Goal: Transaction & Acquisition: Purchase product/service

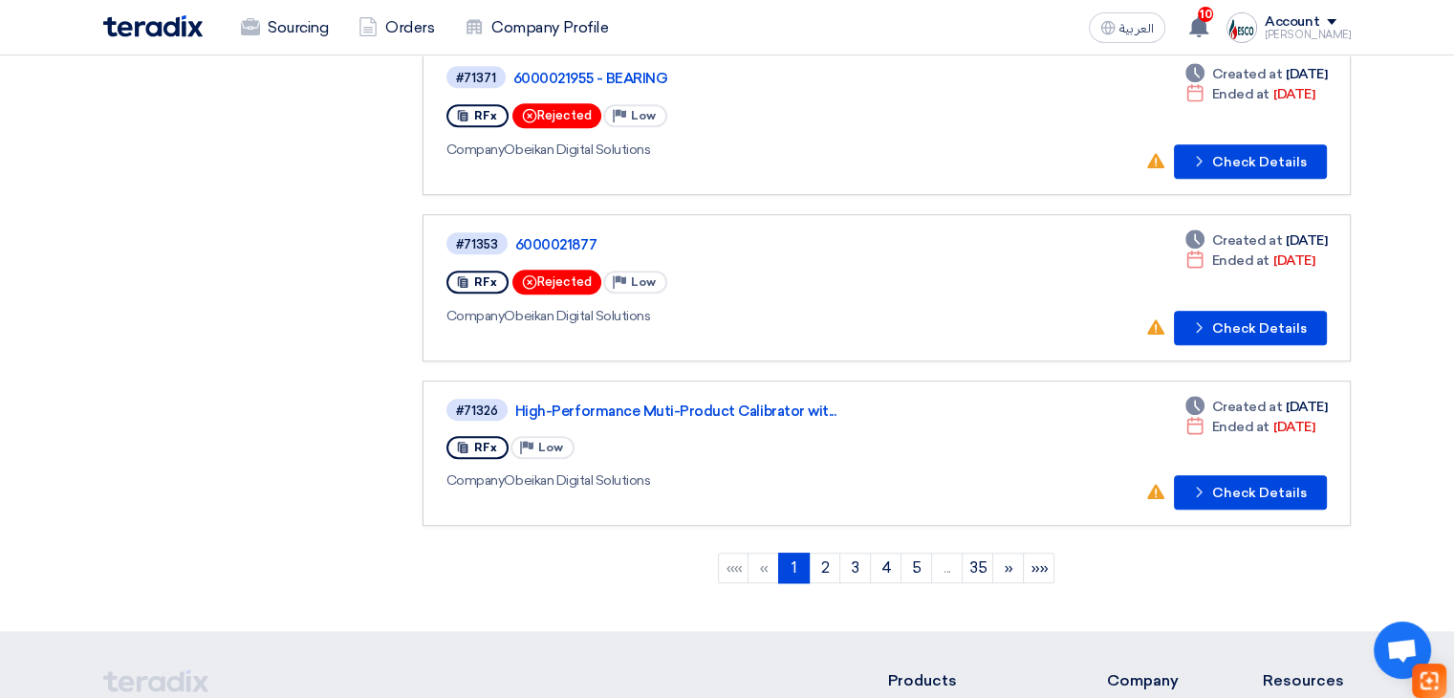
scroll to position [1685, 0]
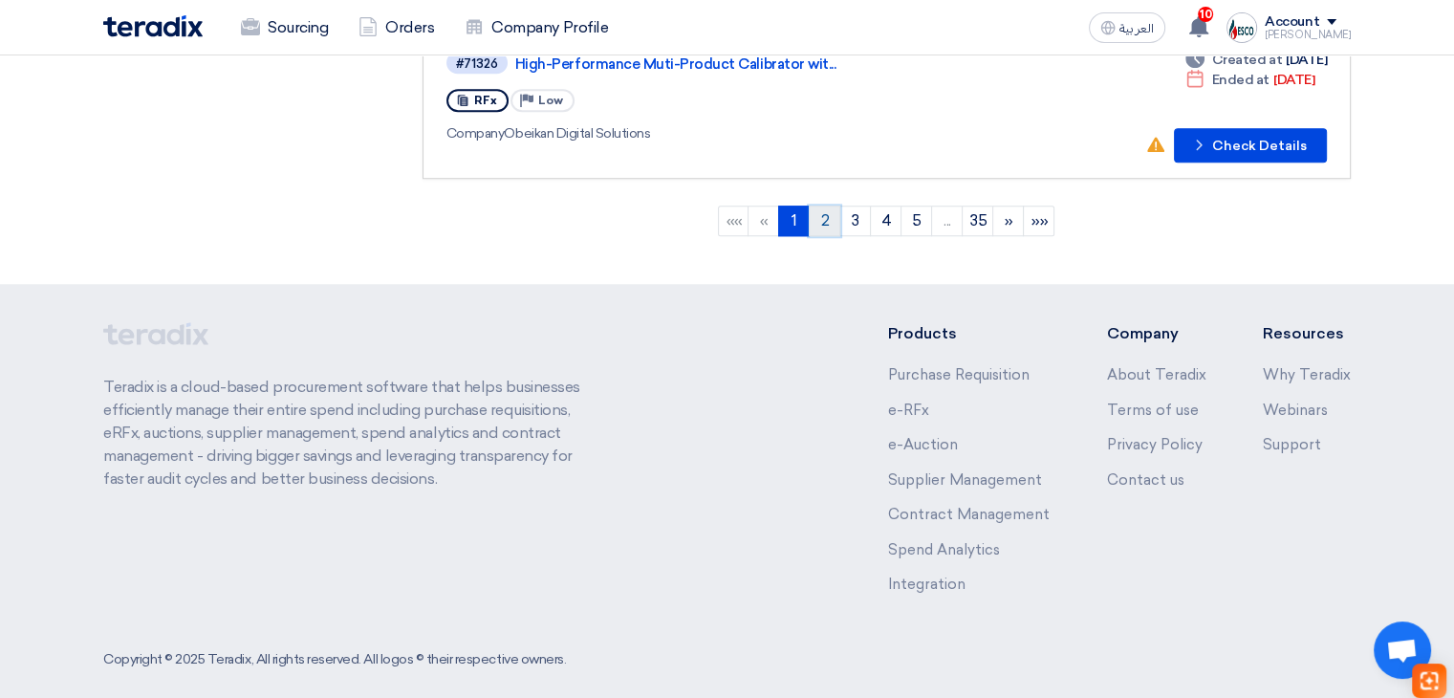
click at [820, 205] on link "2" at bounding box center [825, 220] width 32 height 31
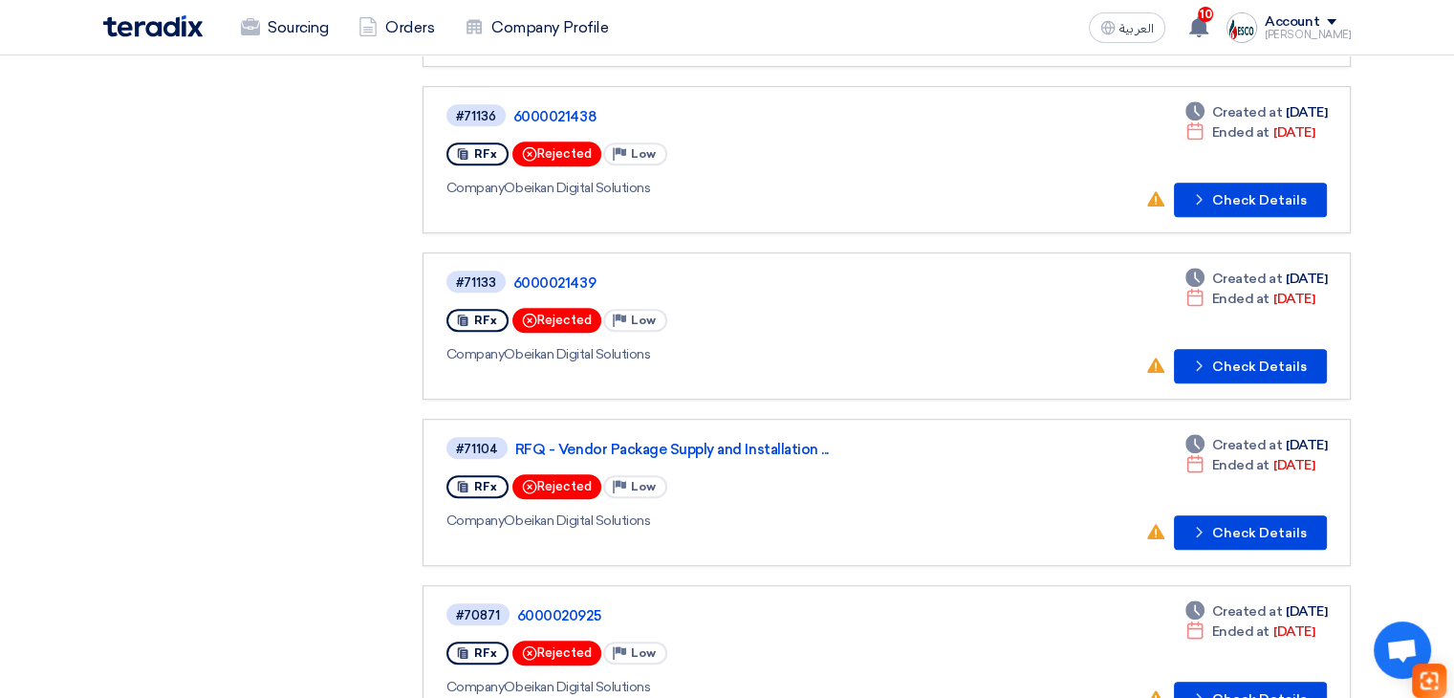
scroll to position [1700, 0]
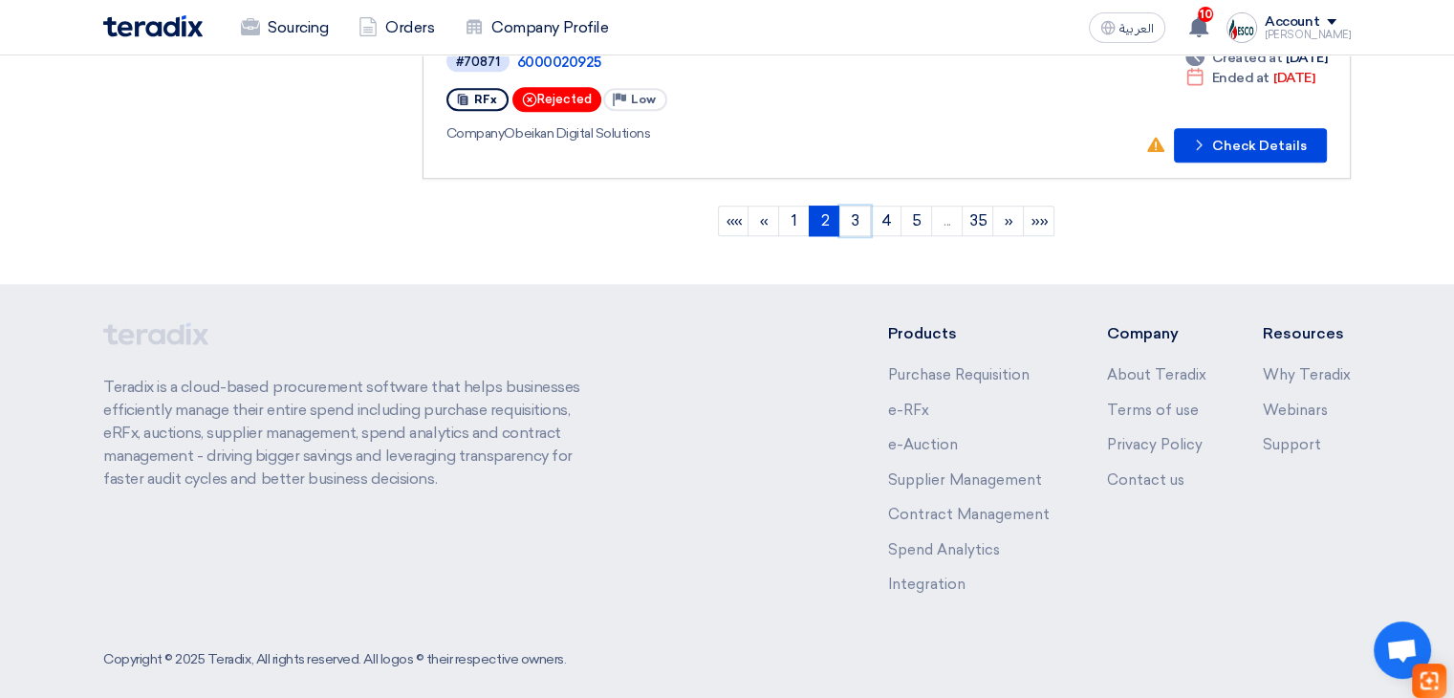
click at [859, 206] on link "3" at bounding box center [855, 220] width 32 height 31
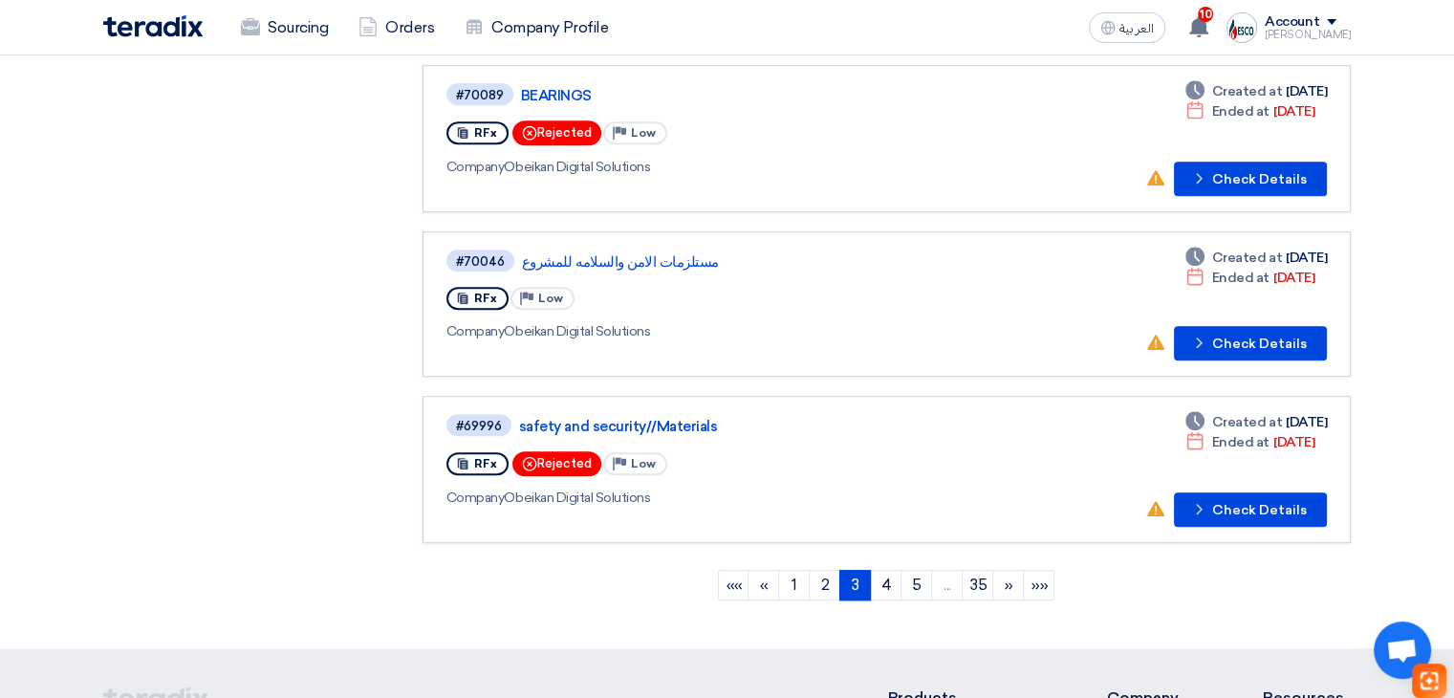
scroll to position [1434, 0]
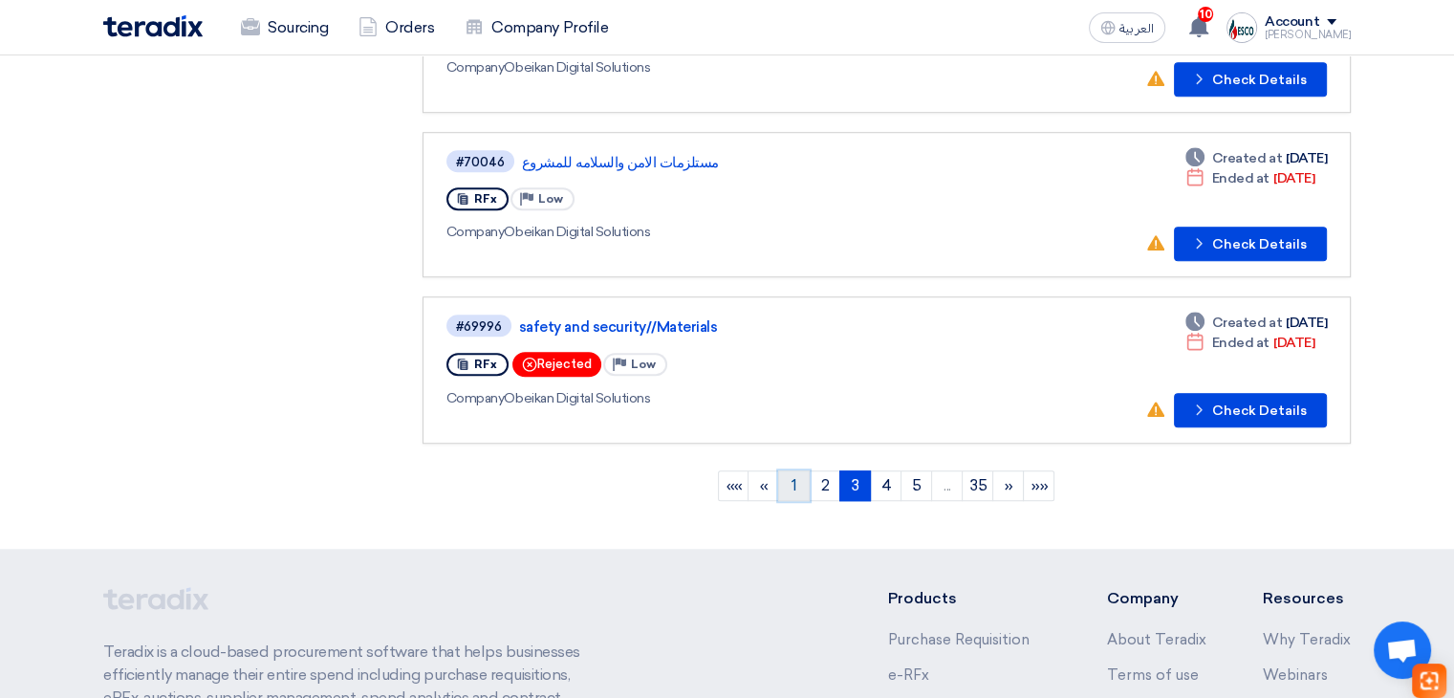
click at [795, 470] on link "1" at bounding box center [794, 485] width 32 height 31
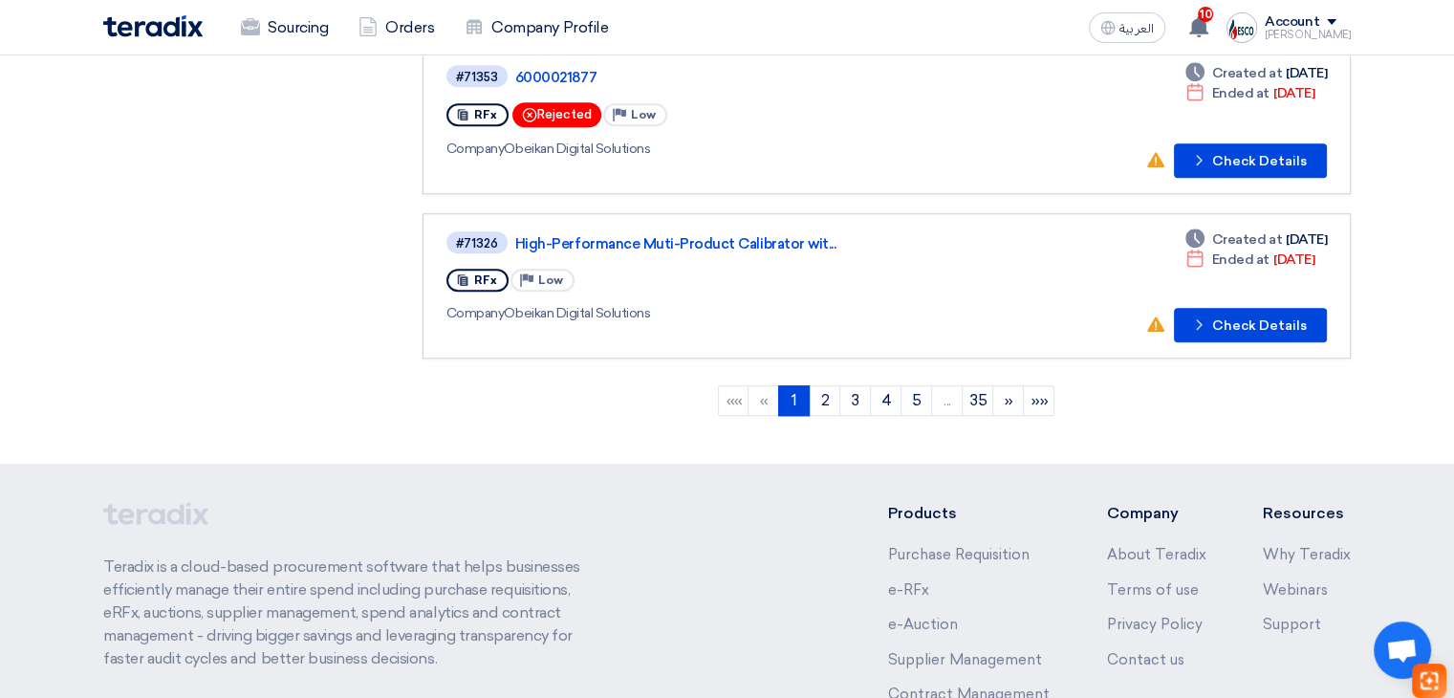
scroll to position [1529, 0]
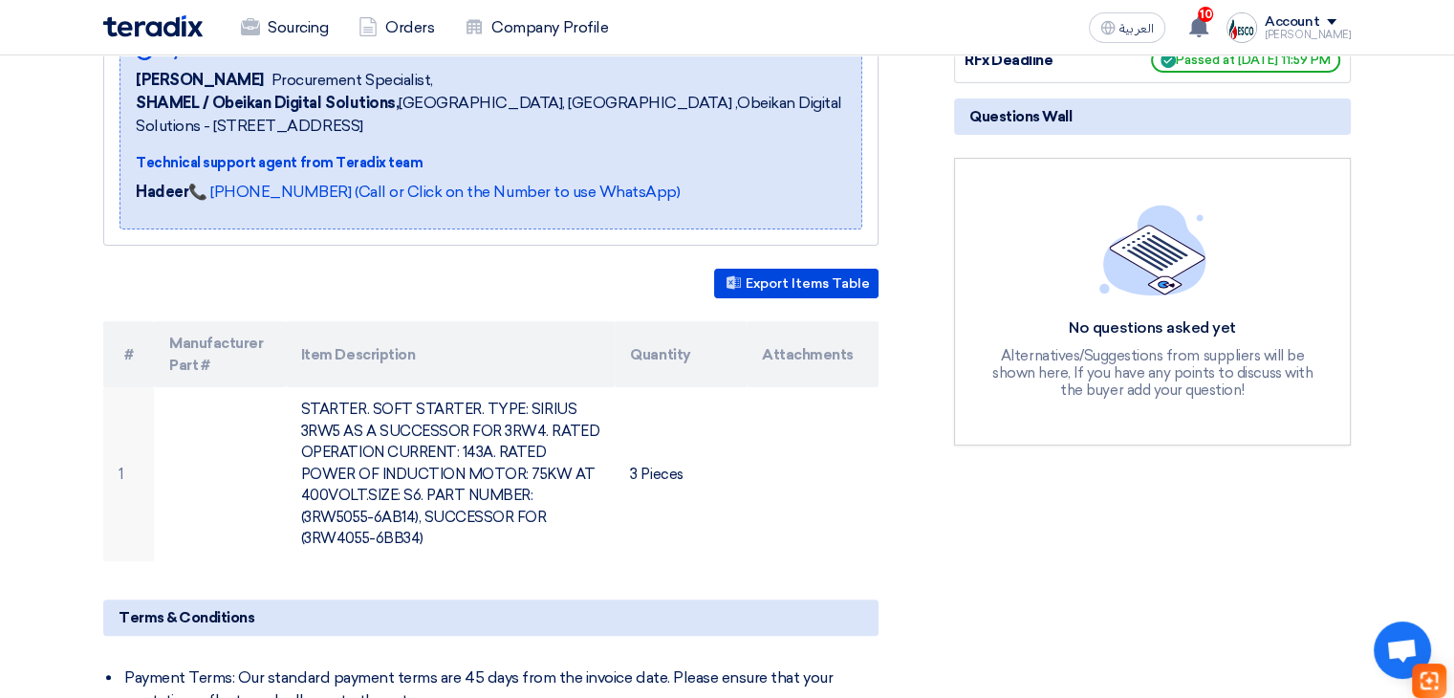
scroll to position [382, 0]
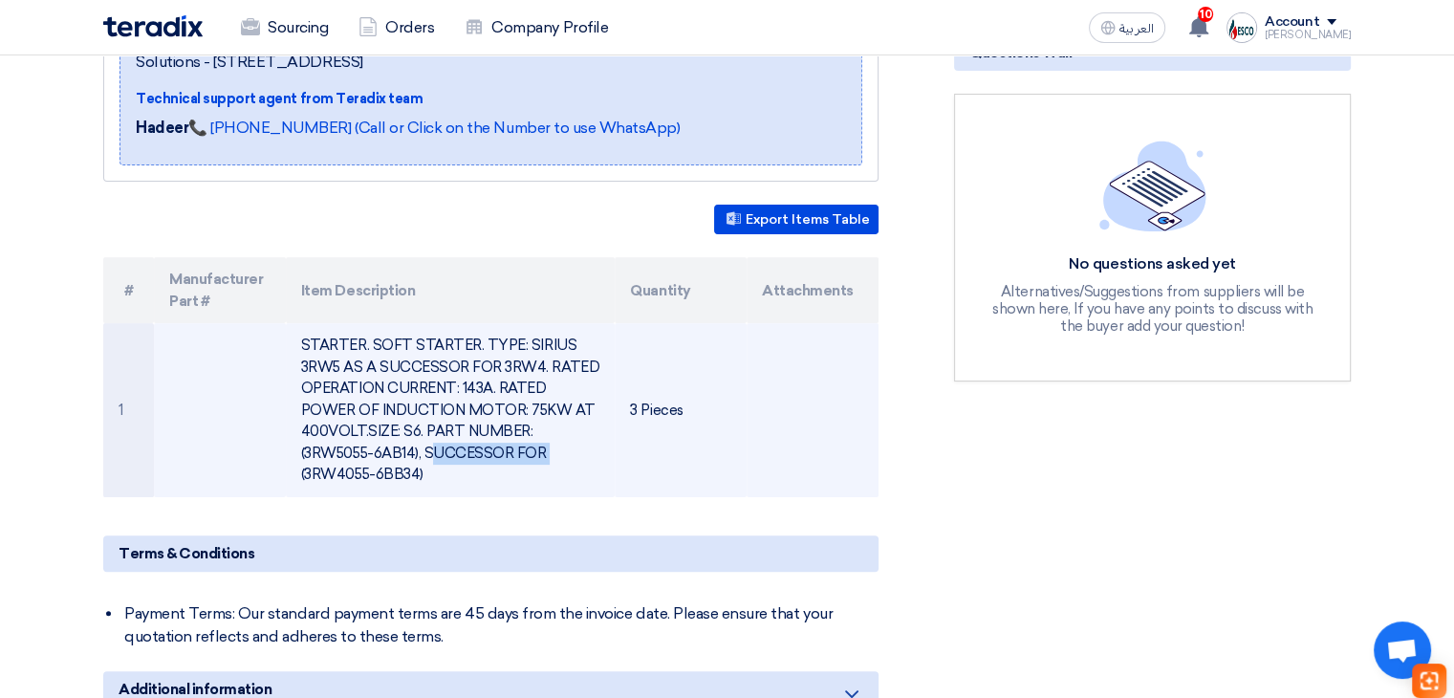
drag, startPoint x: 530, startPoint y: 424, endPoint x: 340, endPoint y: 450, distance: 191.9
click at [340, 450] on td "STARTER. SOFT STARTER. TYPE: SIRIUS 3RW5 AS A SUCCESSOR FOR 3RW4. RATED OPERATI…" at bounding box center [451, 410] width 330 height 174
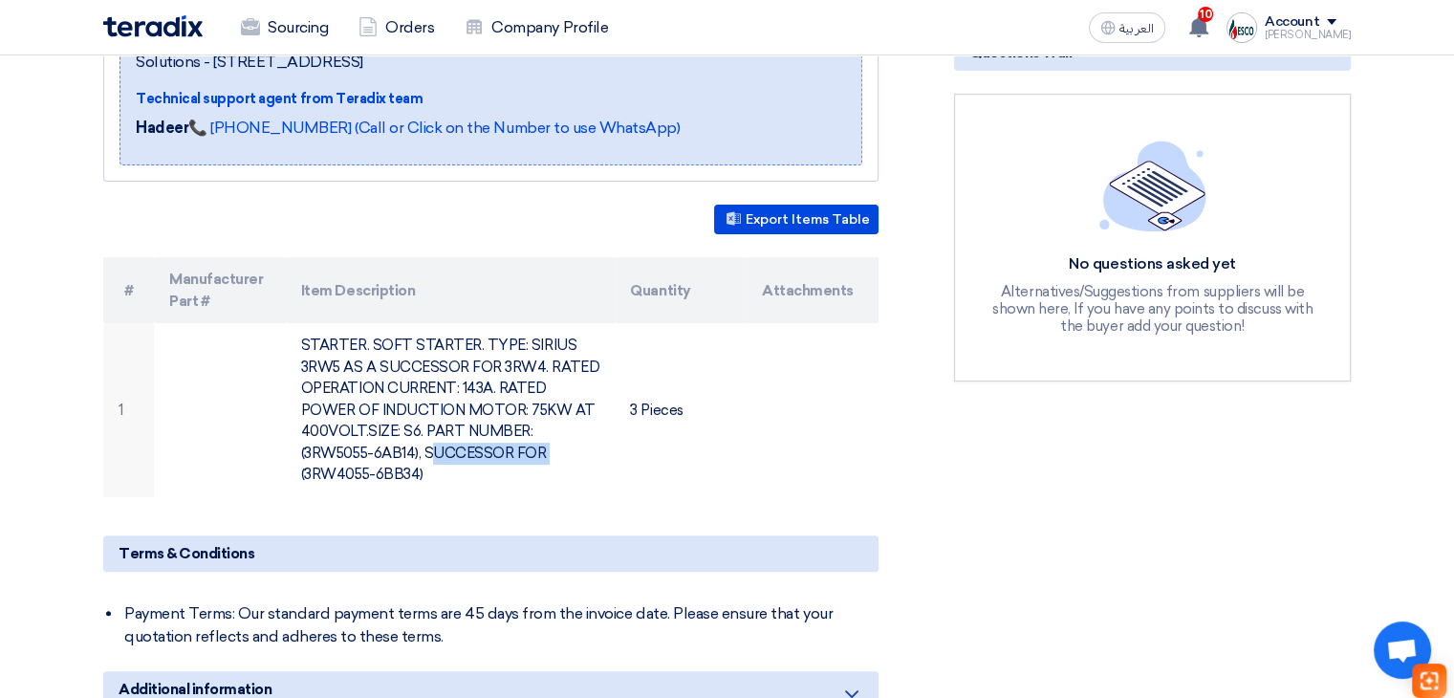
copy td "3RW5055-6AB14"
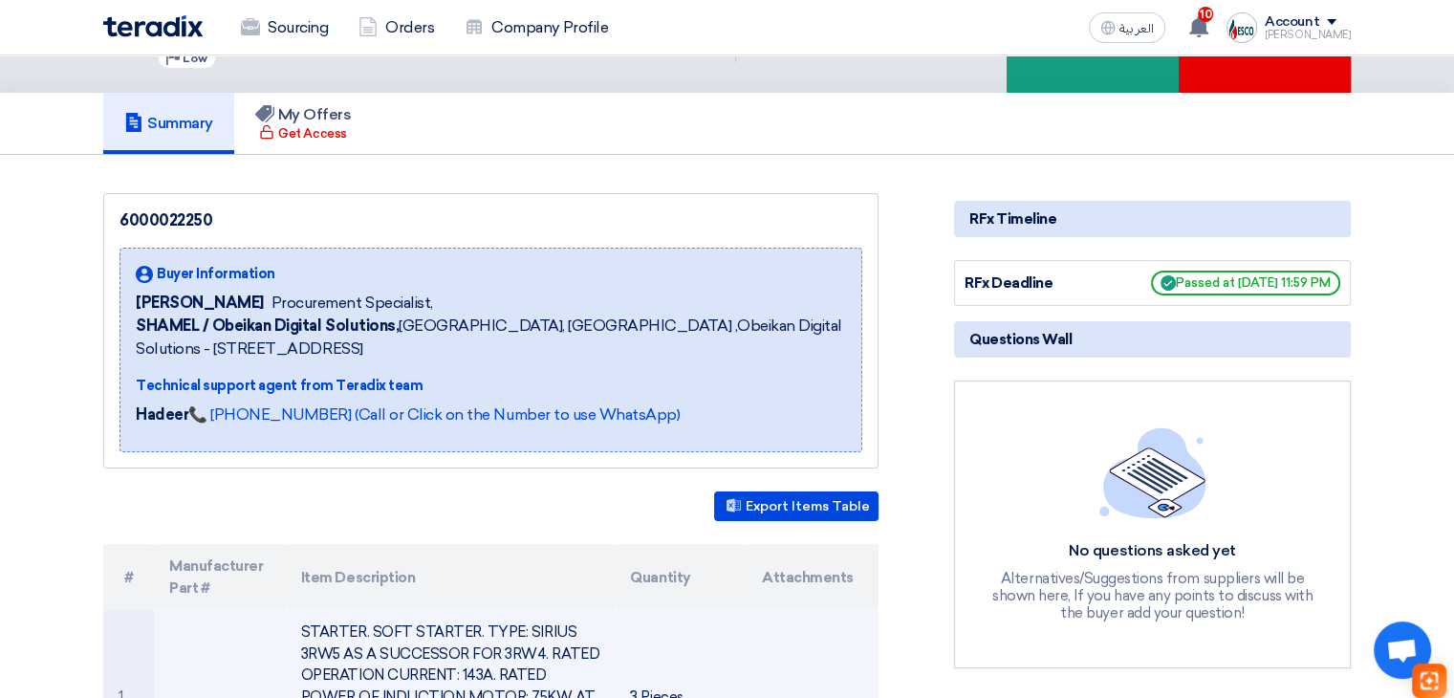
scroll to position [0, 0]
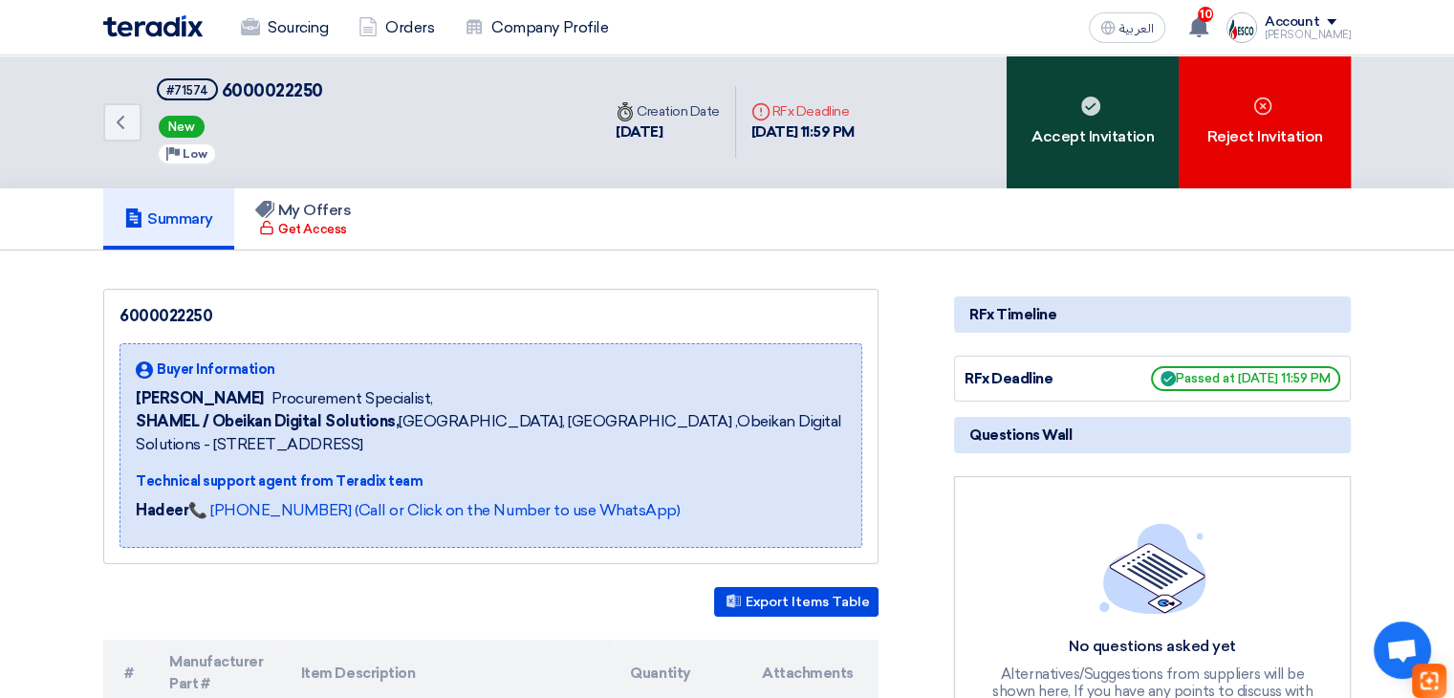
click at [1067, 150] on div "Accept Invitation" at bounding box center [1092, 121] width 172 height 133
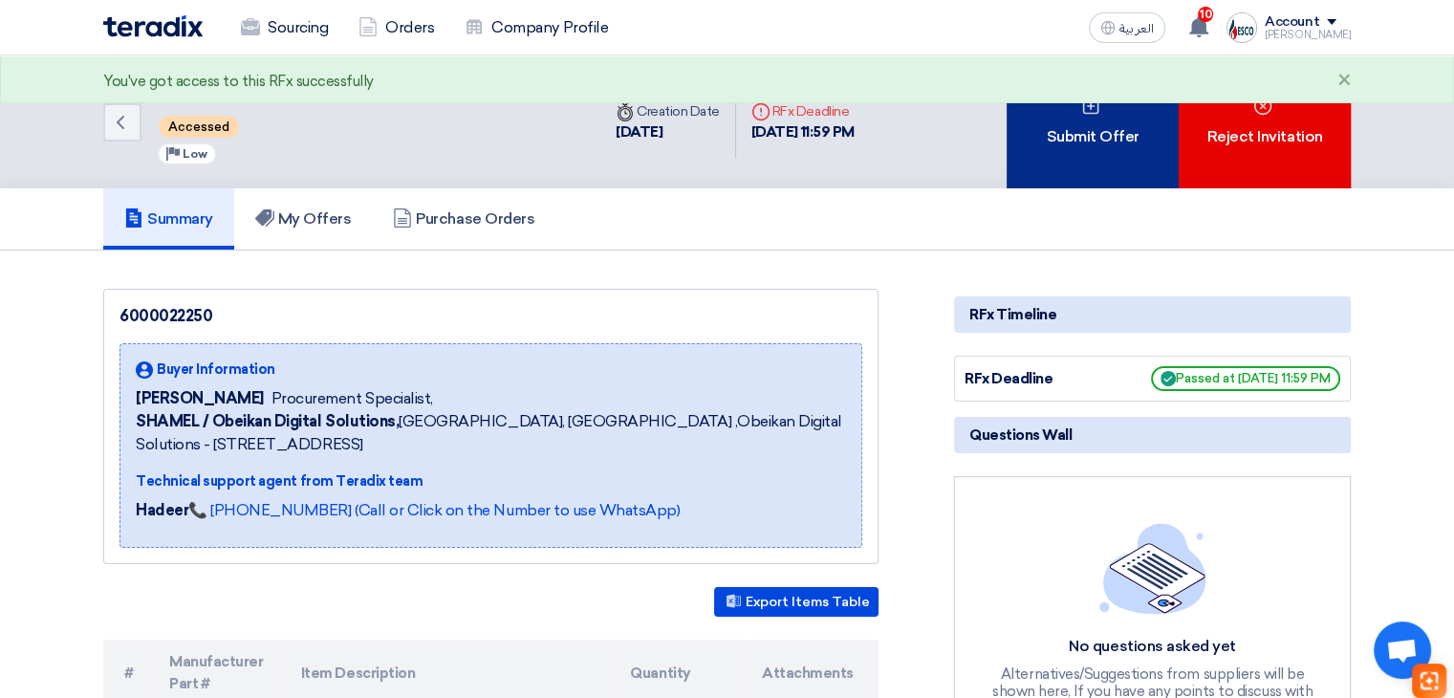
click at [1151, 163] on div "Submit Offer" at bounding box center [1092, 121] width 172 height 133
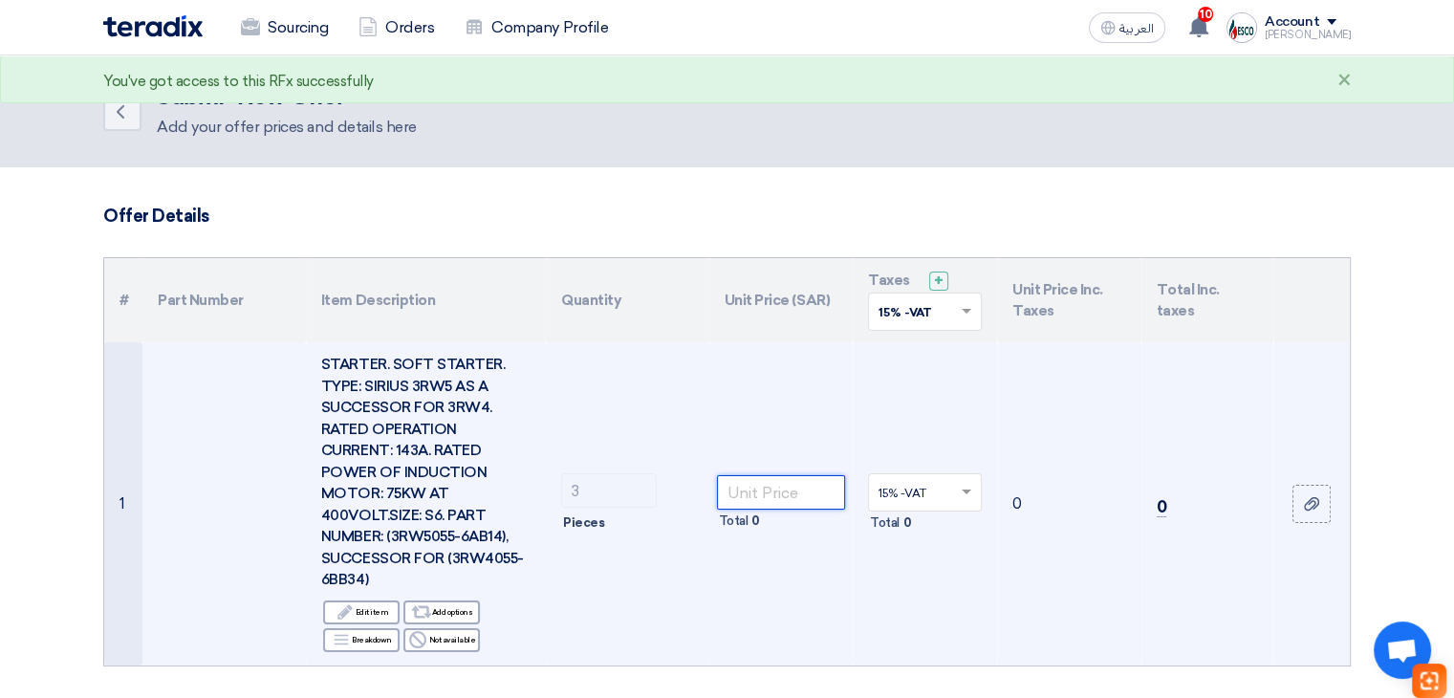
click at [787, 475] on input "number" at bounding box center [781, 492] width 129 height 34
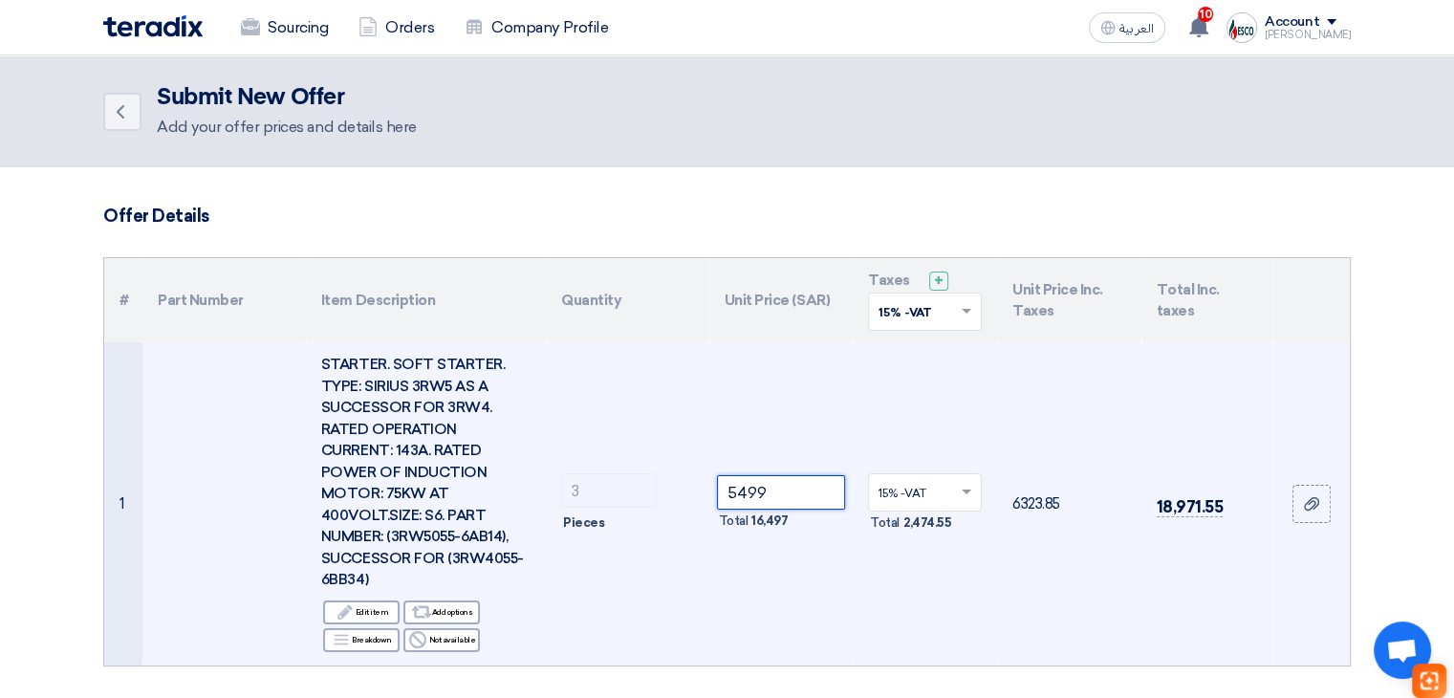
type input "5499"
click at [783, 410] on td "5499 Total 16,497" at bounding box center [781, 503] width 144 height 323
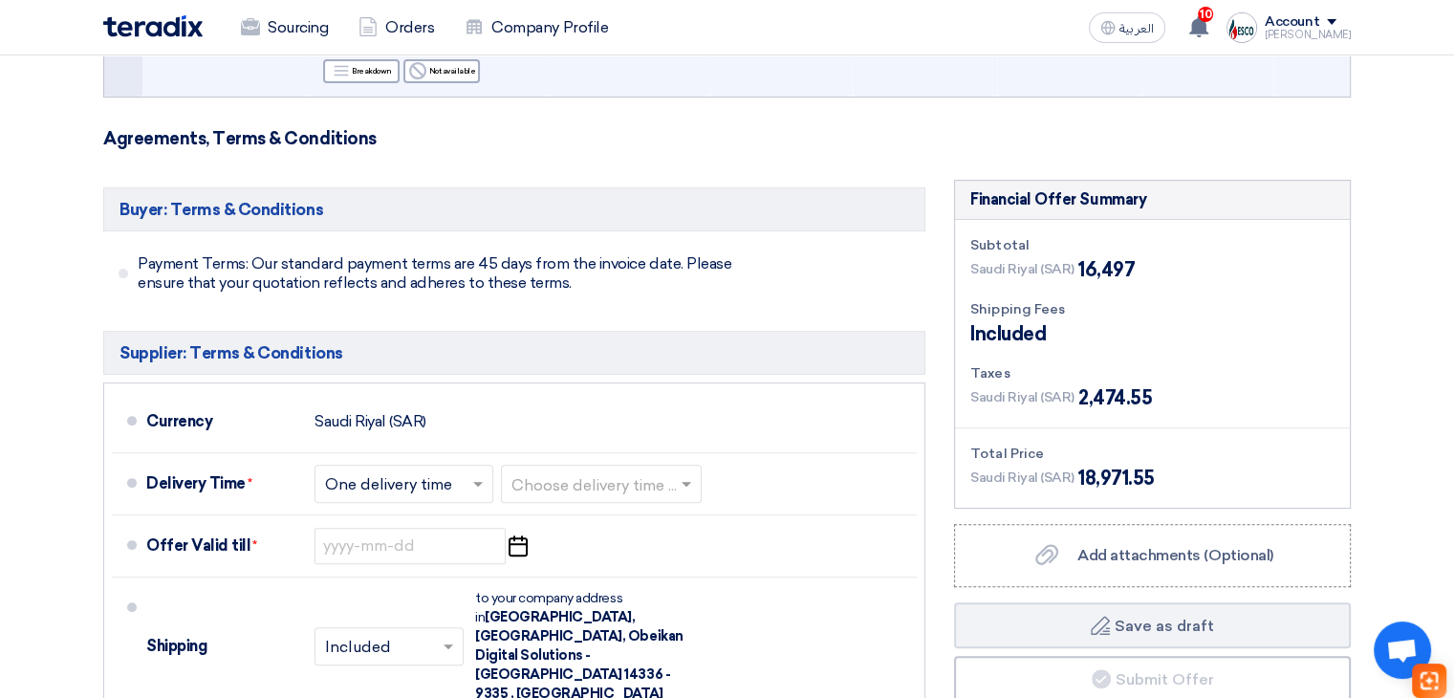
scroll to position [573, 0]
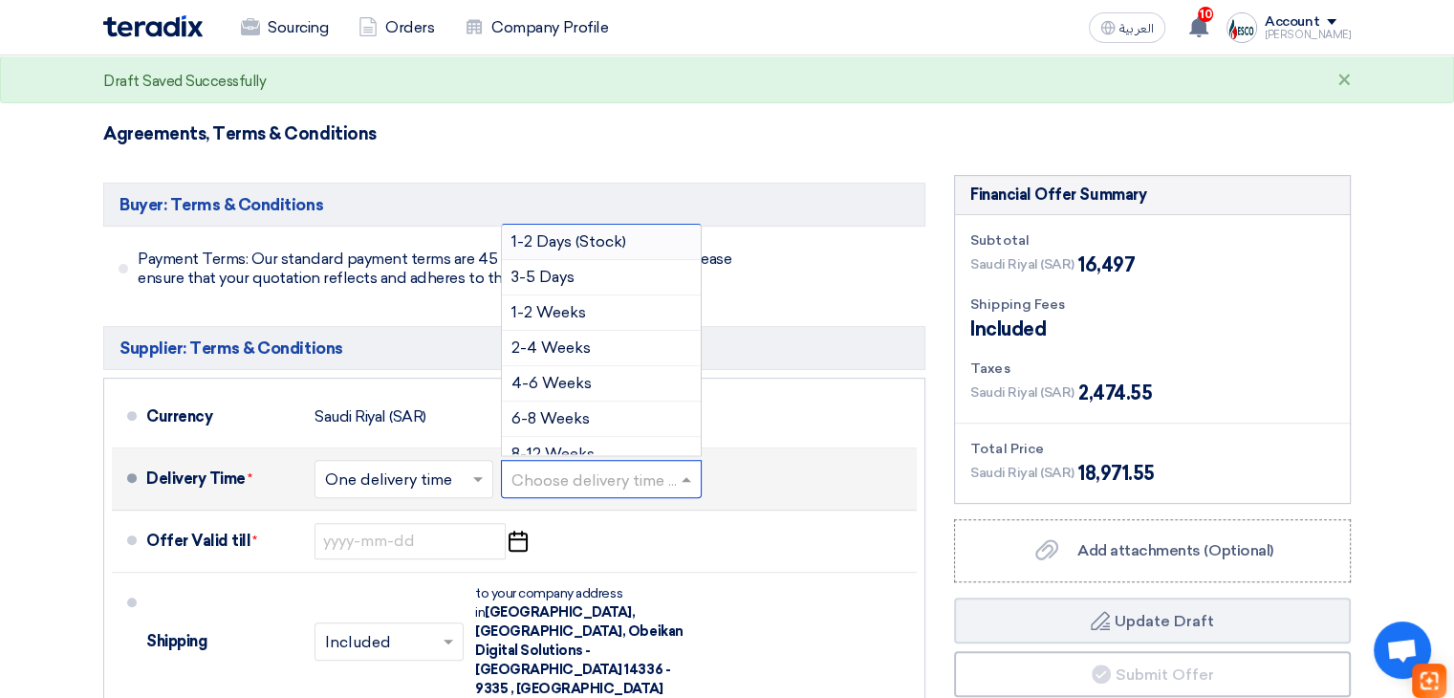
click at [575, 466] on input "text" at bounding box center [602, 480] width 182 height 28
click at [581, 338] on span "2-4 Weeks" at bounding box center [550, 347] width 79 height 18
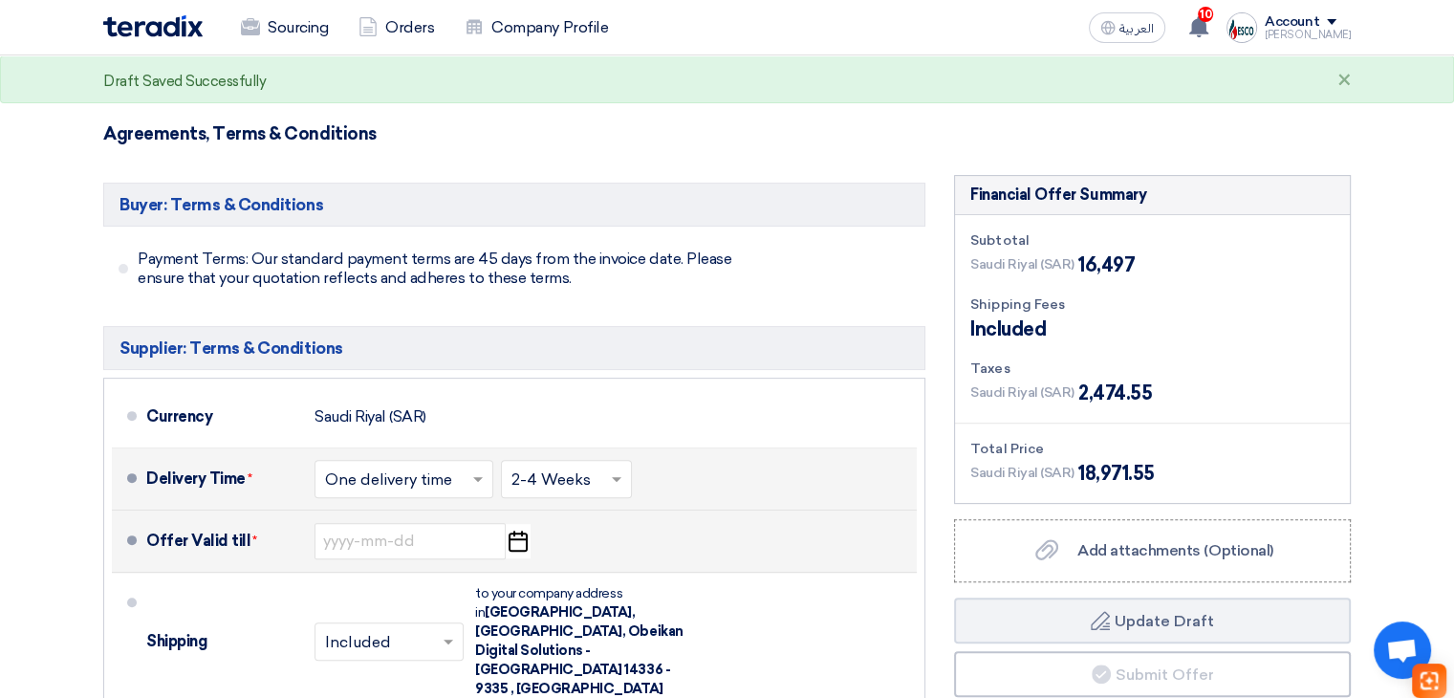
click at [514, 525] on icon "Pick a date" at bounding box center [518, 541] width 26 height 34
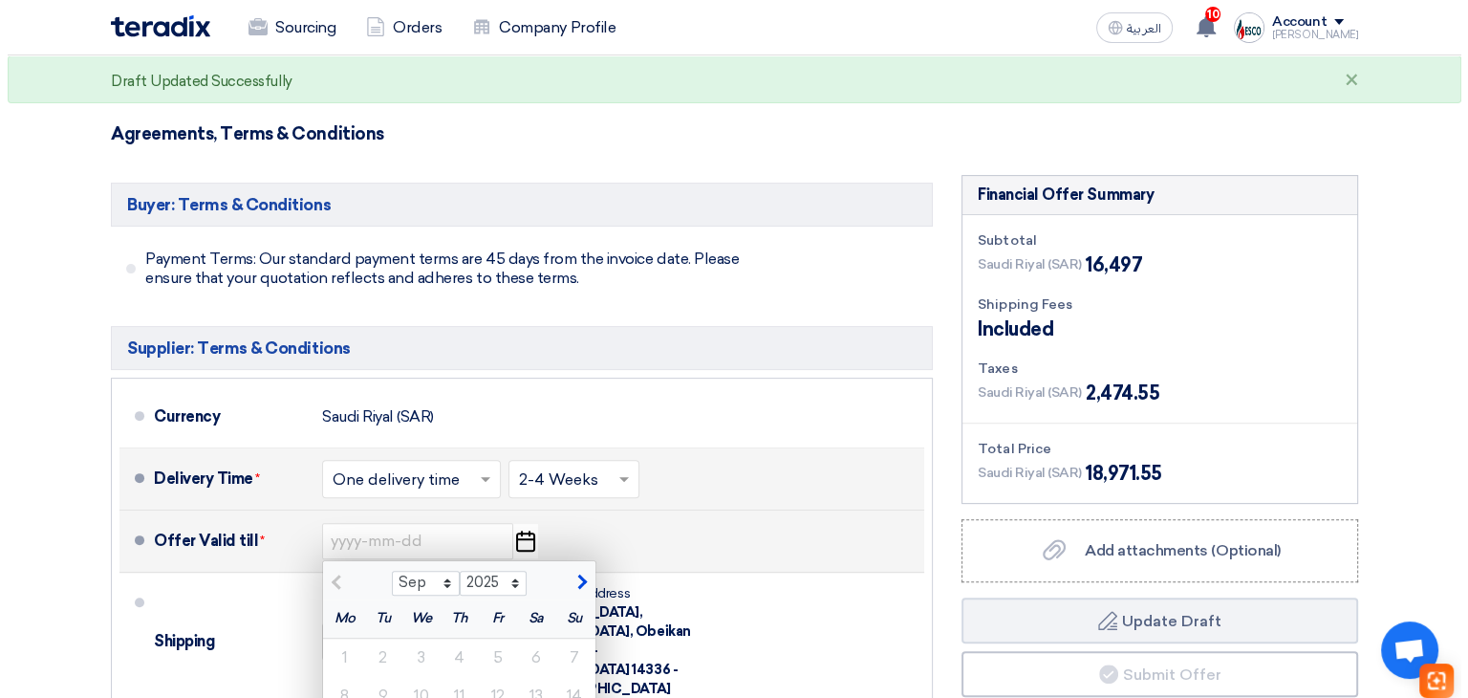
scroll to position [765, 0]
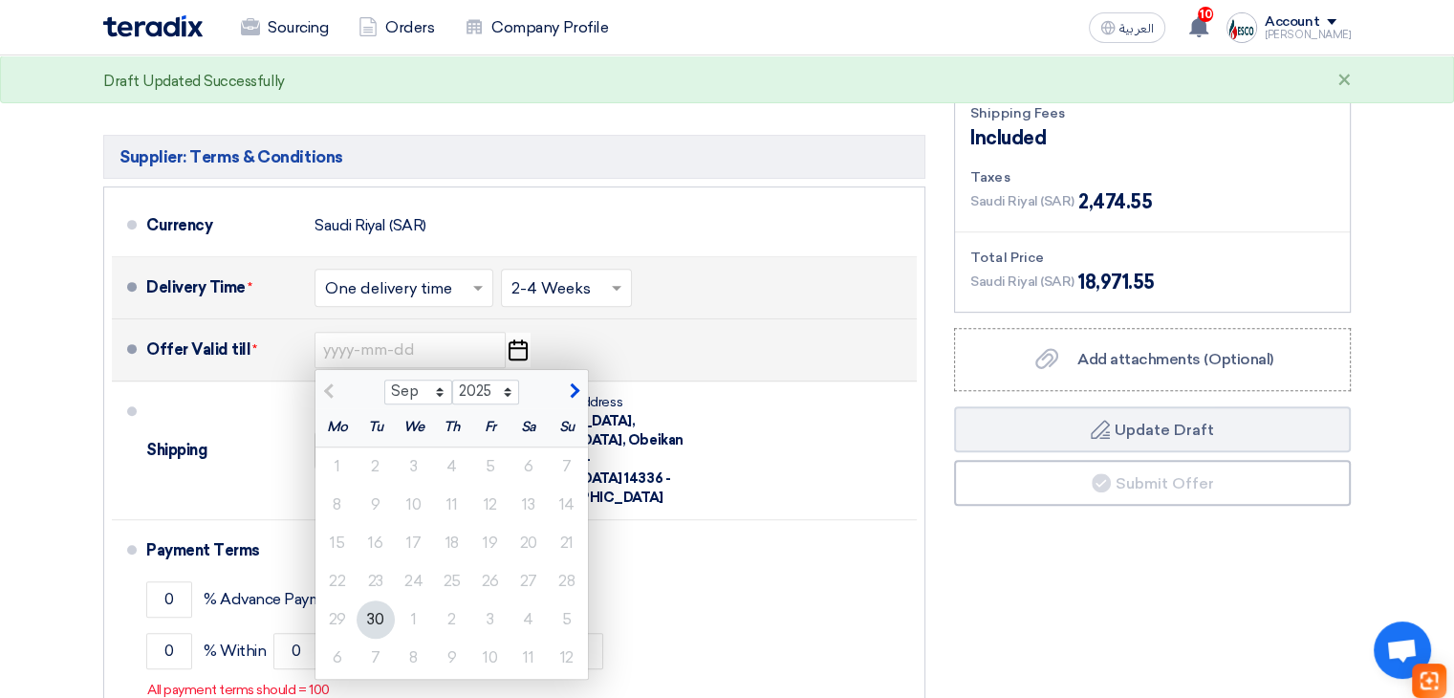
click at [575, 382] on span "button" at bounding box center [572, 390] width 11 height 17
select select "10"
click at [407, 485] on div "8" at bounding box center [414, 504] width 38 height 38
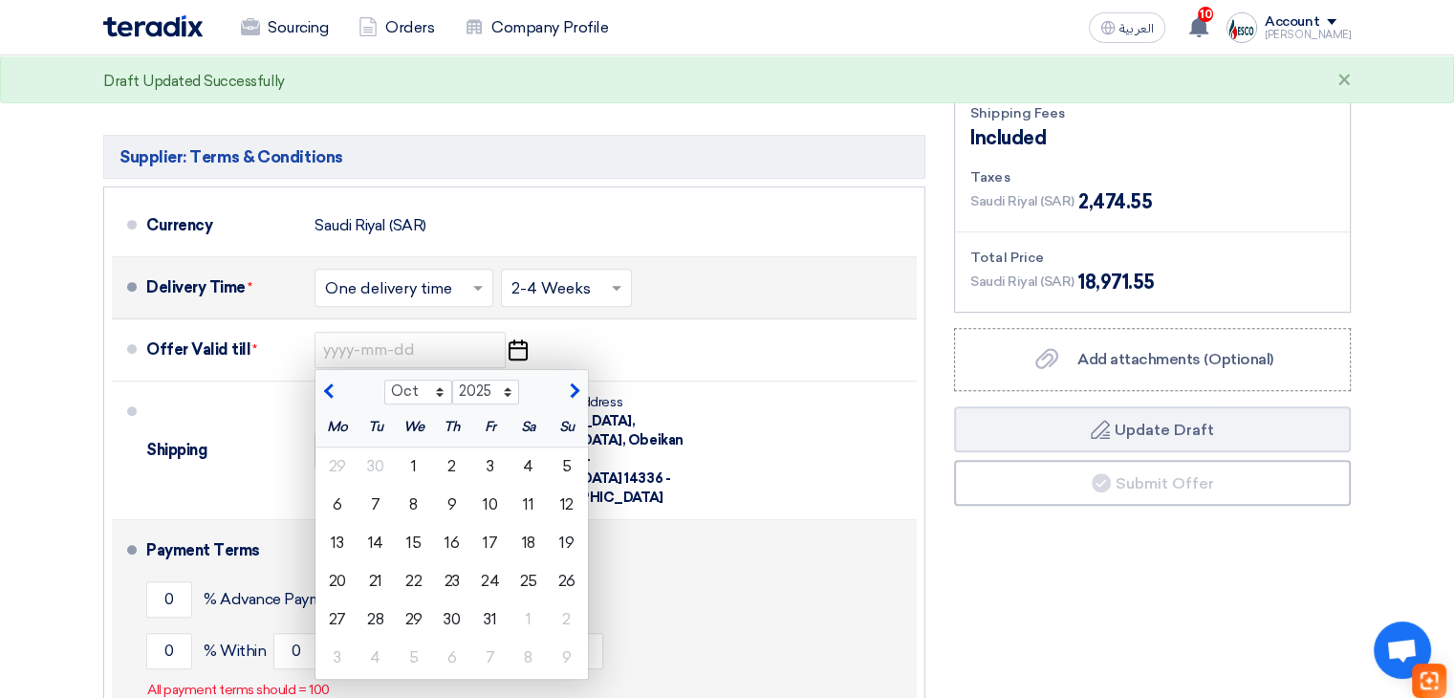
type input "10/8/2025"
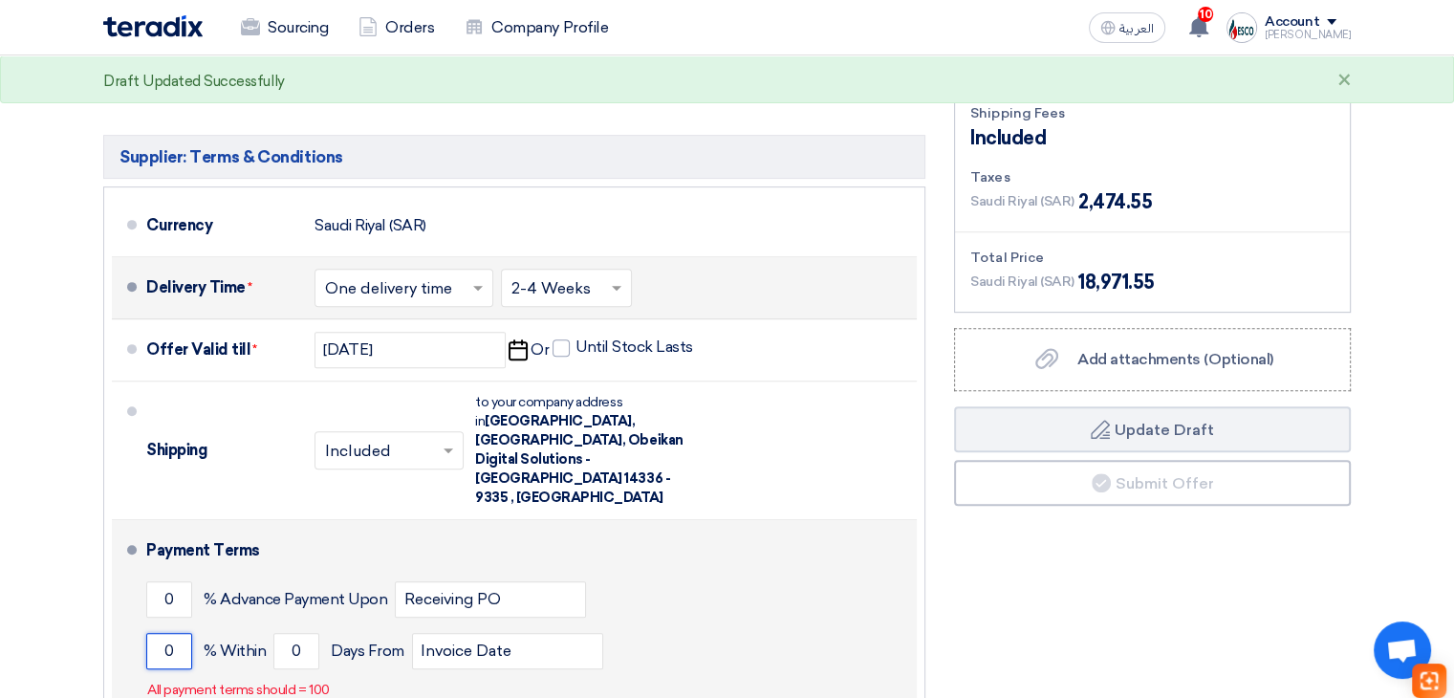
drag, startPoint x: 141, startPoint y: 597, endPoint x: 191, endPoint y: 601, distance: 49.8
click at [145, 600] on li "Payment Terms 0 % Advance Payment Upon Receiving PO 0 % Within 0" at bounding box center [514, 619] width 805 height 198
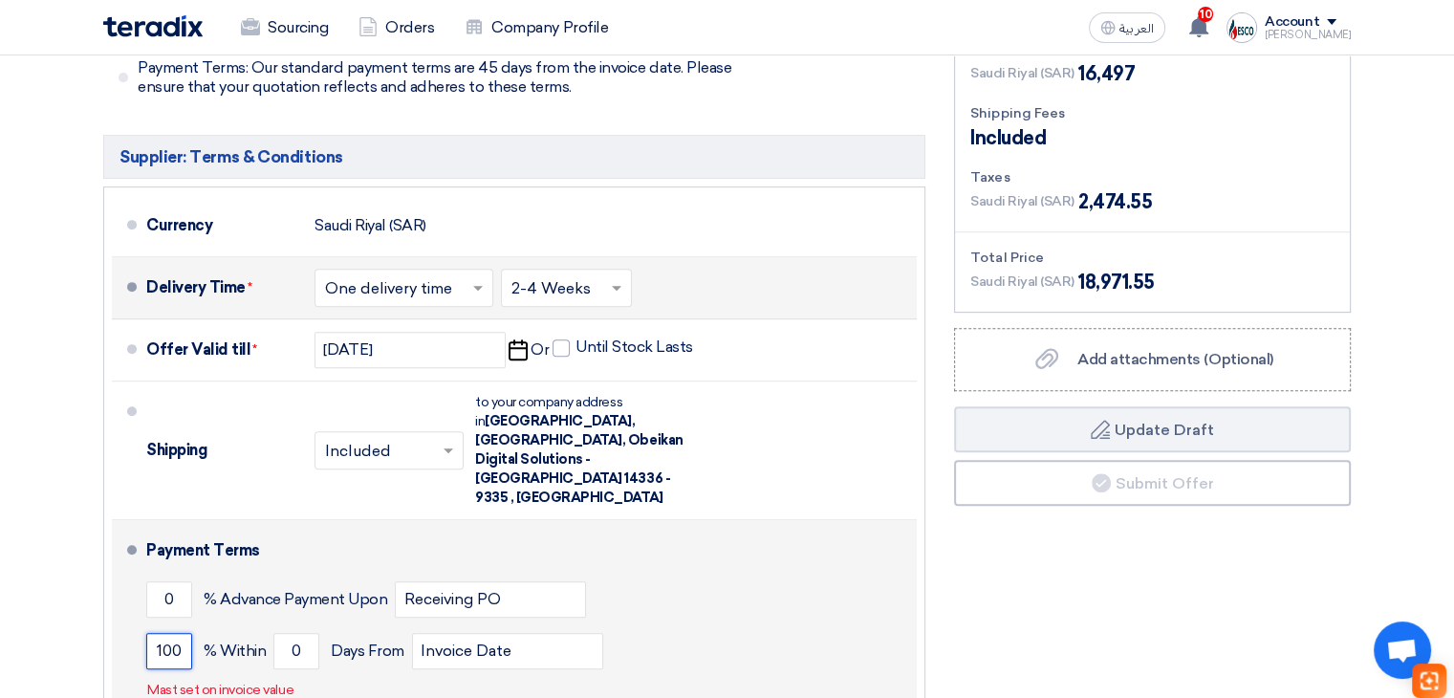
type input "100"
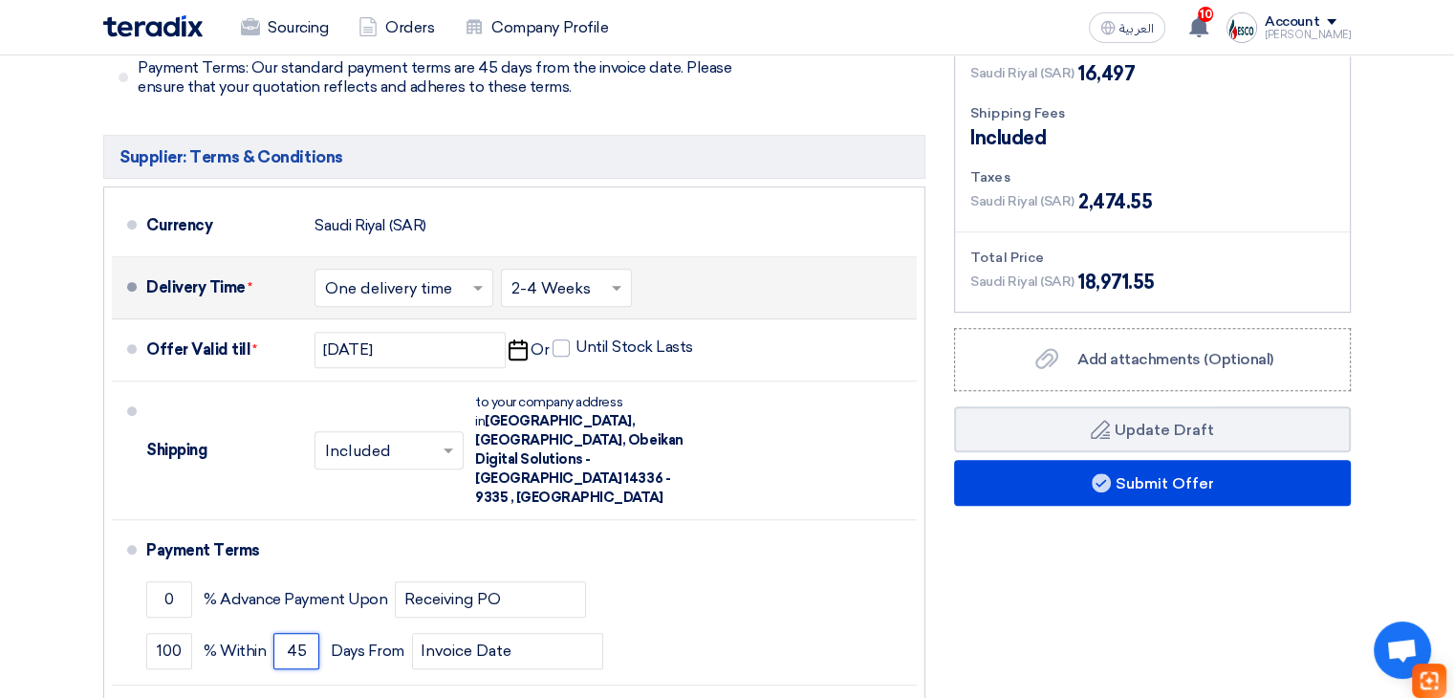
type input "45"
click at [1045, 531] on div "Financial Offer Summary Subtotal Saudi Riyal (SAR) 16,497 Shipping Fees" at bounding box center [1151, 389] width 425 height 811
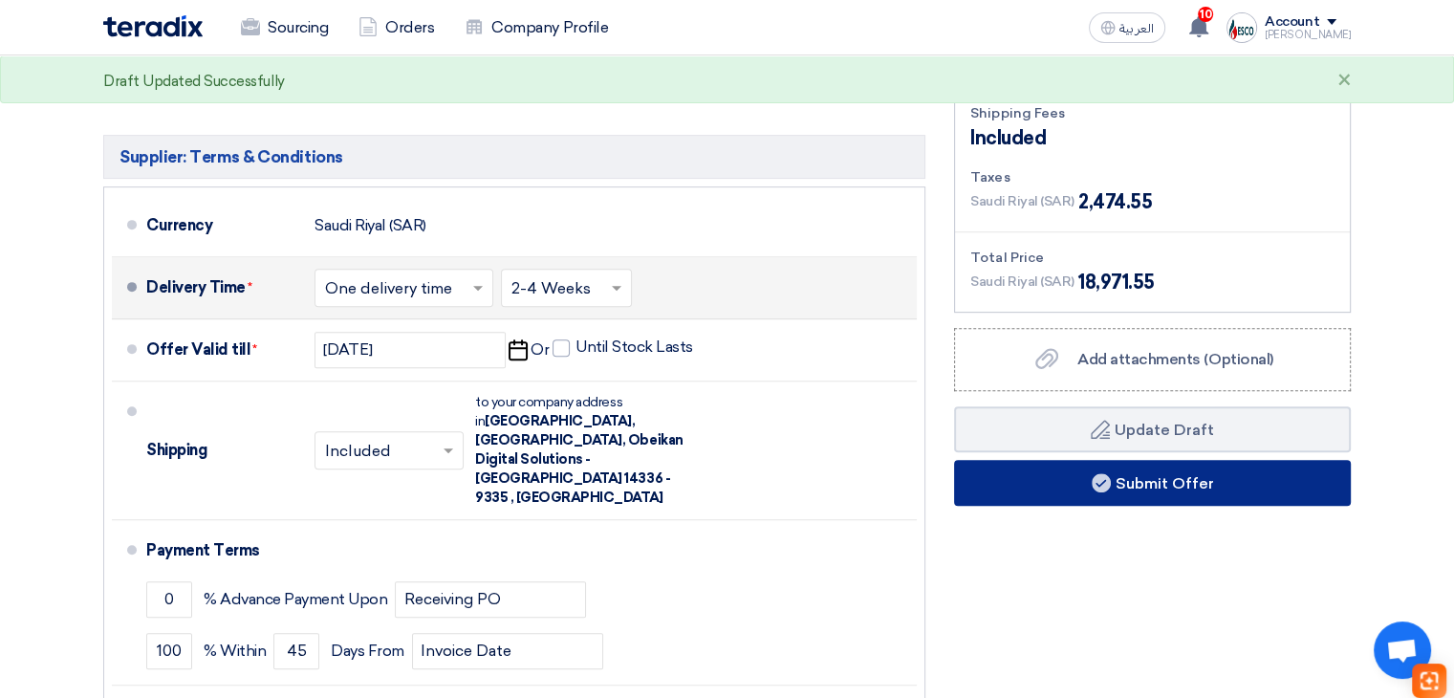
click at [1092, 460] on button "Submit Offer" at bounding box center [1152, 483] width 397 height 46
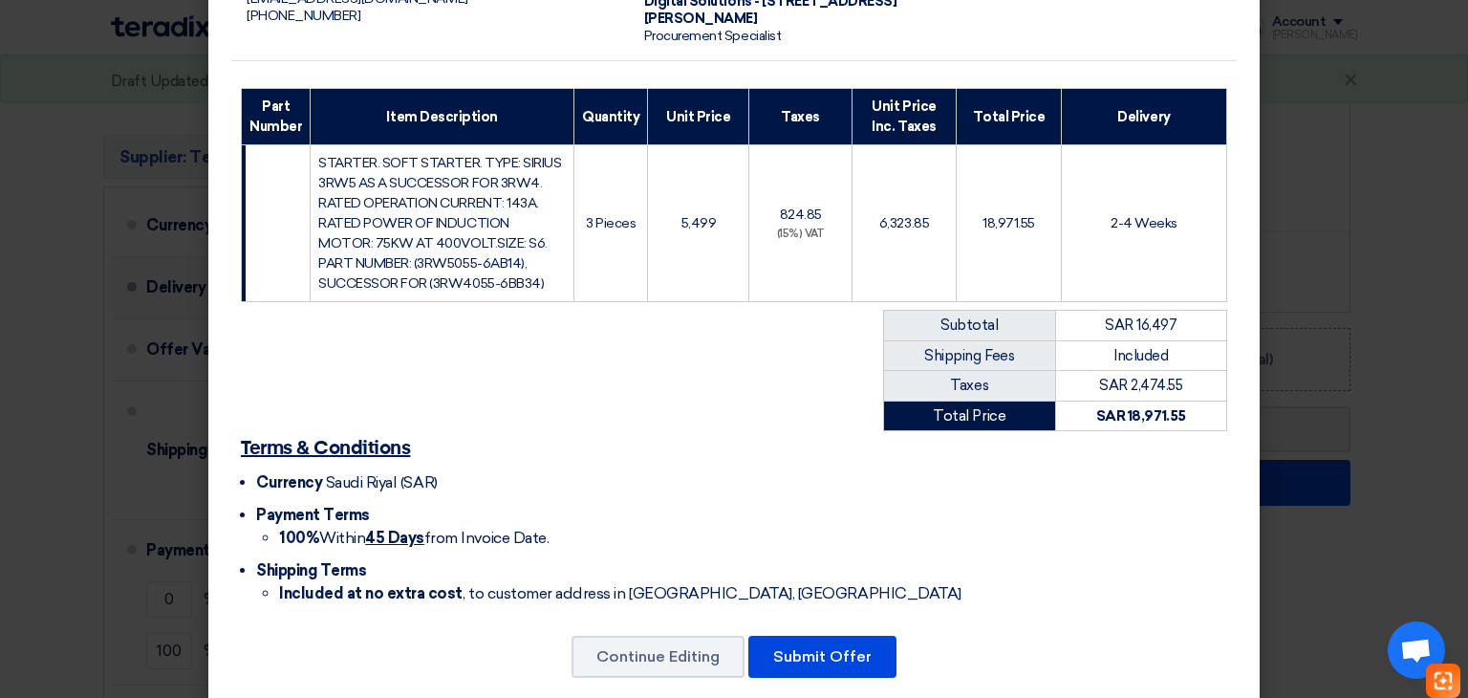
scroll to position [250, 0]
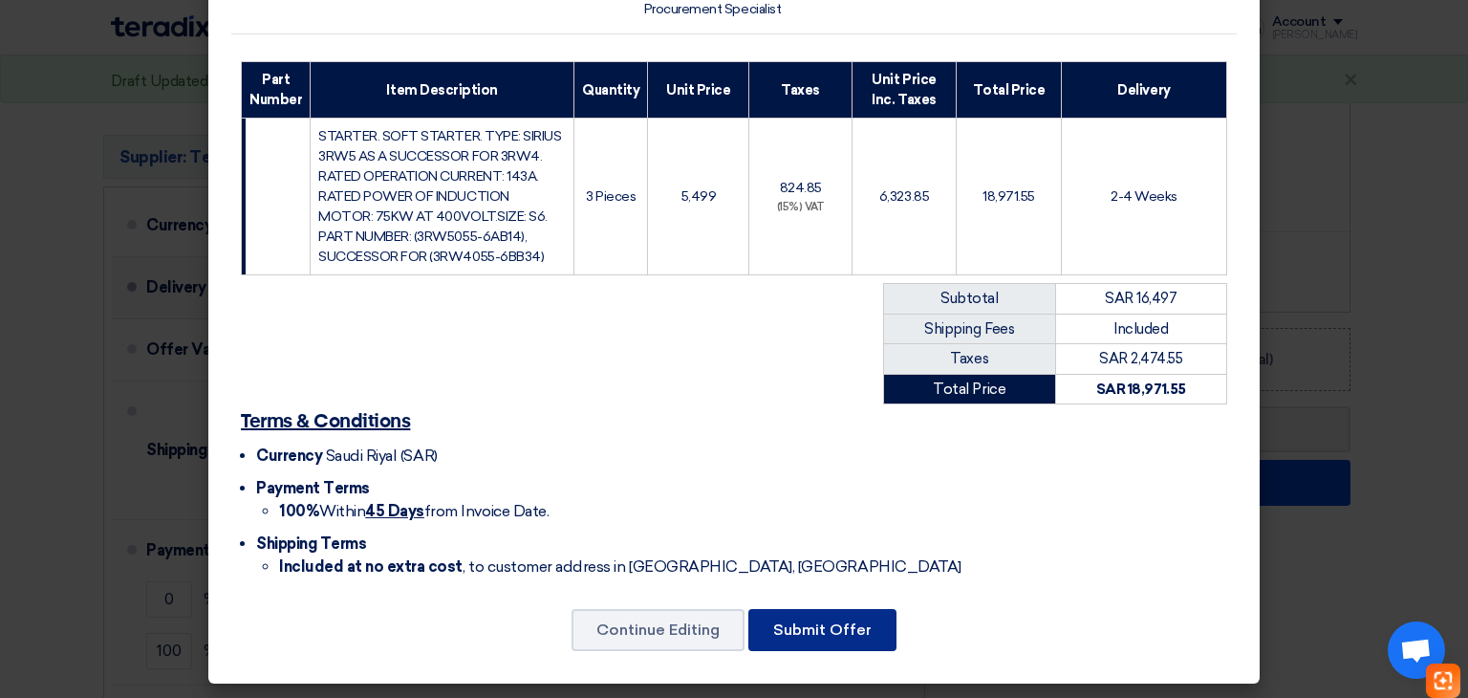
click at [765, 632] on button "Submit Offer" at bounding box center [822, 630] width 148 height 42
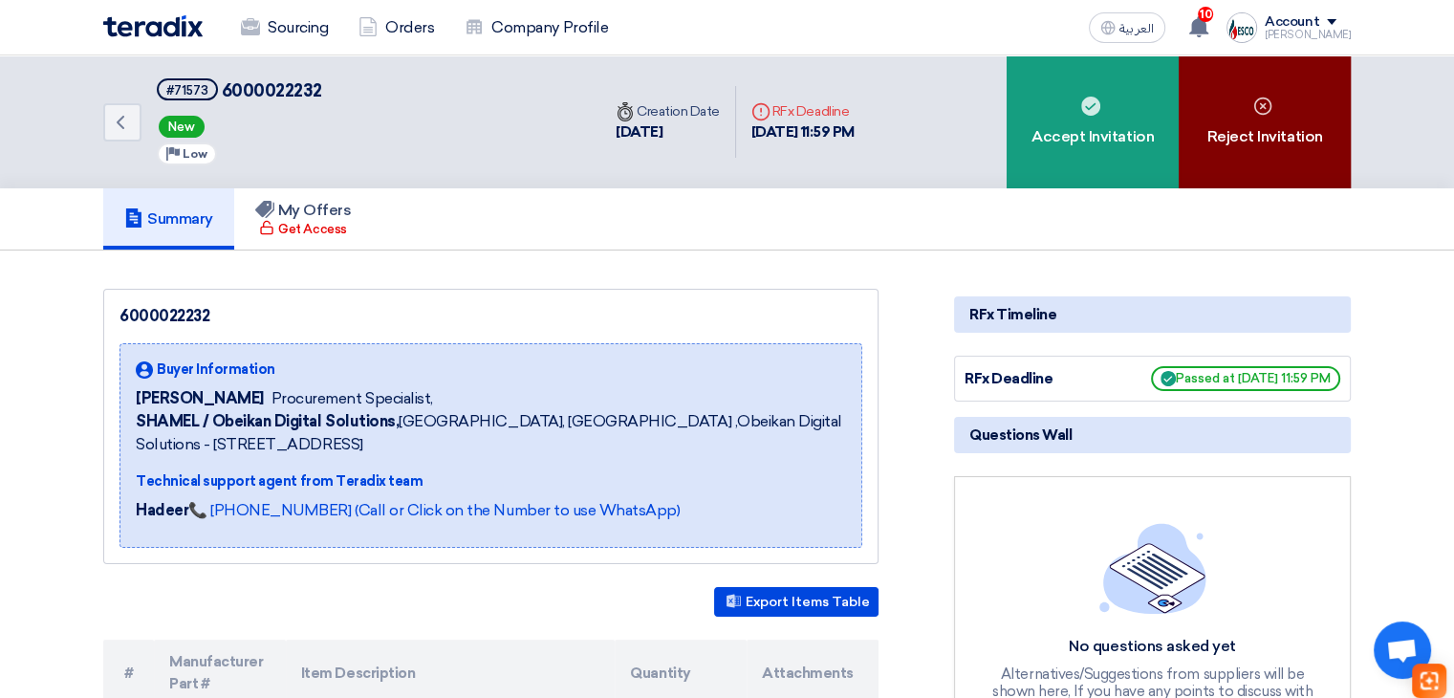
click at [1252, 154] on div "Reject Invitation" at bounding box center [1264, 121] width 172 height 133
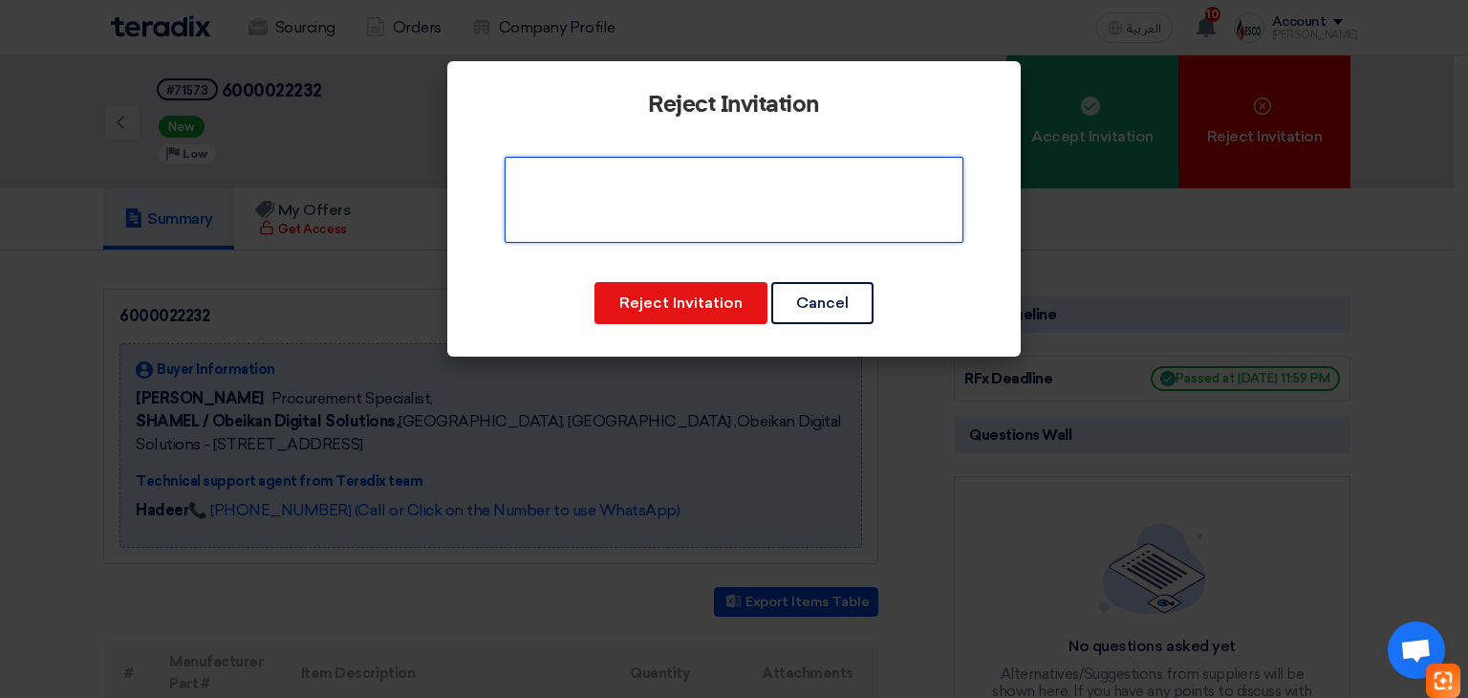
click at [704, 230] on textarea at bounding box center [734, 200] width 459 height 86
type textarea "Need name plate"
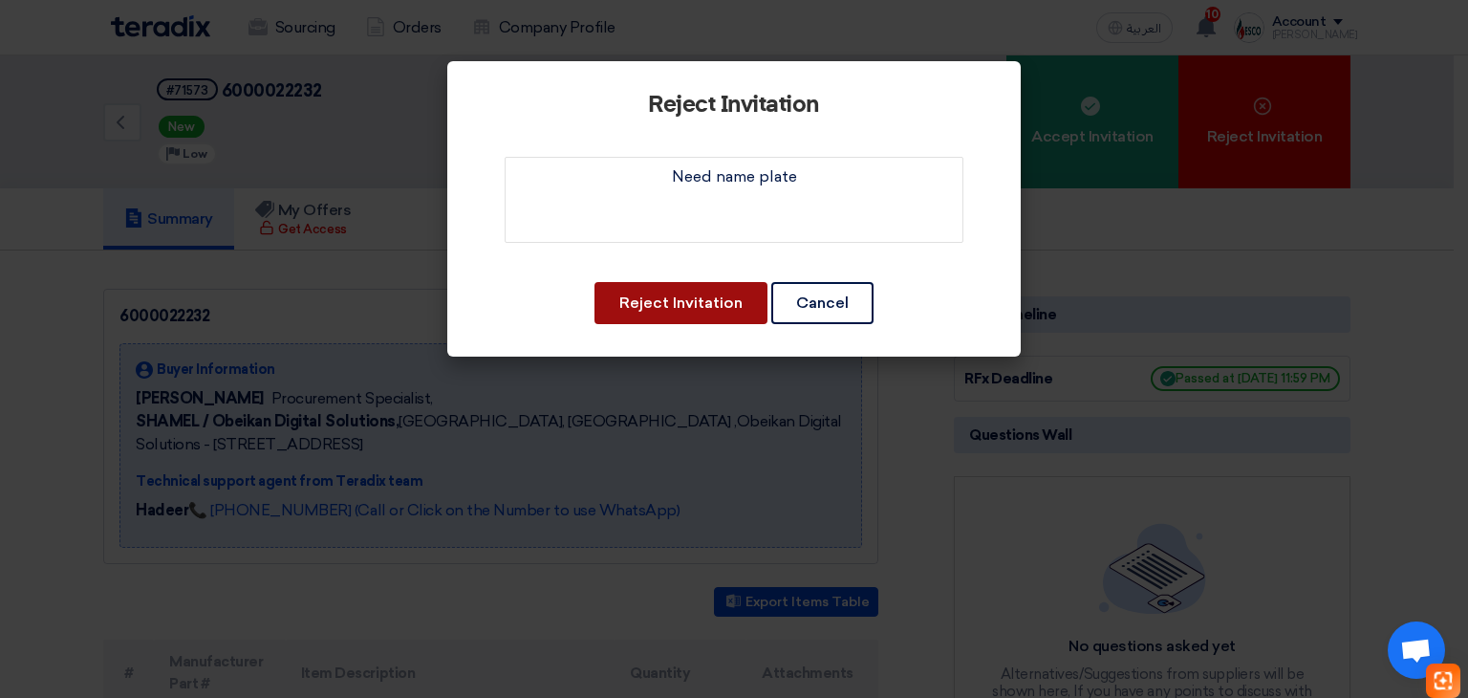
click at [680, 289] on button "Reject Invitation" at bounding box center [680, 303] width 173 height 42
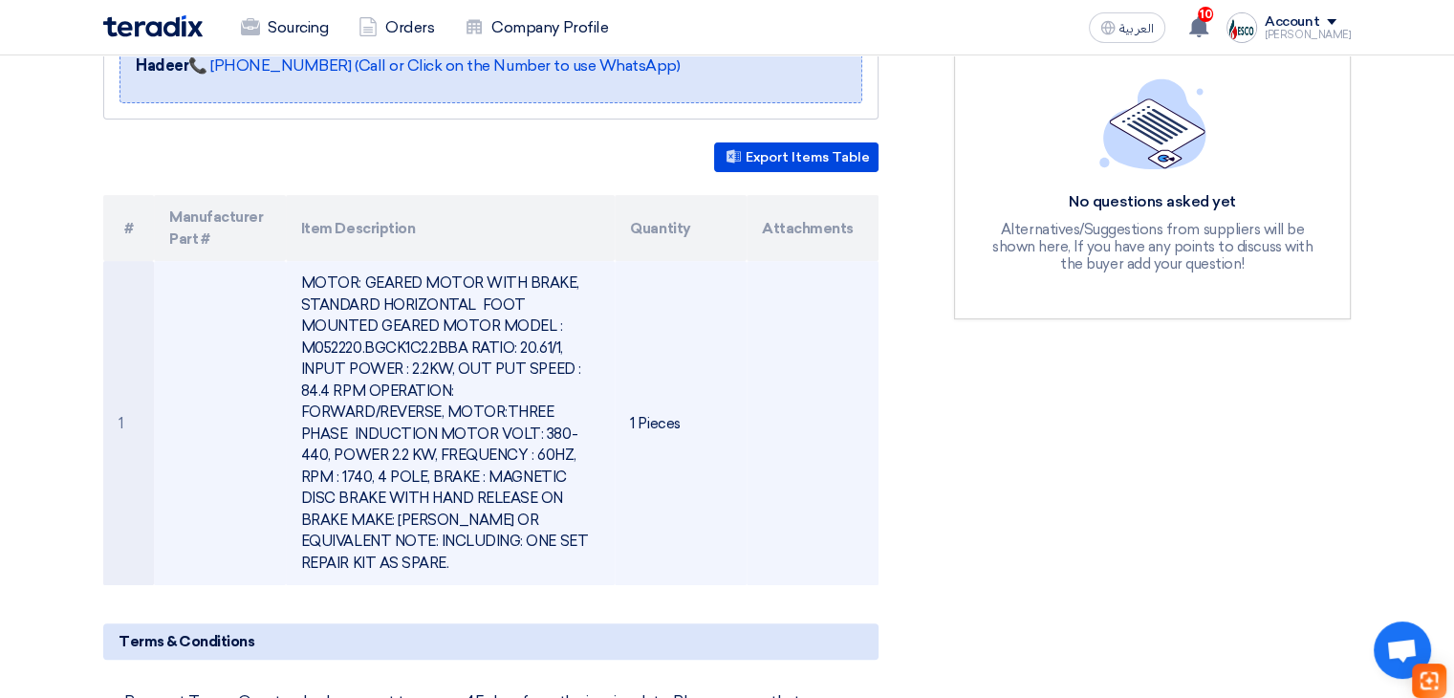
scroll to position [573, 0]
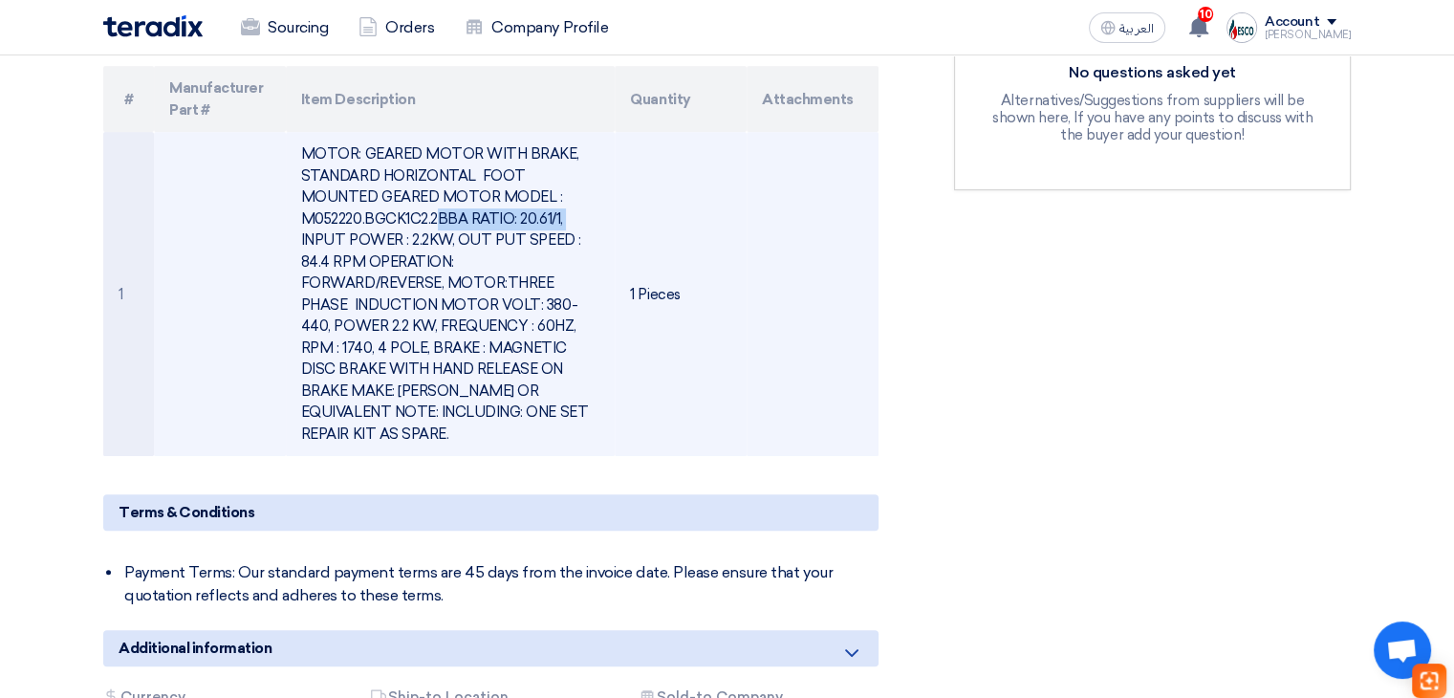
drag, startPoint x: 302, startPoint y: 211, endPoint x: 464, endPoint y: 219, distance: 162.6
click at [464, 219] on td "MOTOR: GEARED MOTOR WITH BRAKE, STANDARD HORIZONTAL FOOT MOUNTED GEARED MOTOR M…" at bounding box center [451, 294] width 330 height 324
copy td "M052220.BGCK1C2.2BBA"
drag, startPoint x: 485, startPoint y: 361, endPoint x: 594, endPoint y: 358, distance: 109.0
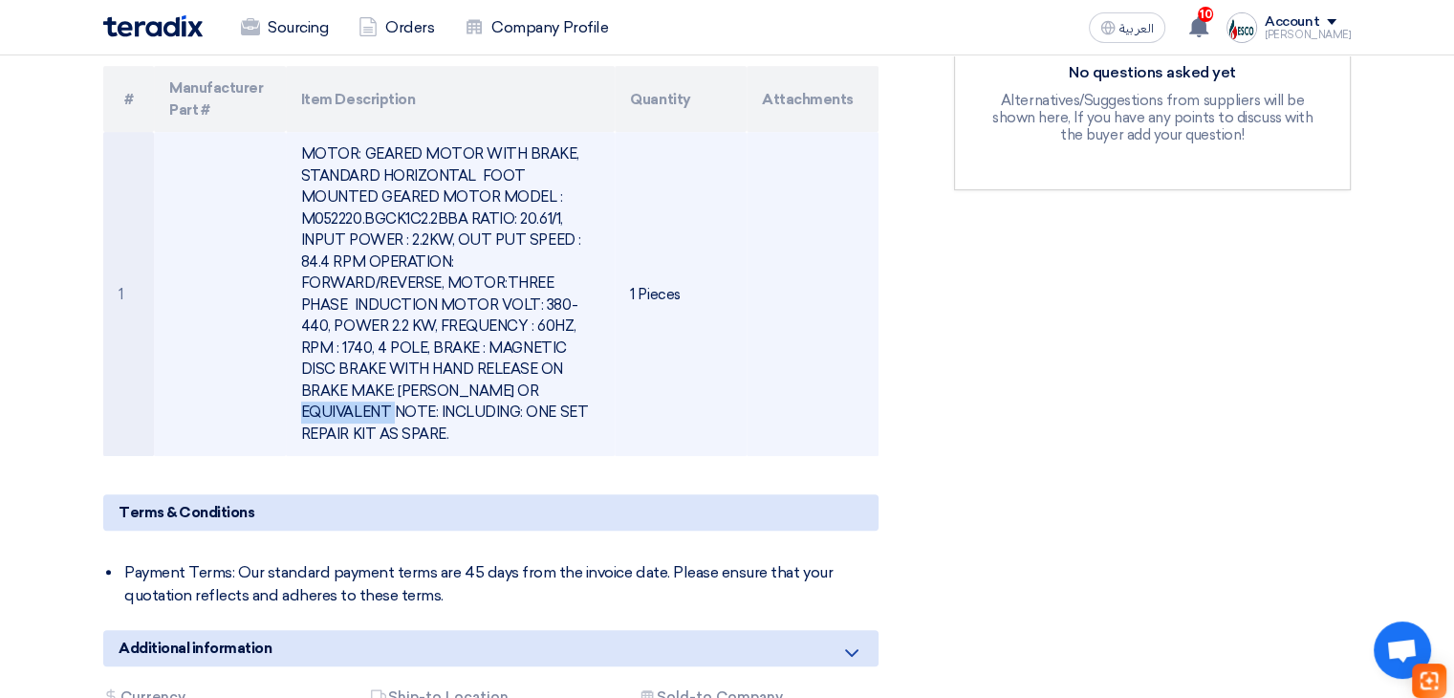
click at [594, 358] on td "MOTOR: GEARED MOTOR WITH BRAKE, STANDARD HORIZONTAL FOOT MOUNTED GEARED MOTOR M…" at bounding box center [451, 294] width 330 height 324
copy td "DAVID BROWN"
drag, startPoint x: 306, startPoint y: 139, endPoint x: 485, endPoint y: 408, distance: 323.9
click at [485, 408] on td "MOTOR: GEARED MOTOR WITH BRAKE, STANDARD HORIZONTAL FOOT MOUNTED GEARED MOTOR M…" at bounding box center [451, 294] width 330 height 324
copy td "MOTOR: GEARED MOTOR WITH BRAKE, STANDARD HORIZONTAL FOOT MOUNTED GEARED MOTOR M…"
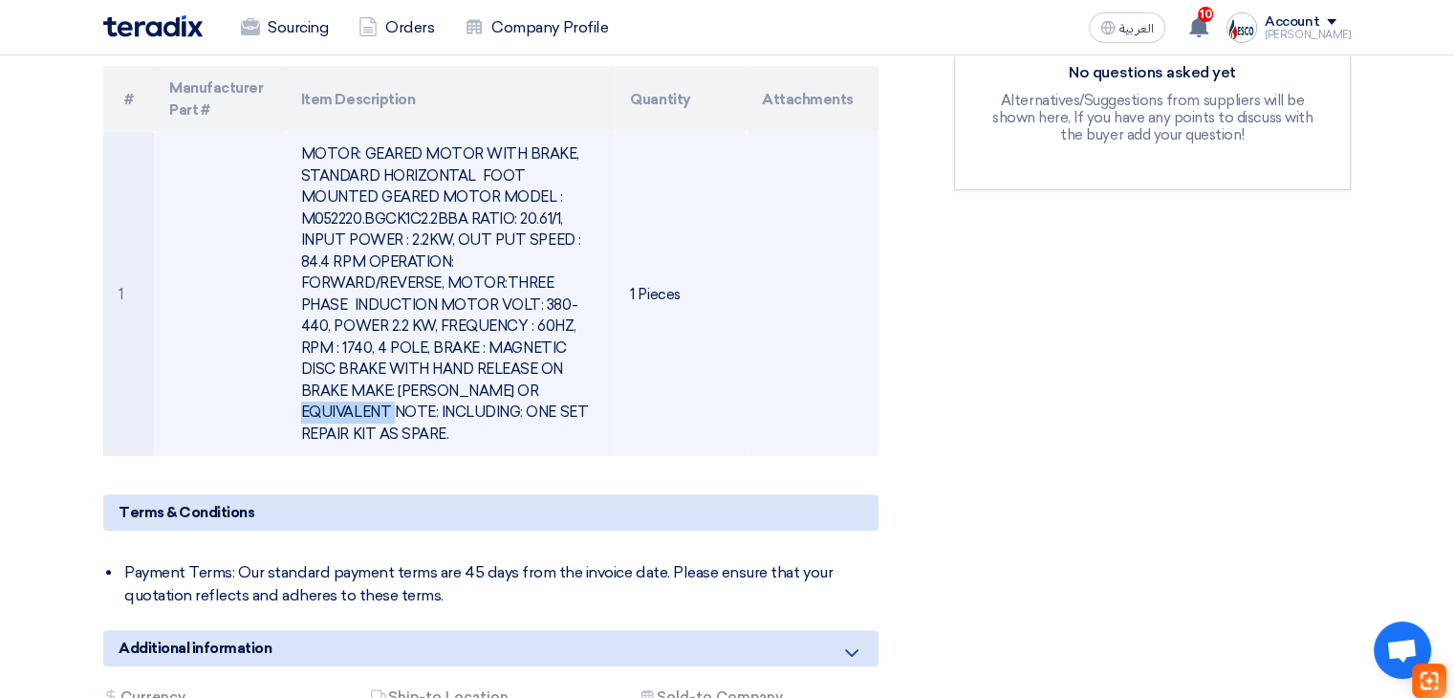
click at [421, 291] on td "MOTOR: GEARED MOTOR WITH BRAKE, STANDARD HORIZONTAL FOOT MOUNTED GEARED MOTOR M…" at bounding box center [451, 294] width 330 height 324
drag, startPoint x: 487, startPoint y: 362, endPoint x: 591, endPoint y: 367, distance: 103.3
click at [591, 367] on td "MOTOR: GEARED MOTOR WITH BRAKE, STANDARD HORIZONTAL FOOT MOUNTED GEARED MOTOR M…" at bounding box center [451, 294] width 330 height 324
copy td "DAVID BROWN"
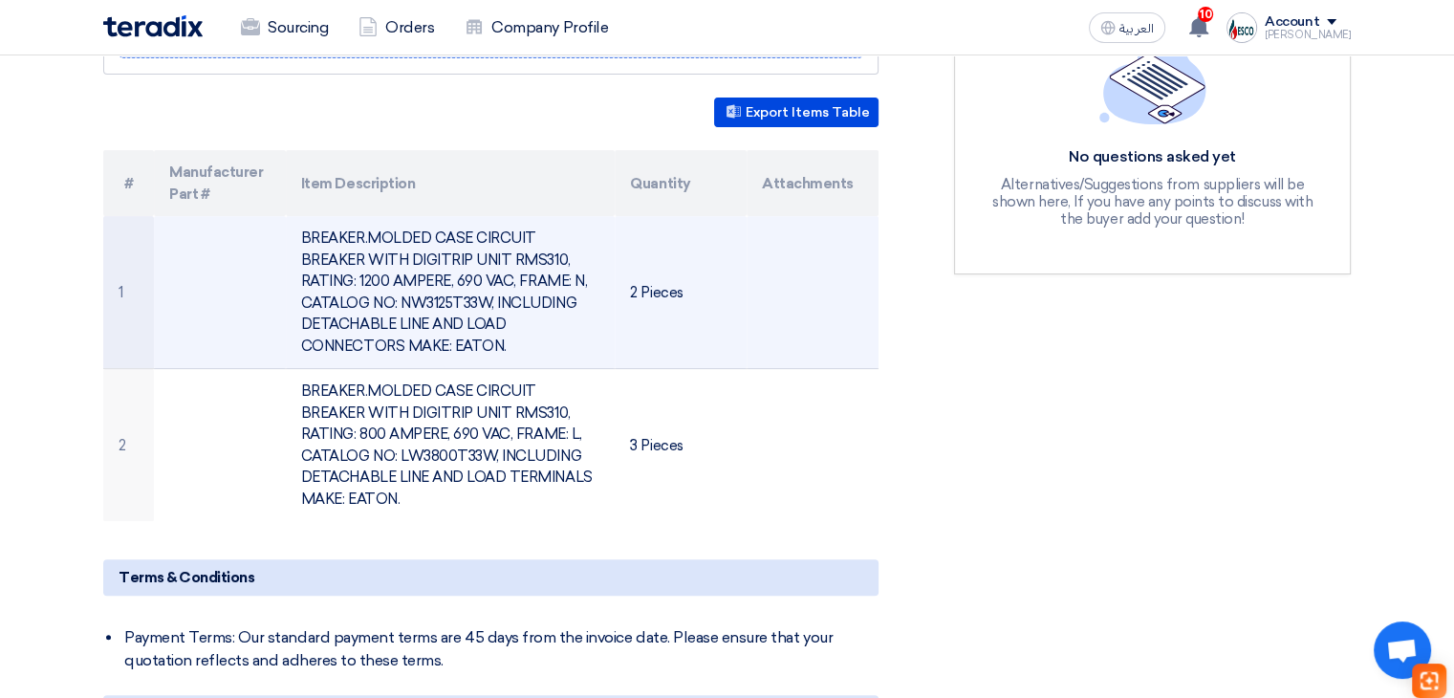
scroll to position [478, 0]
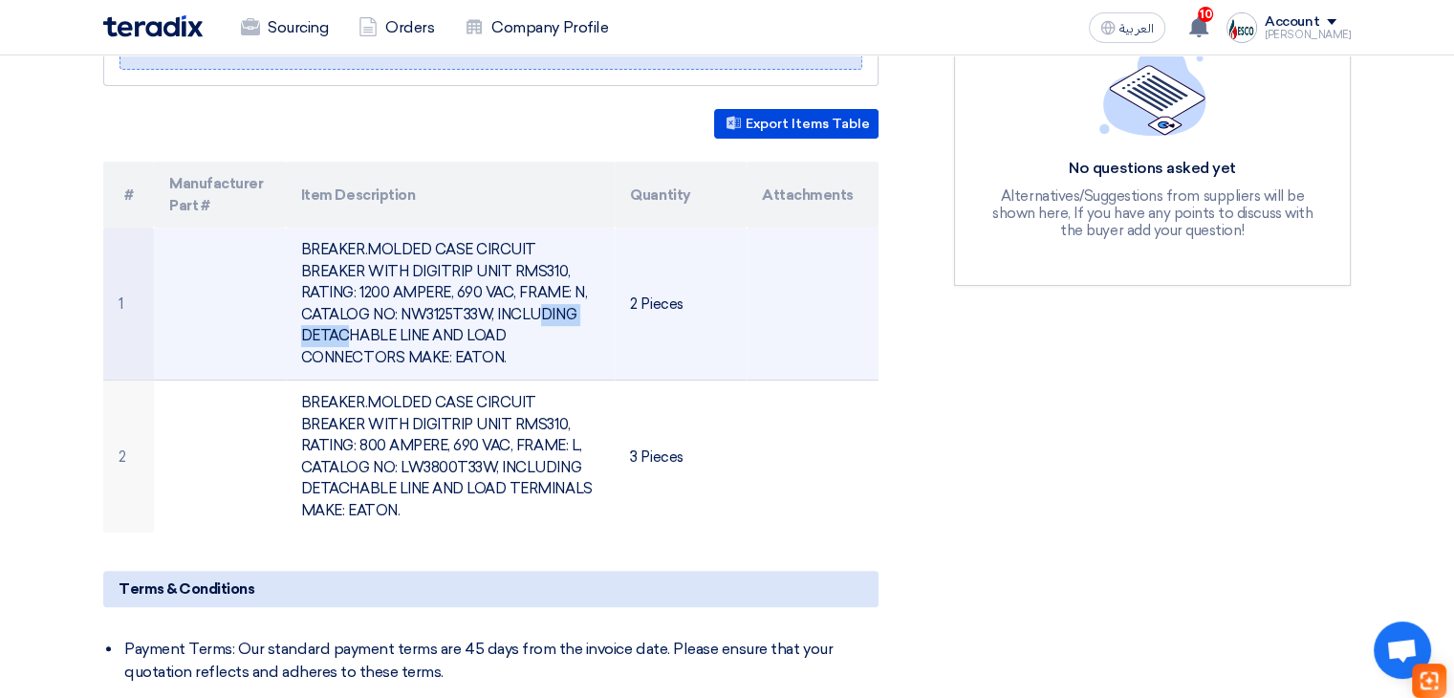
drag, startPoint x: 302, startPoint y: 313, endPoint x: 393, endPoint y: 313, distance: 90.8
click at [393, 313] on td "BREAKER.MOLDED CASE CIRCUIT BREAKER WITH DIGITRIP UNIT RMS310, RATING: 1200 AMP…" at bounding box center [451, 303] width 330 height 153
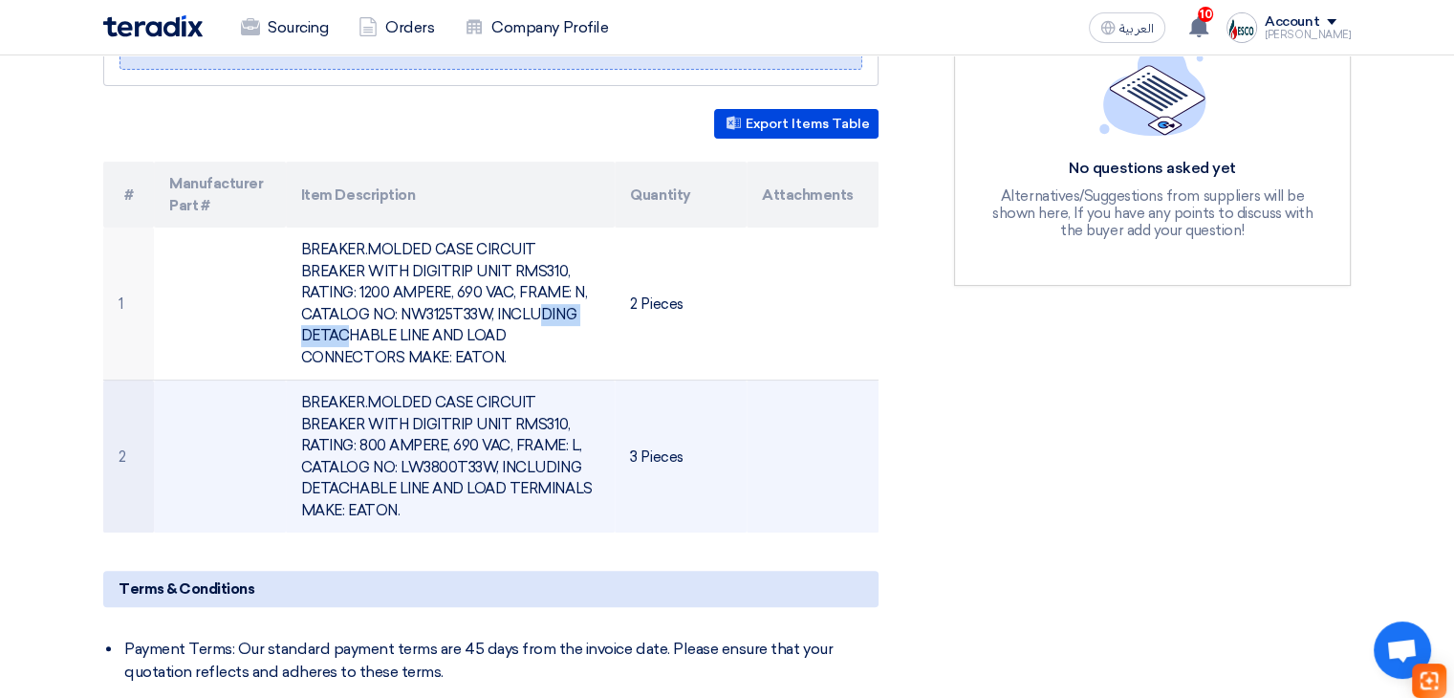
copy td "NW3125T33W"
drag, startPoint x: 299, startPoint y: 464, endPoint x: 394, endPoint y: 461, distance: 94.7
click at [394, 461] on td "BREAKER.MOLDED CASE CIRCUIT BREAKER WITH DIGITRIP UNIT RMS310, RATING: 800 AMPE…" at bounding box center [451, 456] width 330 height 153
copy td "LW3800T33W"
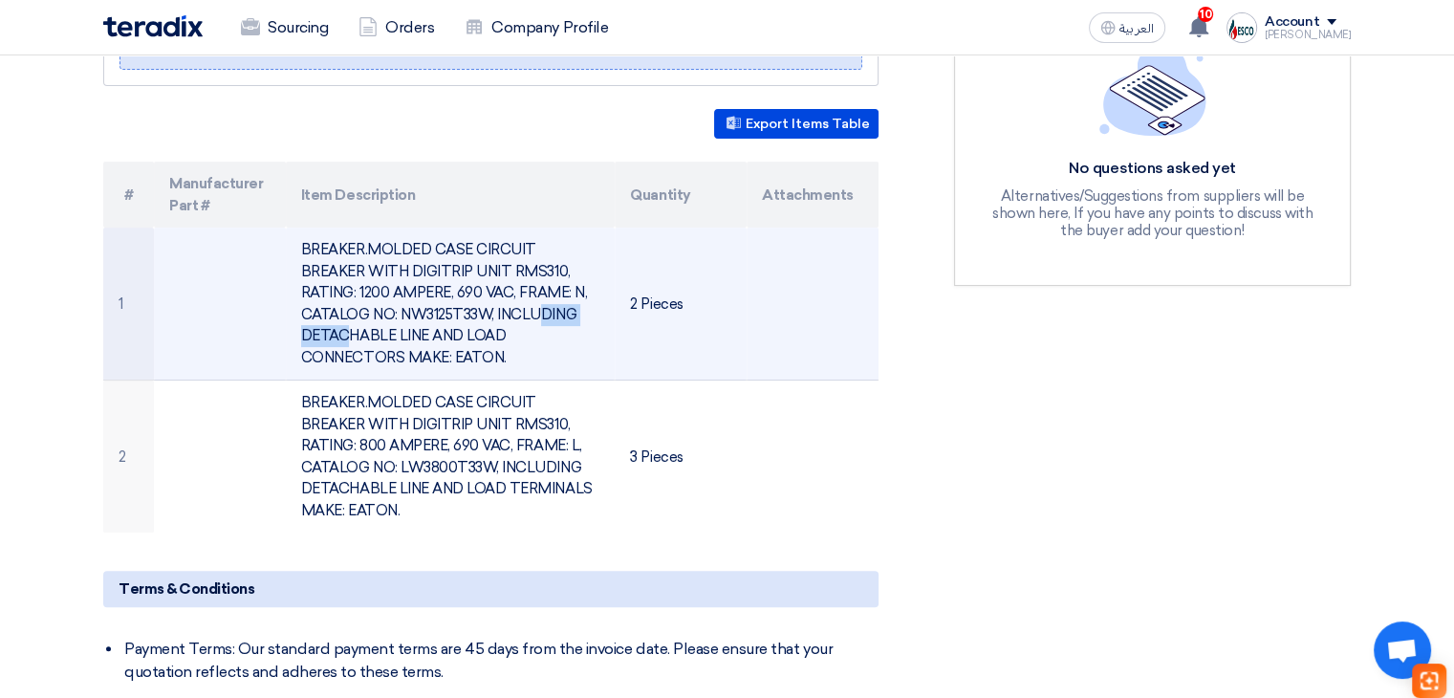
drag, startPoint x: 302, startPoint y: 307, endPoint x: 391, endPoint y: 311, distance: 89.0
click at [391, 311] on td "BREAKER.MOLDED CASE CIRCUIT BREAKER WITH DIGITRIP UNIT RMS310, RATING: 1200 AMP…" at bounding box center [451, 303] width 330 height 153
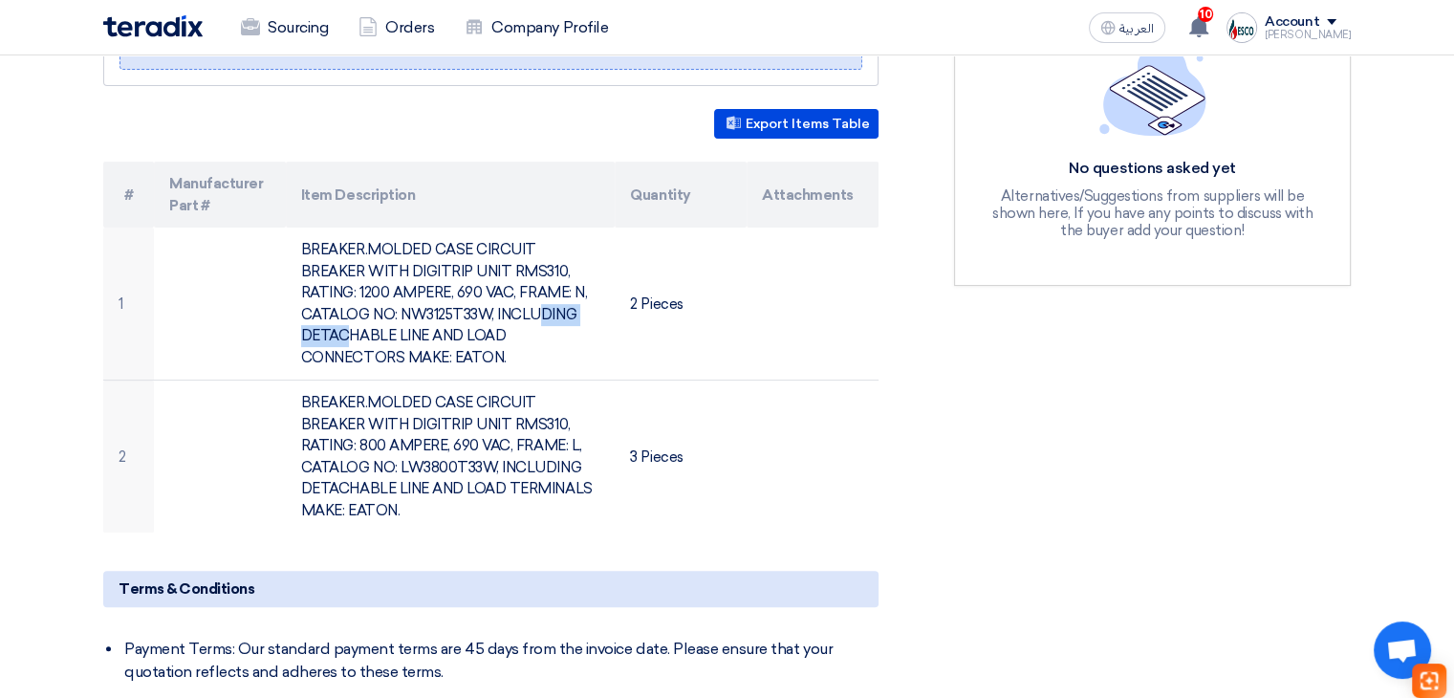
copy td "NW3125T33W"
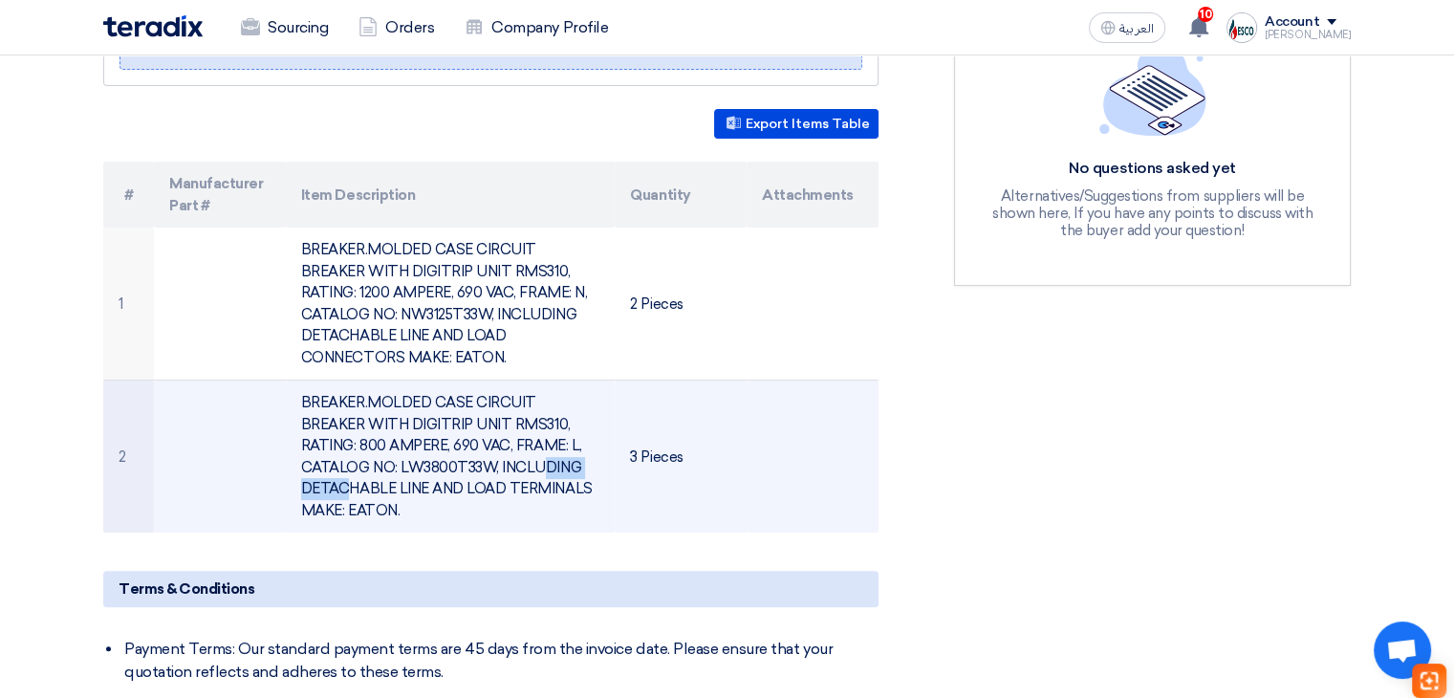
drag, startPoint x: 301, startPoint y: 464, endPoint x: 395, endPoint y: 461, distance: 93.7
click at [395, 461] on td "BREAKER.MOLDED CASE CIRCUIT BREAKER WITH DIGITRIP UNIT RMS310, RATING: 800 AMPE…" at bounding box center [451, 456] width 330 height 153
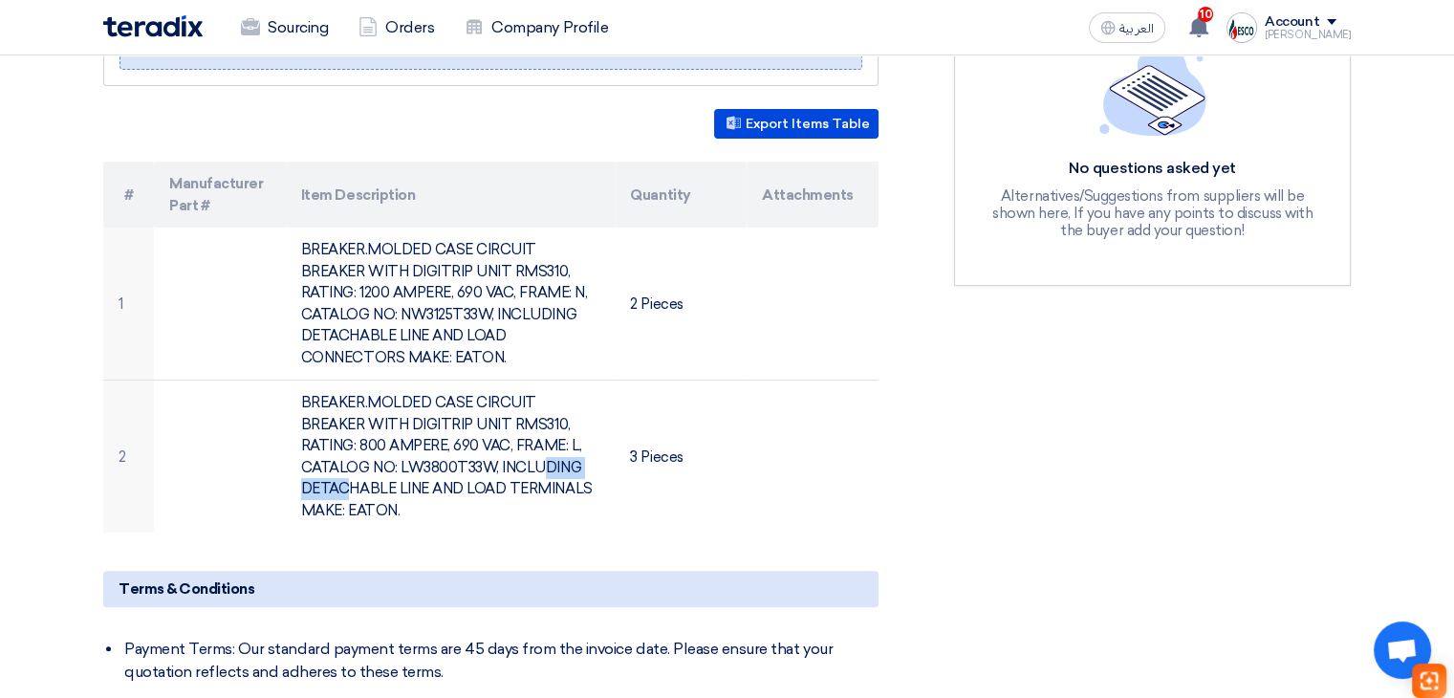
copy td "LW3800T33W"
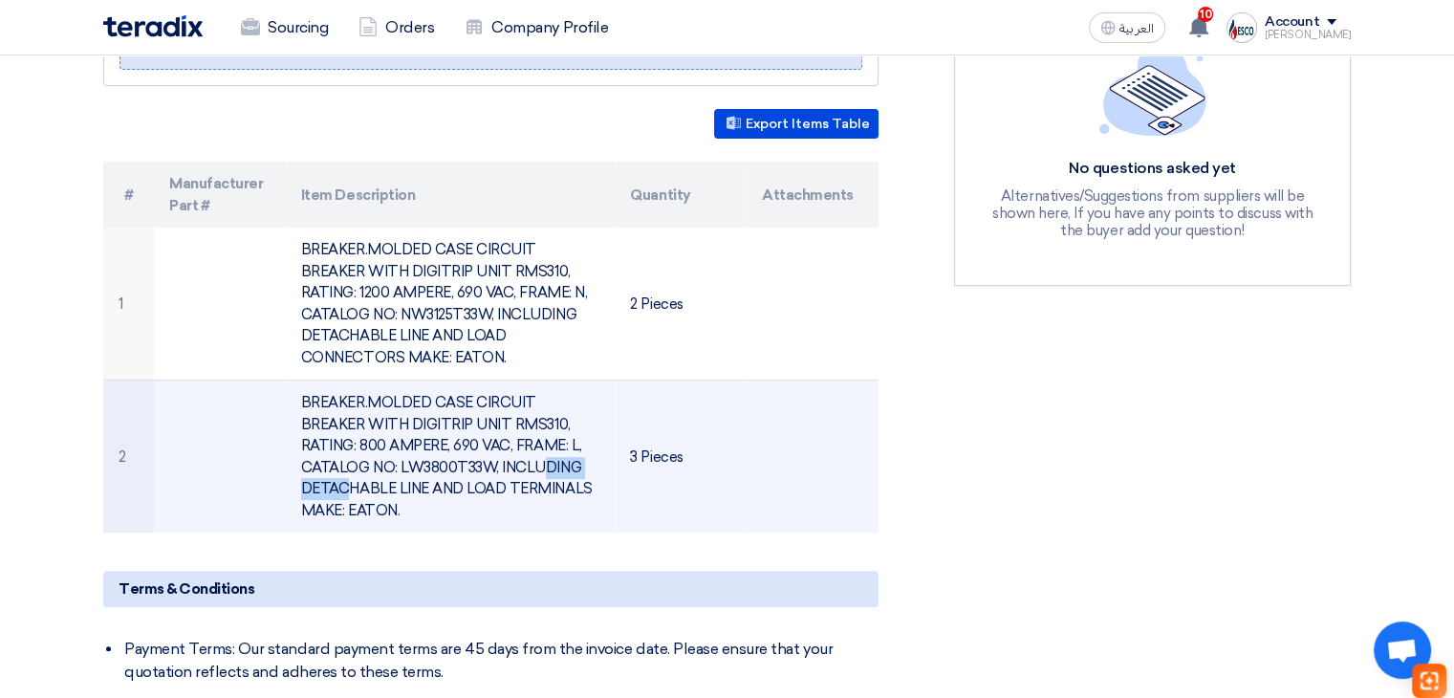
drag, startPoint x: 527, startPoint y: 321, endPoint x: 700, endPoint y: 467, distance: 226.5
click at [700, 467] on tbody "1 BREAKER.MOLDED CASE CIRCUIT BREAKER WITH DIGITRIP UNIT RMS310, RATING: 1200 A…" at bounding box center [490, 379] width 775 height 305
copy tbody "BREAKER.MOLDED CASE CIRCUIT BREAKER WITH DIGITRIP UNIT RMS310, RATING: 1200 AMP…"
click at [422, 401] on td "BREAKER.MOLDED CASE CIRCUIT BREAKER WITH DIGITRIP UNIT RMS310, RATING: 800 AMPE…" at bounding box center [451, 456] width 330 height 153
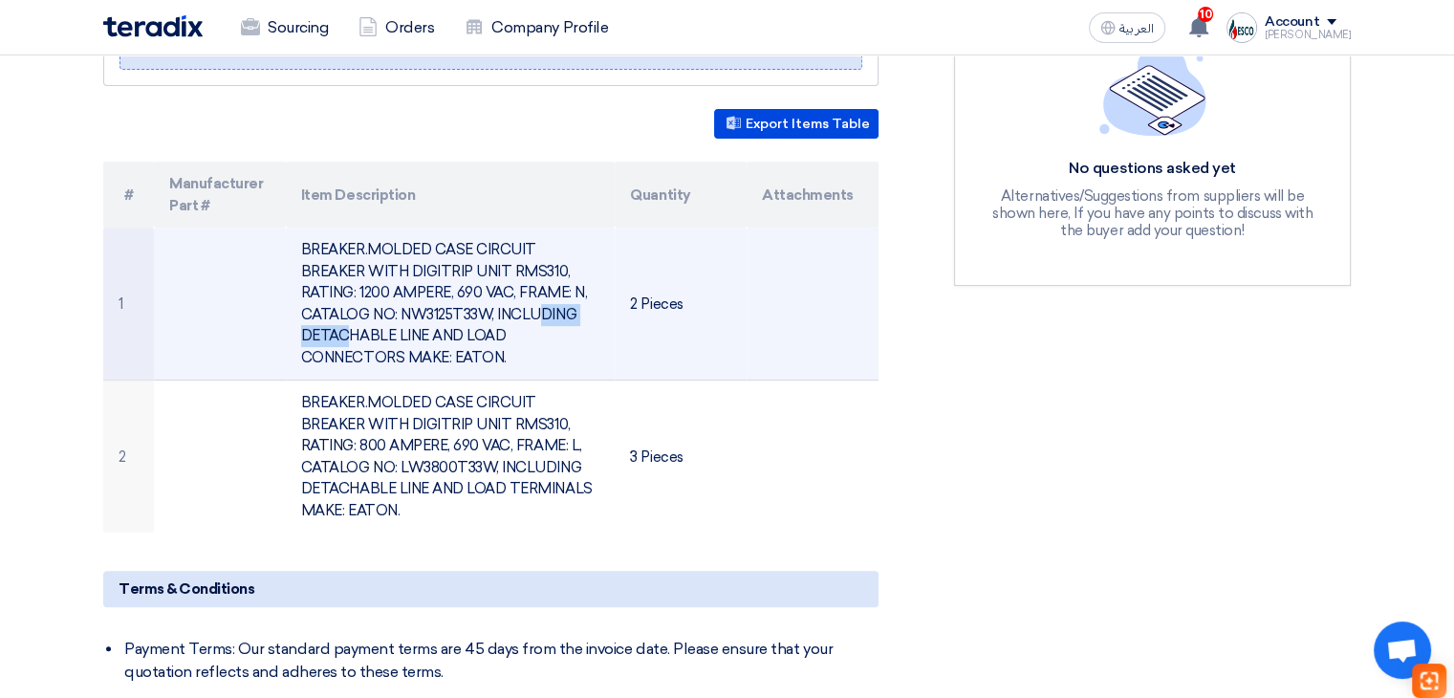
drag, startPoint x: 306, startPoint y: 307, endPoint x: 390, endPoint y: 311, distance: 84.2
click at [390, 311] on td "BREAKER.MOLDED CASE CIRCUIT BREAKER WITH DIGITRIP UNIT RMS310, RATING: 1200 AMP…" at bounding box center [451, 303] width 330 height 153
copy td "NW3125T33W"
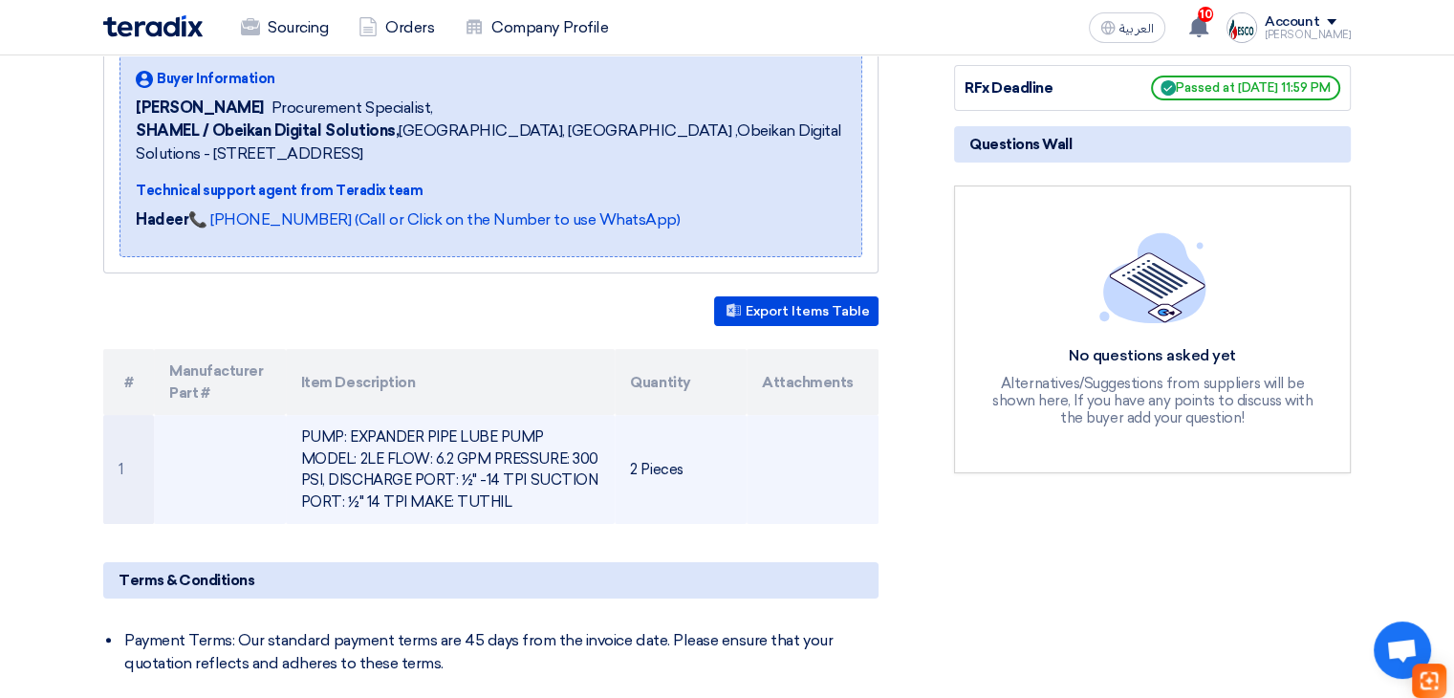
scroll to position [287, 0]
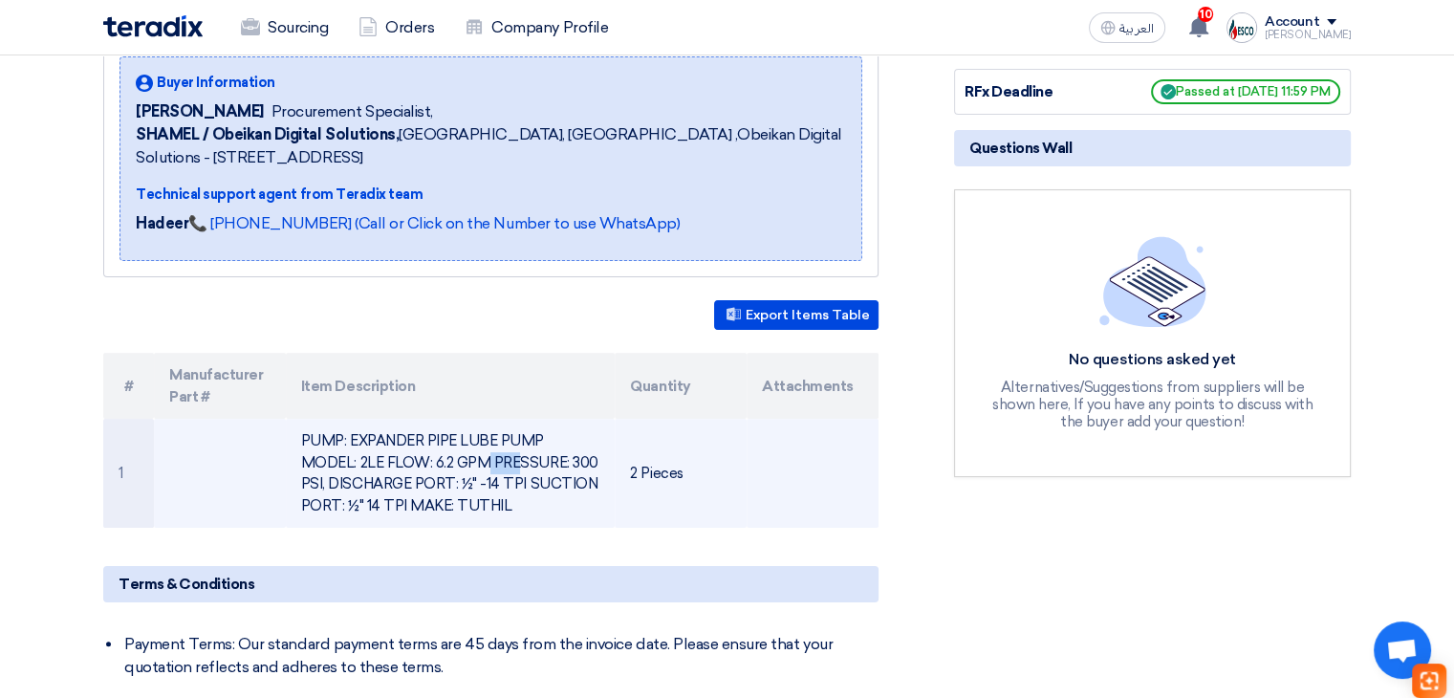
drag, startPoint x: 298, startPoint y: 460, endPoint x: 328, endPoint y: 458, distance: 29.7
click at [328, 458] on td "PUMP: EXPANDER PIPE LUBE PUMP MODEL: 2LE FLOW: 6.2 GPM PRESSURE: 300 PSI, DISCH…" at bounding box center [451, 473] width 330 height 109
copy td "2LE"
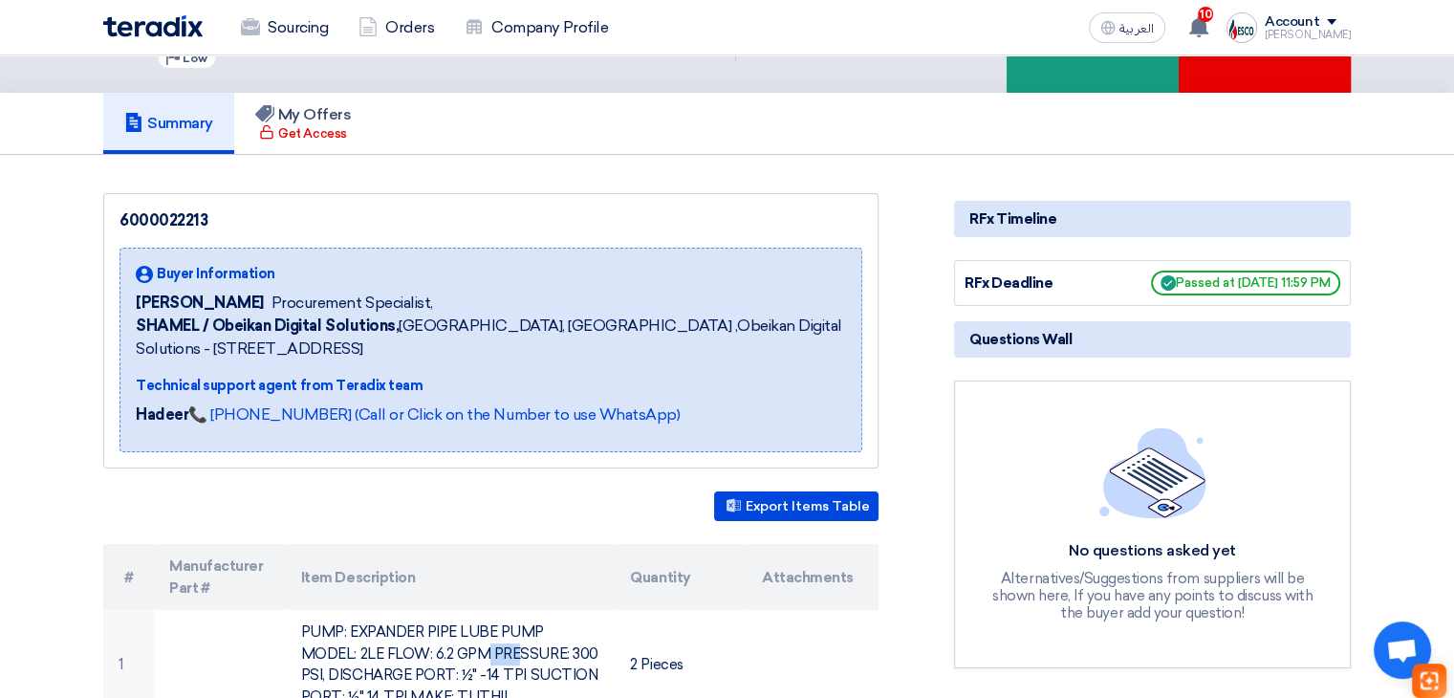
scroll to position [6, 0]
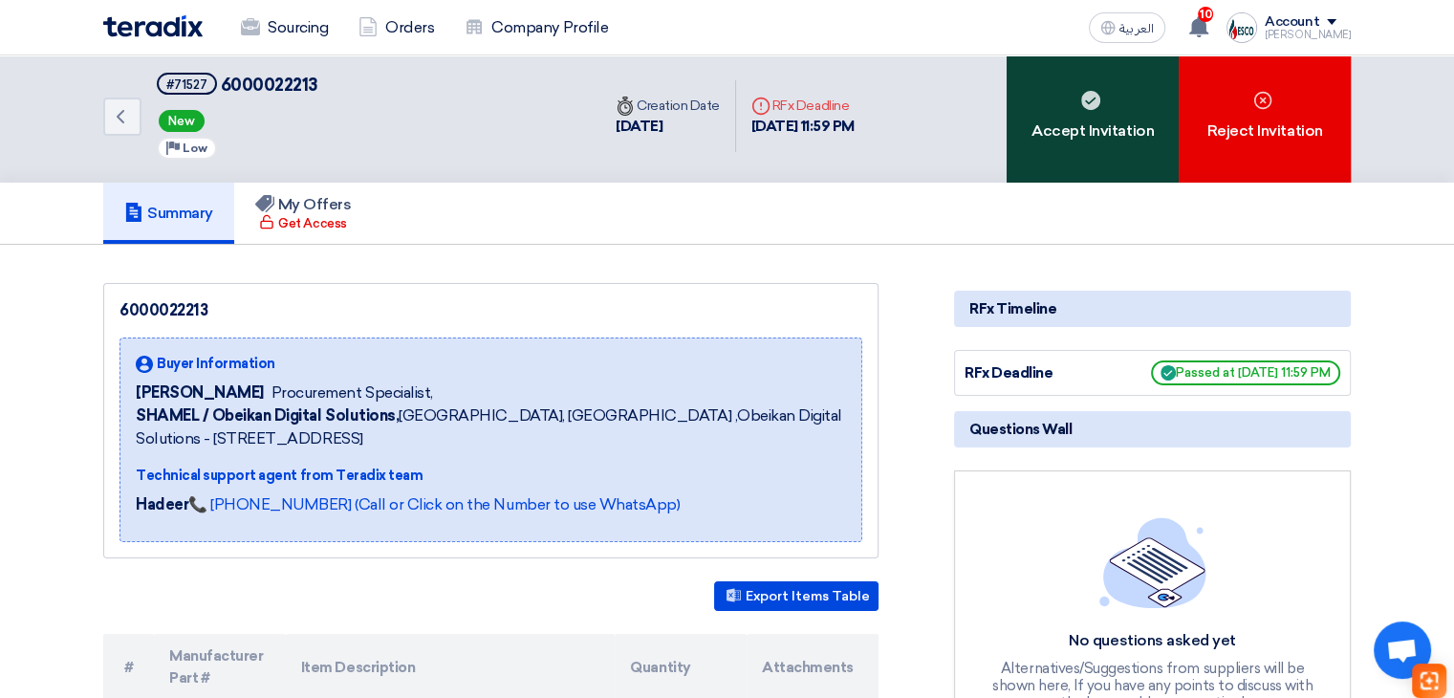
click at [1120, 124] on div "Accept Invitation" at bounding box center [1092, 116] width 172 height 133
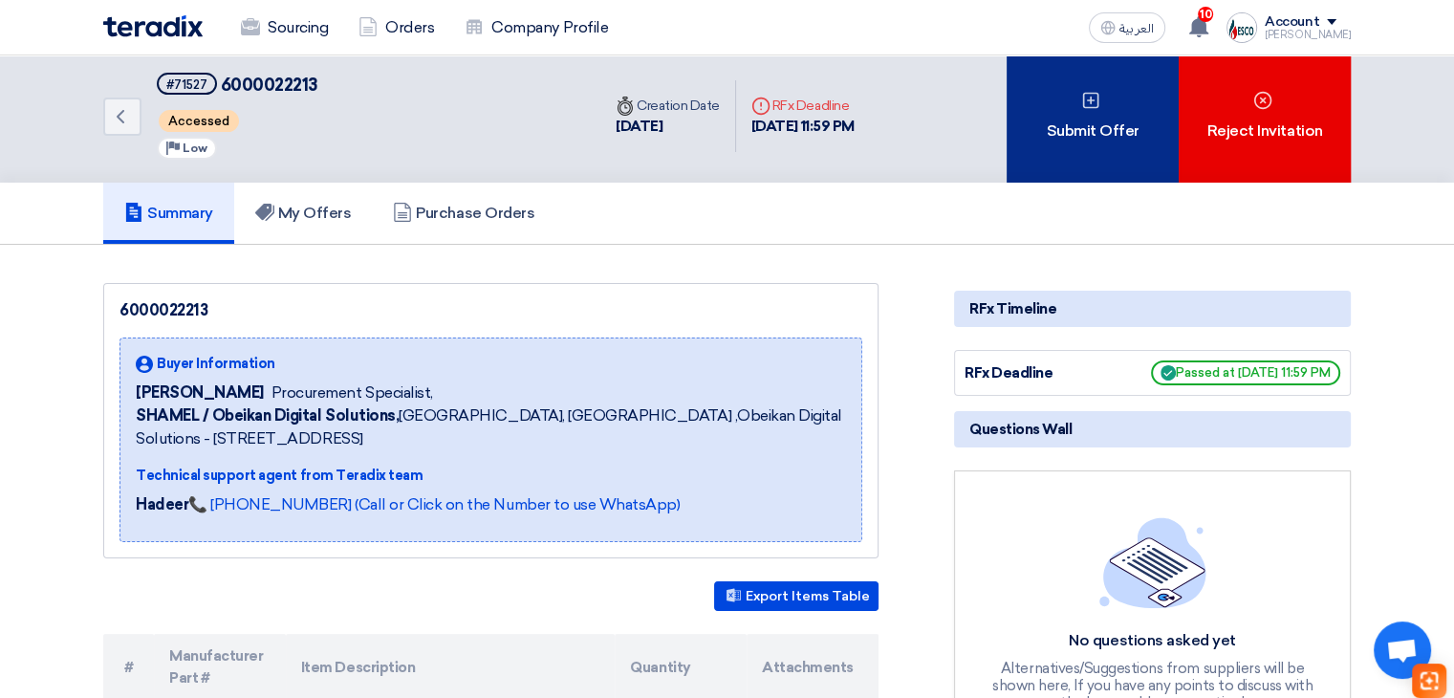
click at [1107, 168] on div "Submit Offer" at bounding box center [1092, 116] width 172 height 133
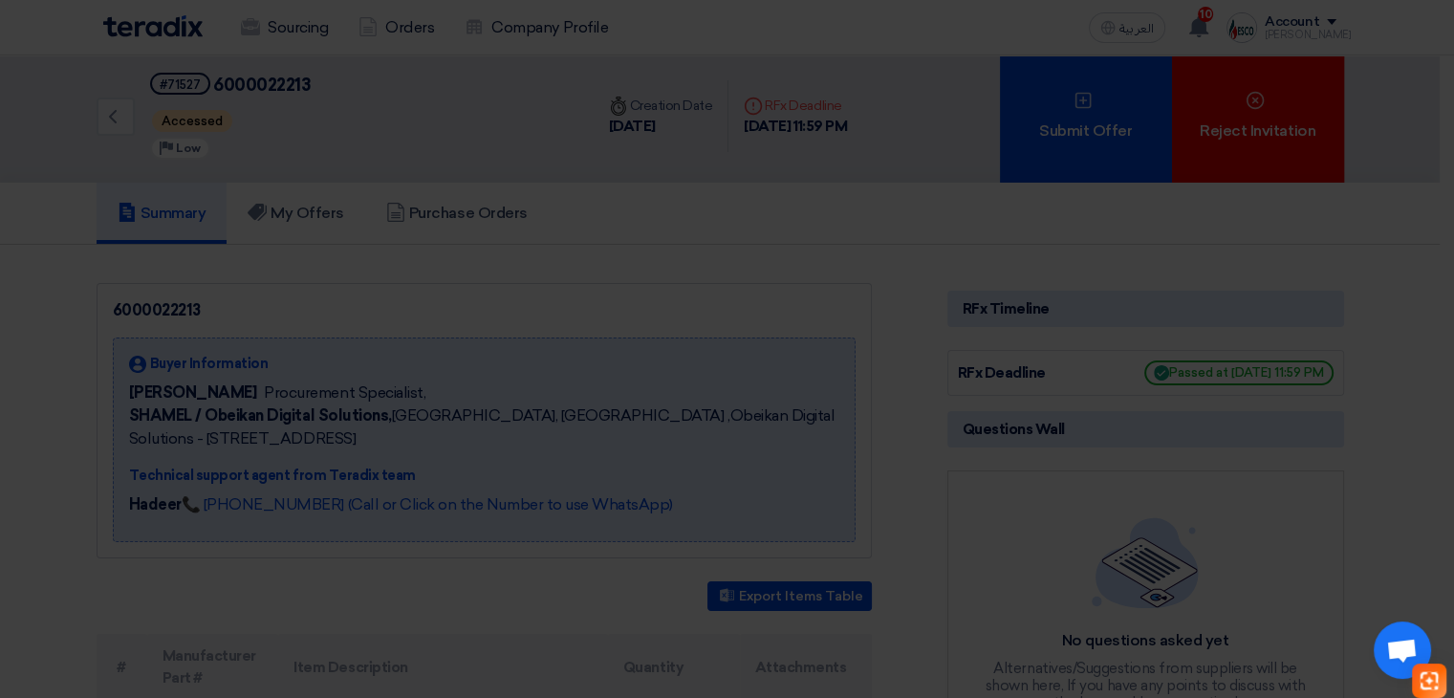
click at [1329, 254] on modal-container "Submit new offer × Submit a new offer for this request Start a new offer submis…" at bounding box center [727, 349] width 1454 height 698
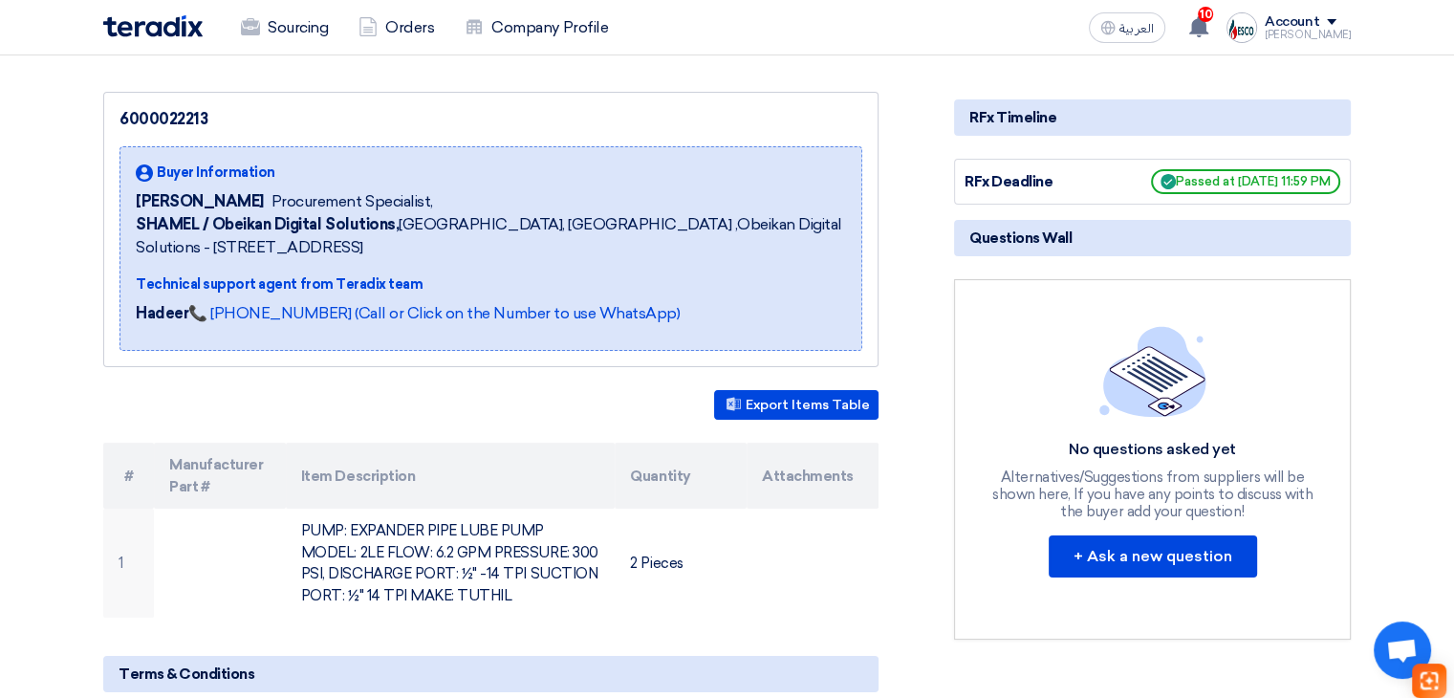
scroll to position [292, 0]
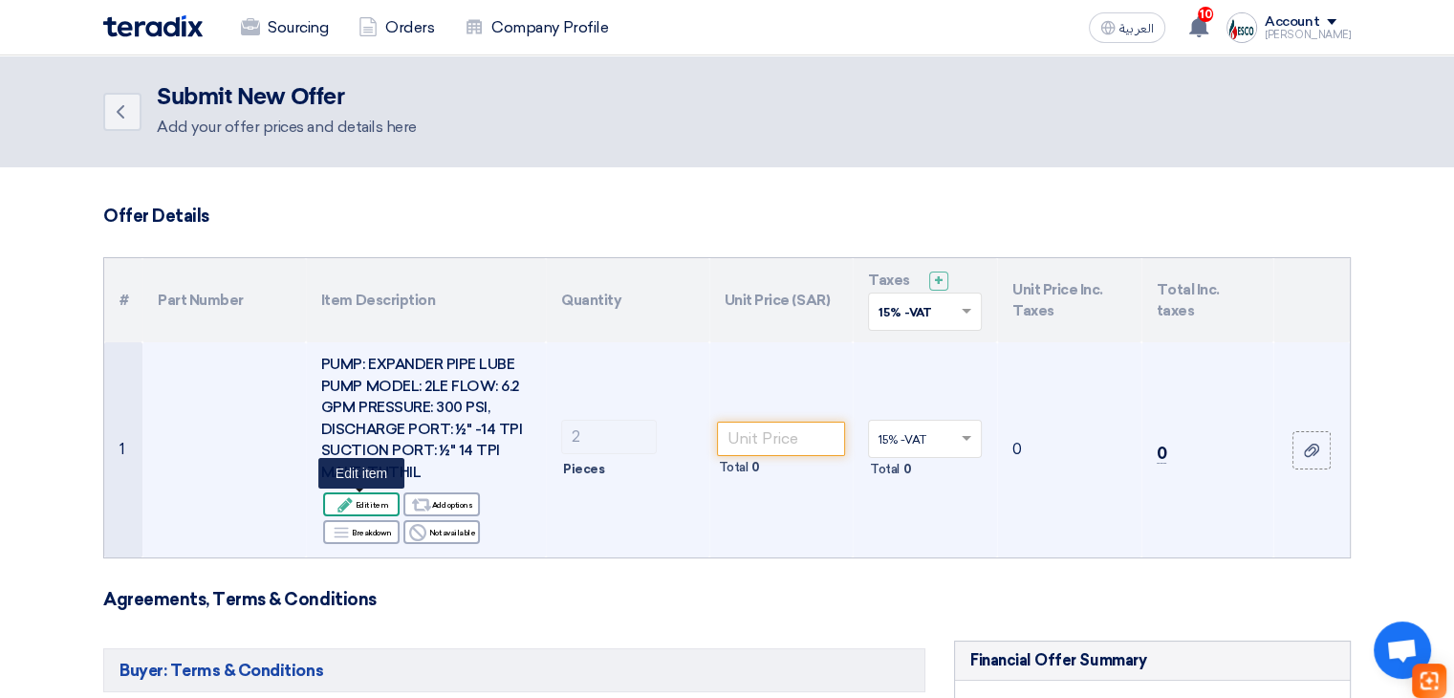
click at [385, 507] on div "Edit Edit item" at bounding box center [361, 504] width 76 height 24
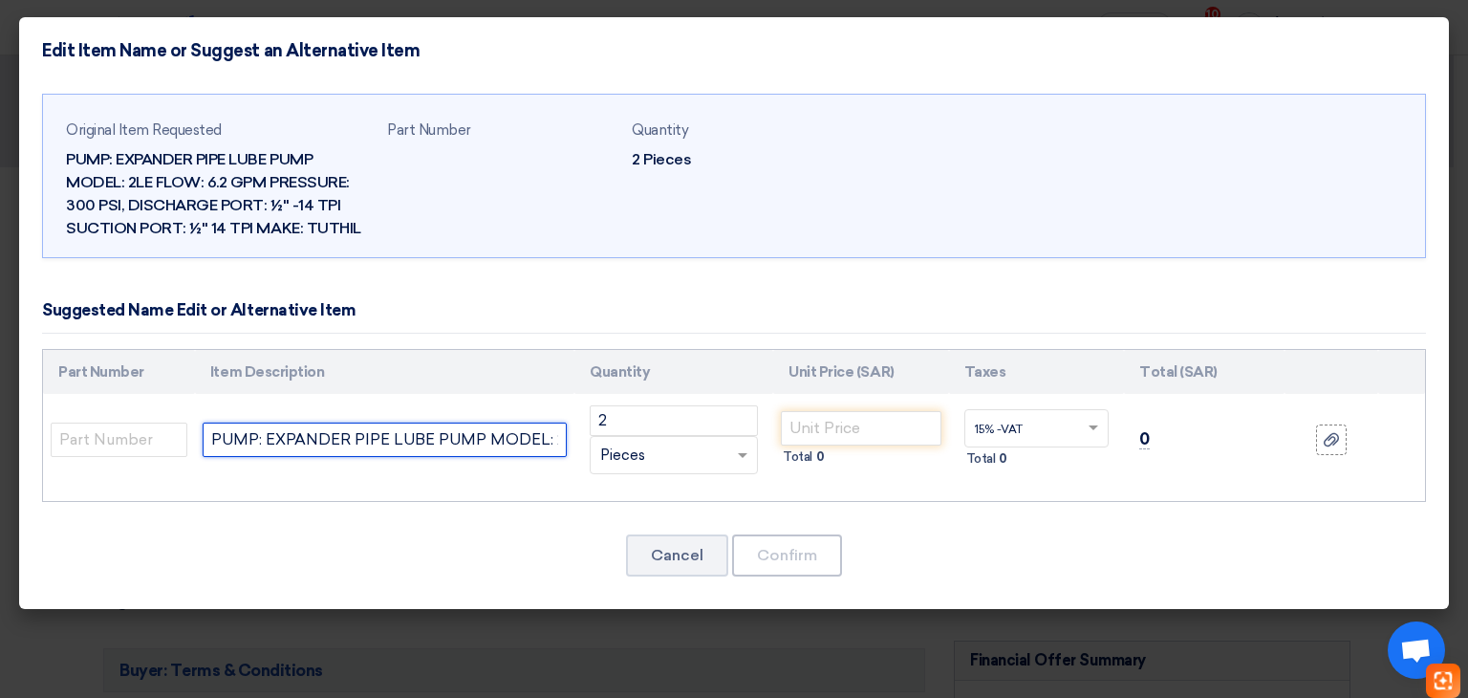
click at [552, 444] on input "PUMP: EXPANDER PIPE LUBE PUMP MODEL: 2LE FLOW: 6.2 GPM PRESSURE: 300 PSI, DISCH…" at bounding box center [385, 439] width 364 height 34
paste input "Tuthill catalog # 2LE, Cast Iron Rotary Gear Pump, Pump End Only, no motor, sta…"
type input "PUMP: EXPANDER PIPE LUBE PUMP MODEL: 2LE FLOW: 6.2 GPM PRESSURE: 300 PSI, DISCH…"
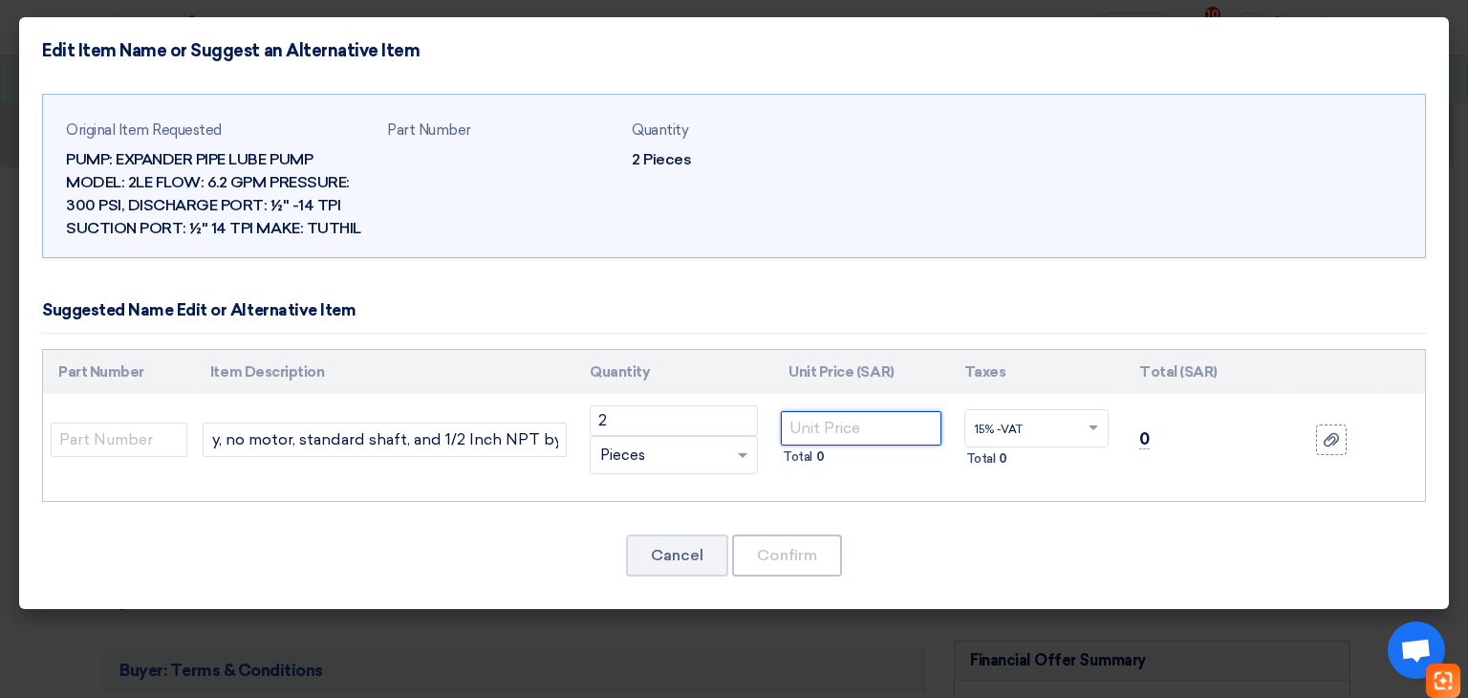
click at [881, 435] on input "number" at bounding box center [861, 428] width 160 height 34
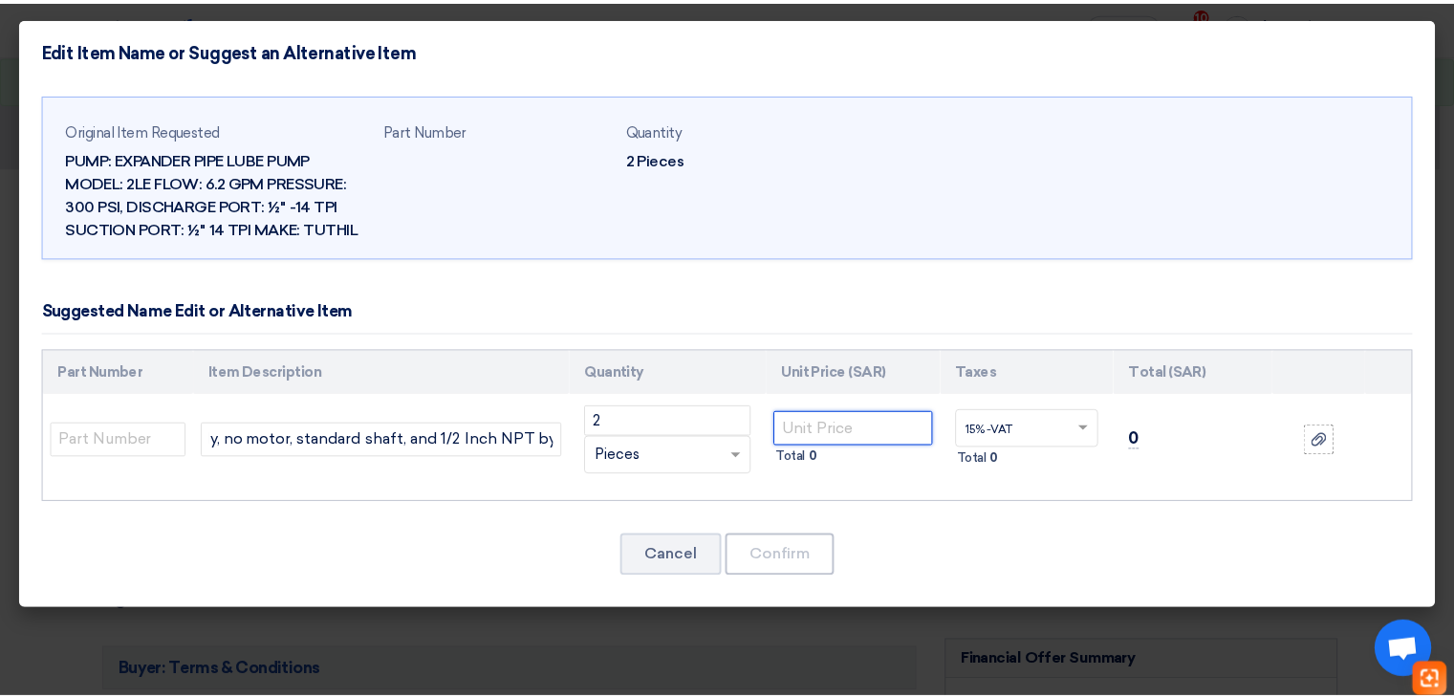
scroll to position [0, 0]
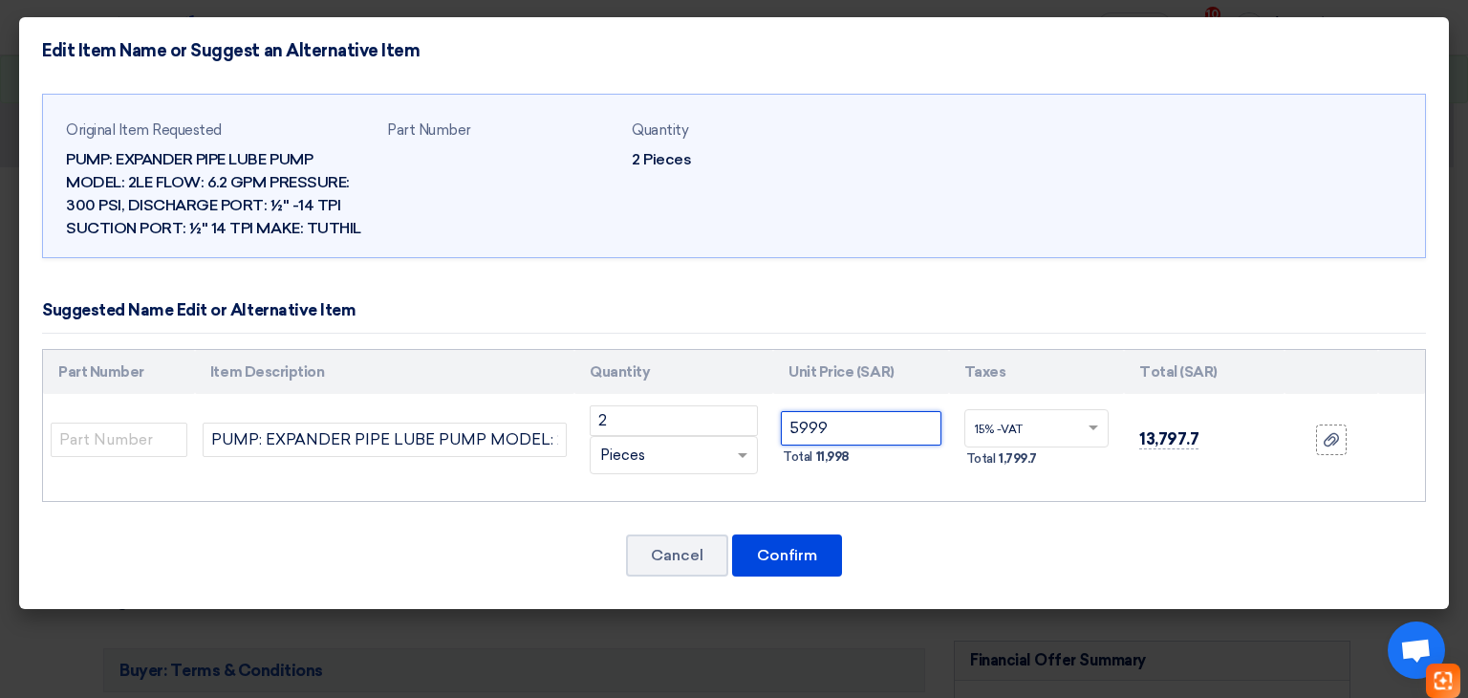
type input "5999"
click at [987, 558] on div "Cancel Confirm" at bounding box center [734, 555] width 1384 height 46
click at [801, 565] on button "Confirm" at bounding box center [787, 555] width 110 height 42
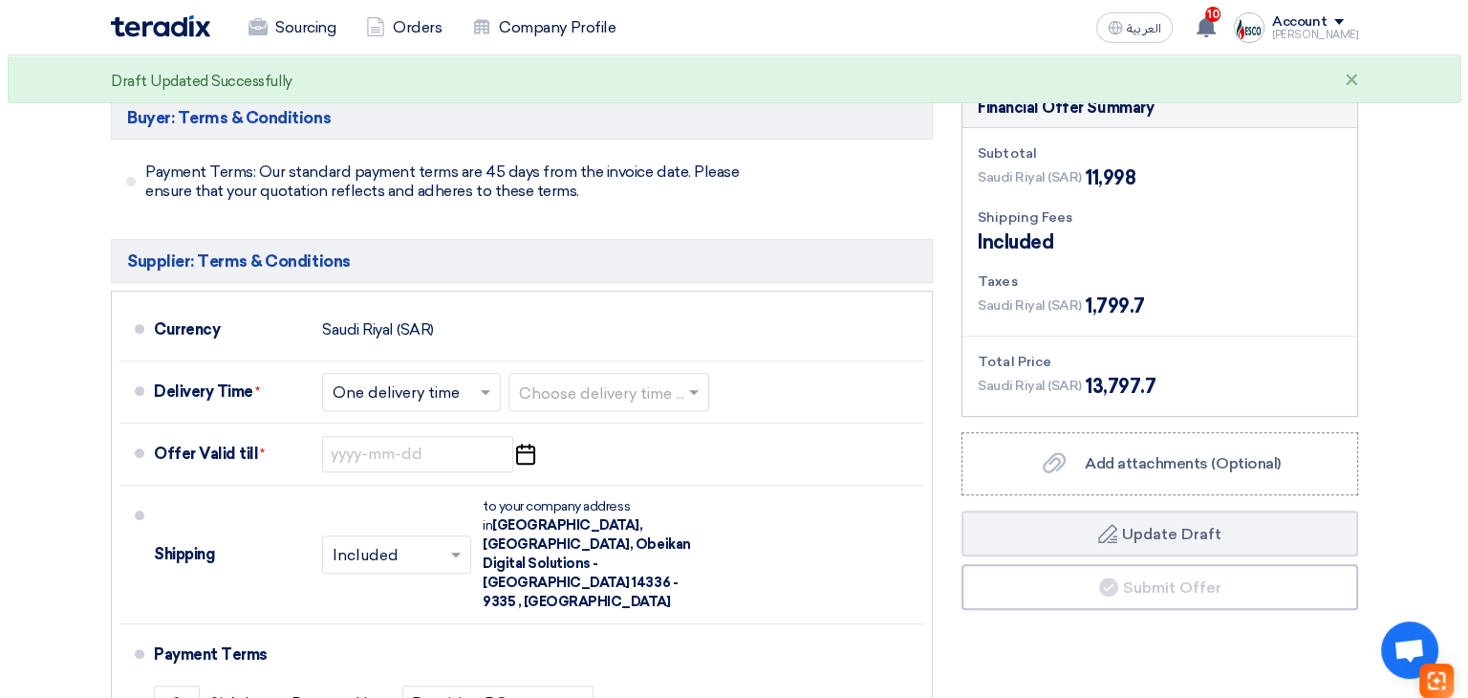
scroll to position [765, 0]
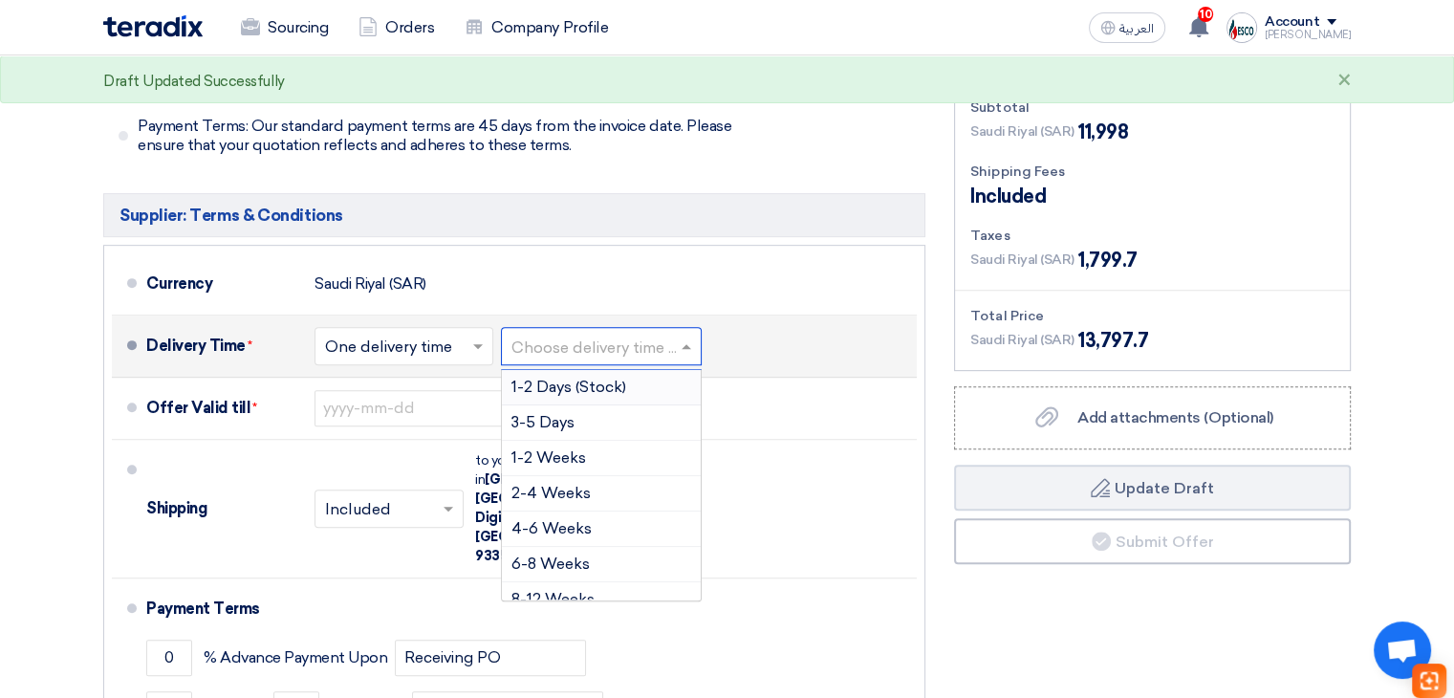
click at [634, 334] on input "text" at bounding box center [602, 348] width 182 height 28
click at [589, 519] on span "4-6 Weeks" at bounding box center [551, 528] width 80 height 18
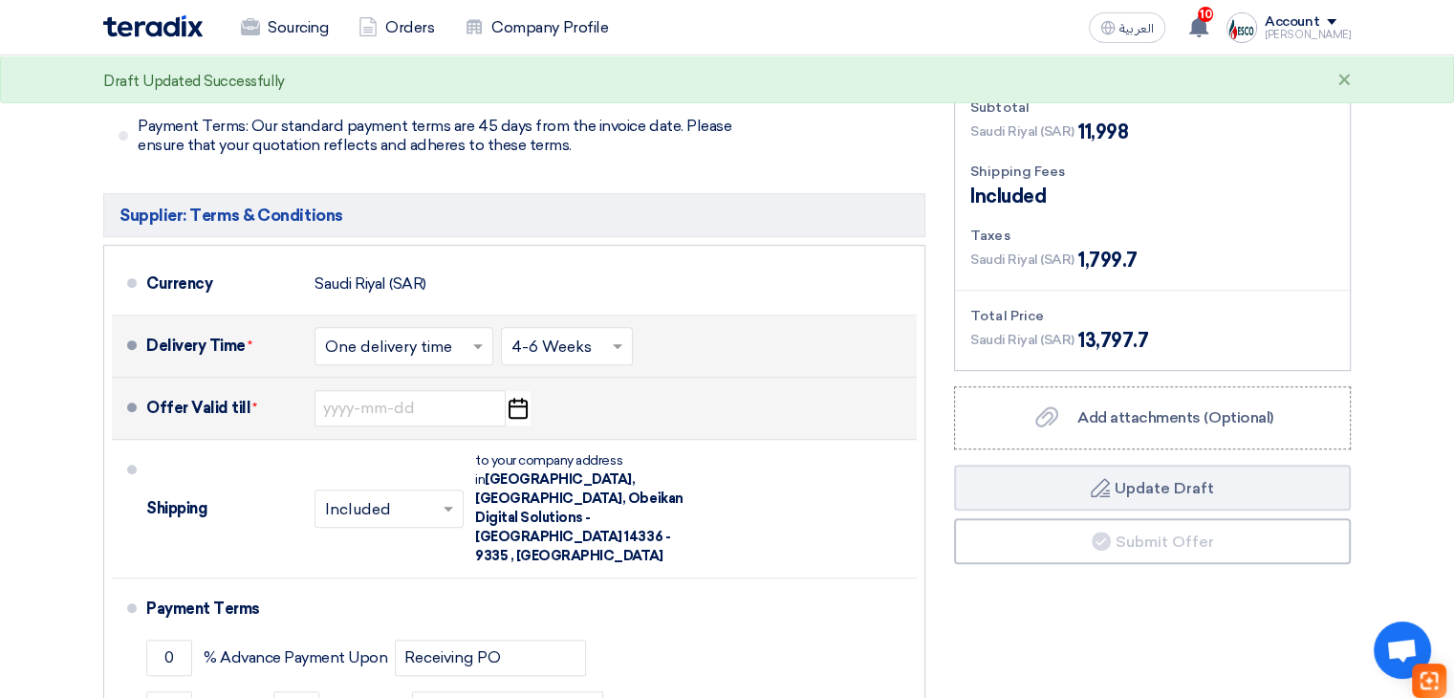
drag, startPoint x: 516, startPoint y: 355, endPoint x: 517, endPoint y: 364, distance: 9.6
click at [517, 398] on use "button" at bounding box center [517, 408] width 19 height 21
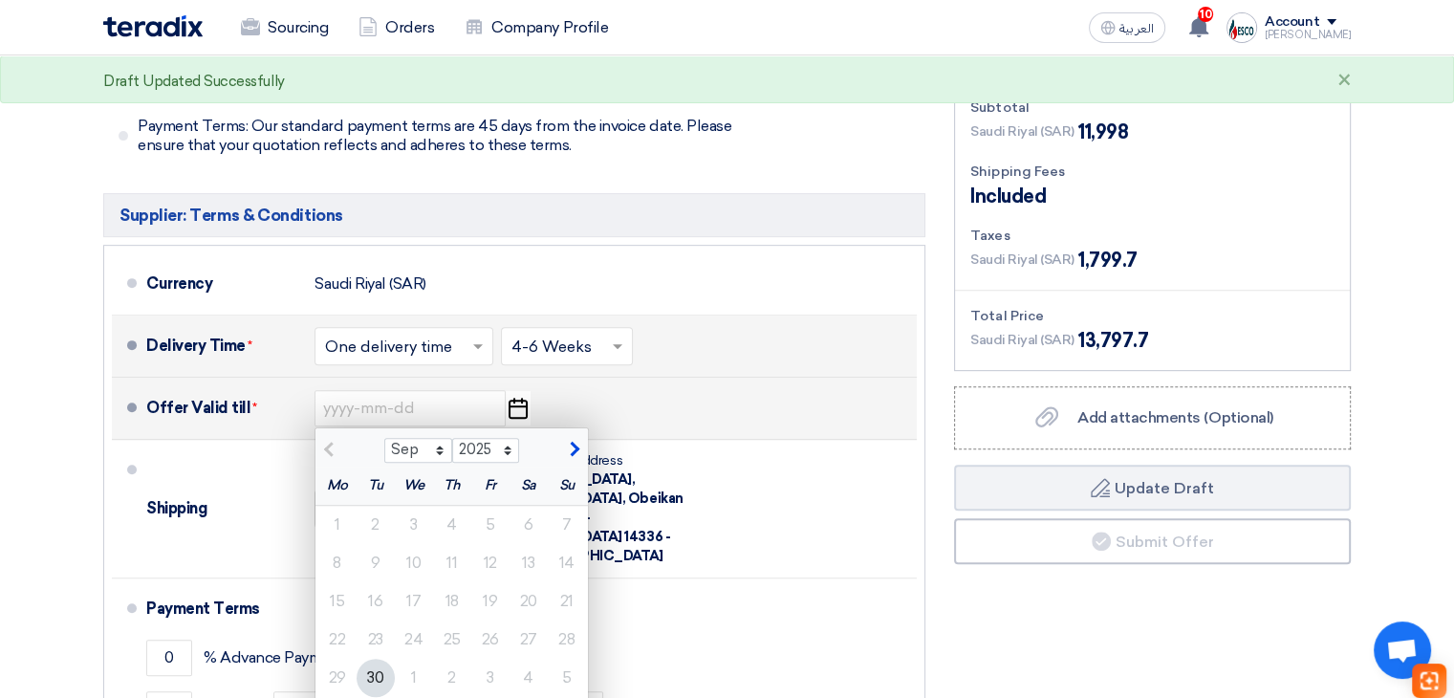
click at [579, 438] on button "button" at bounding box center [572, 447] width 32 height 19
select select "10"
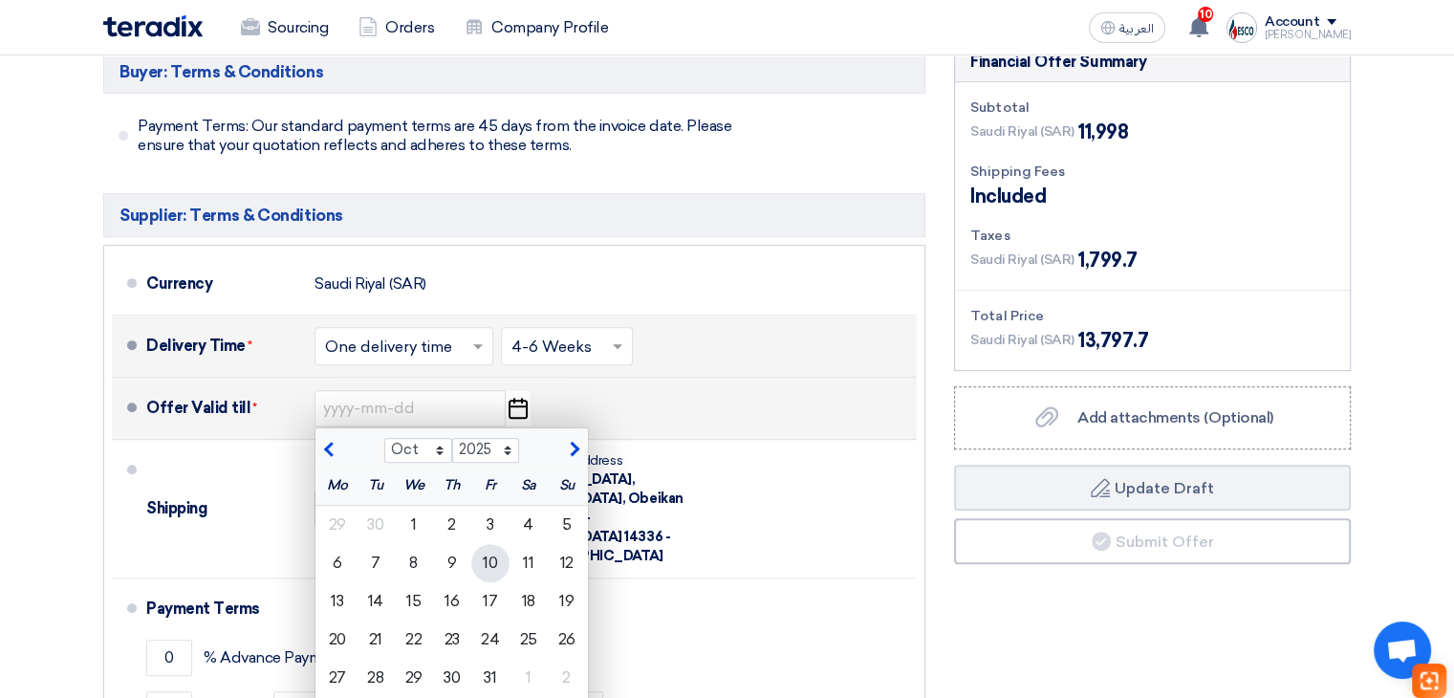
click at [483, 544] on div "10" at bounding box center [490, 563] width 38 height 38
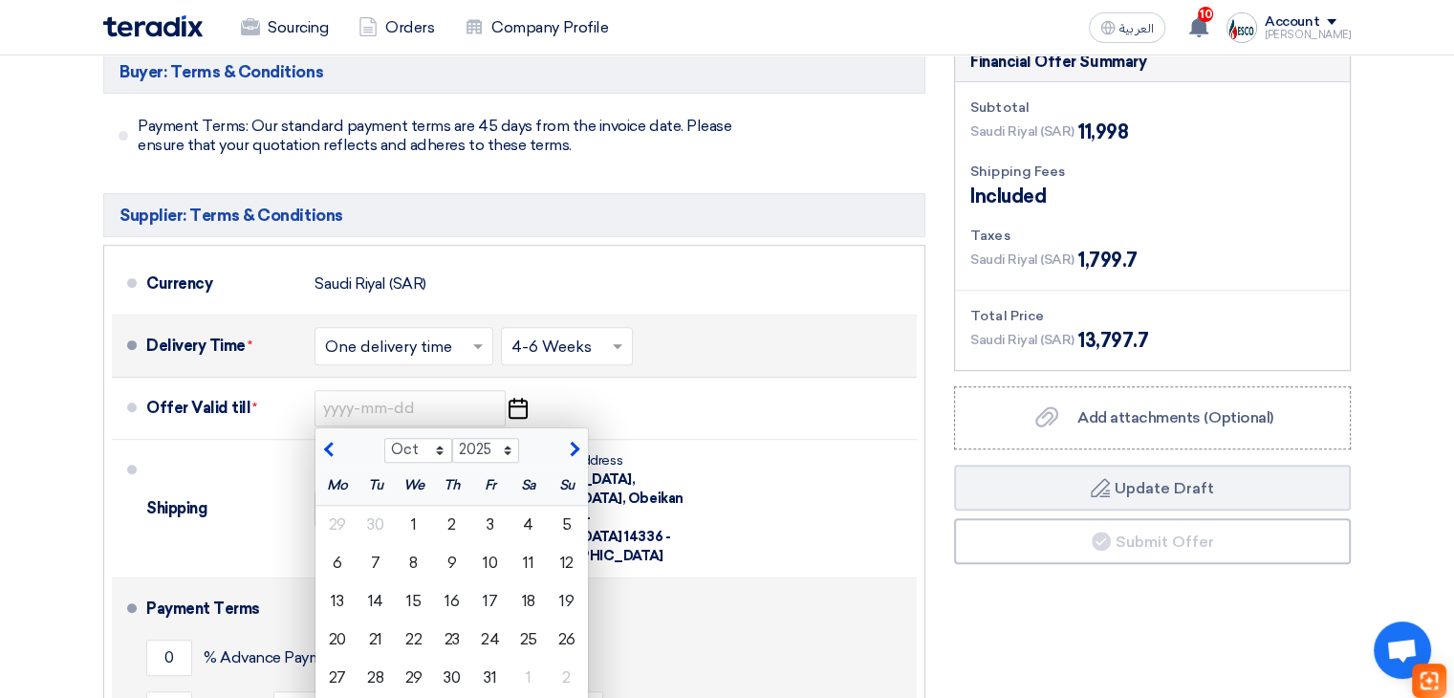
type input "[DATE]"
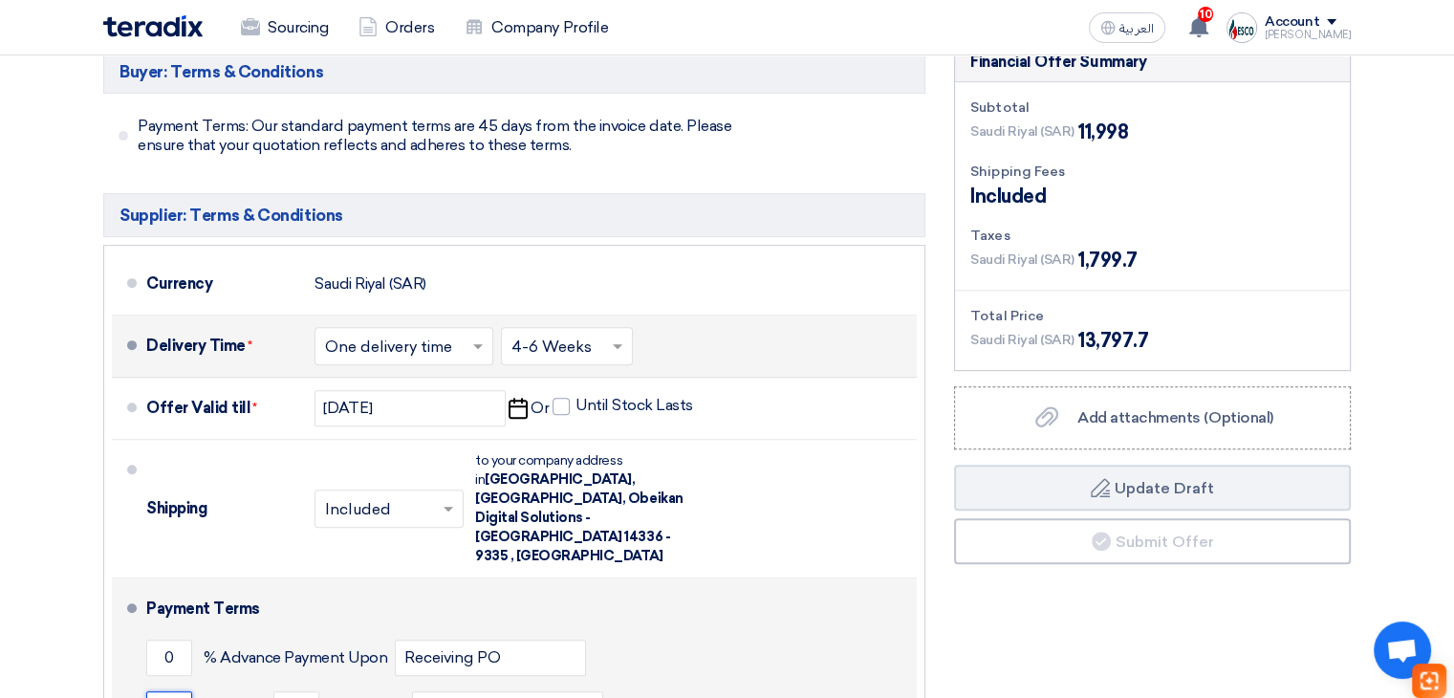
click at [187, 681] on input "0" at bounding box center [169, 709] width 46 height 36
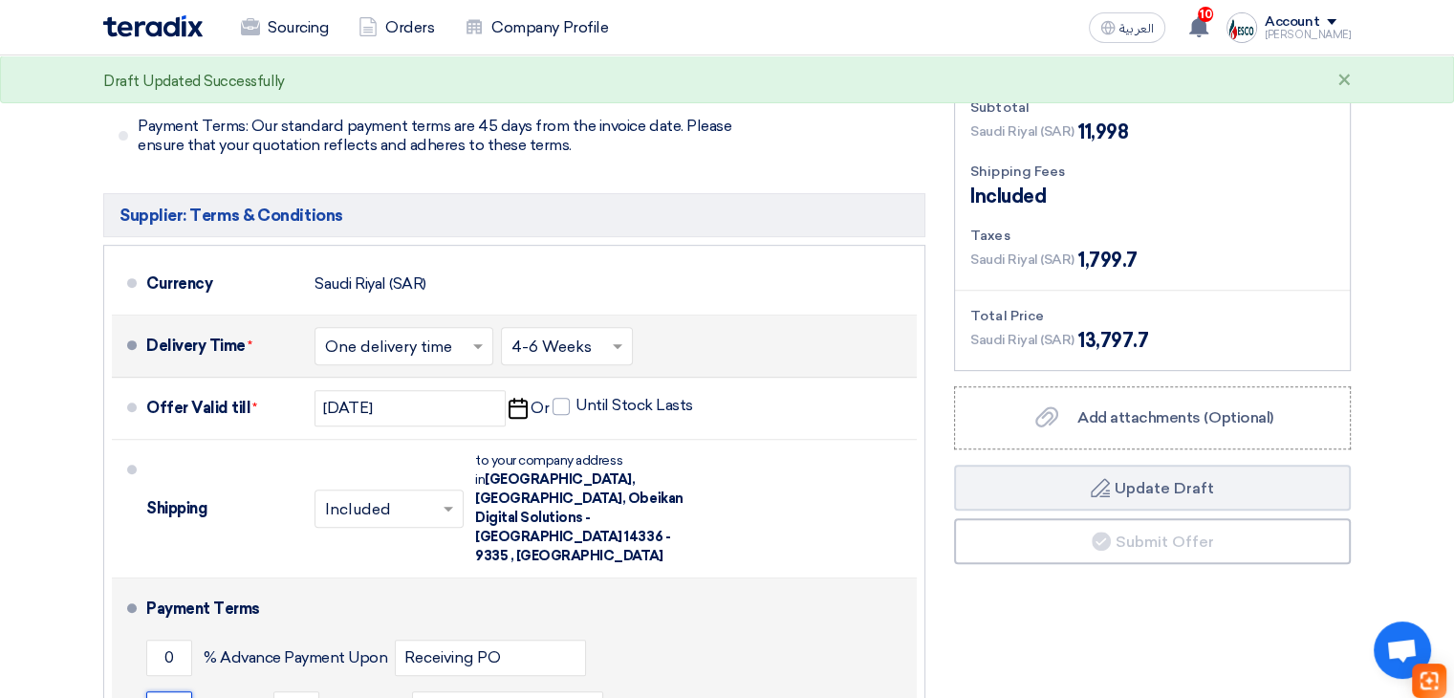
type input "100"
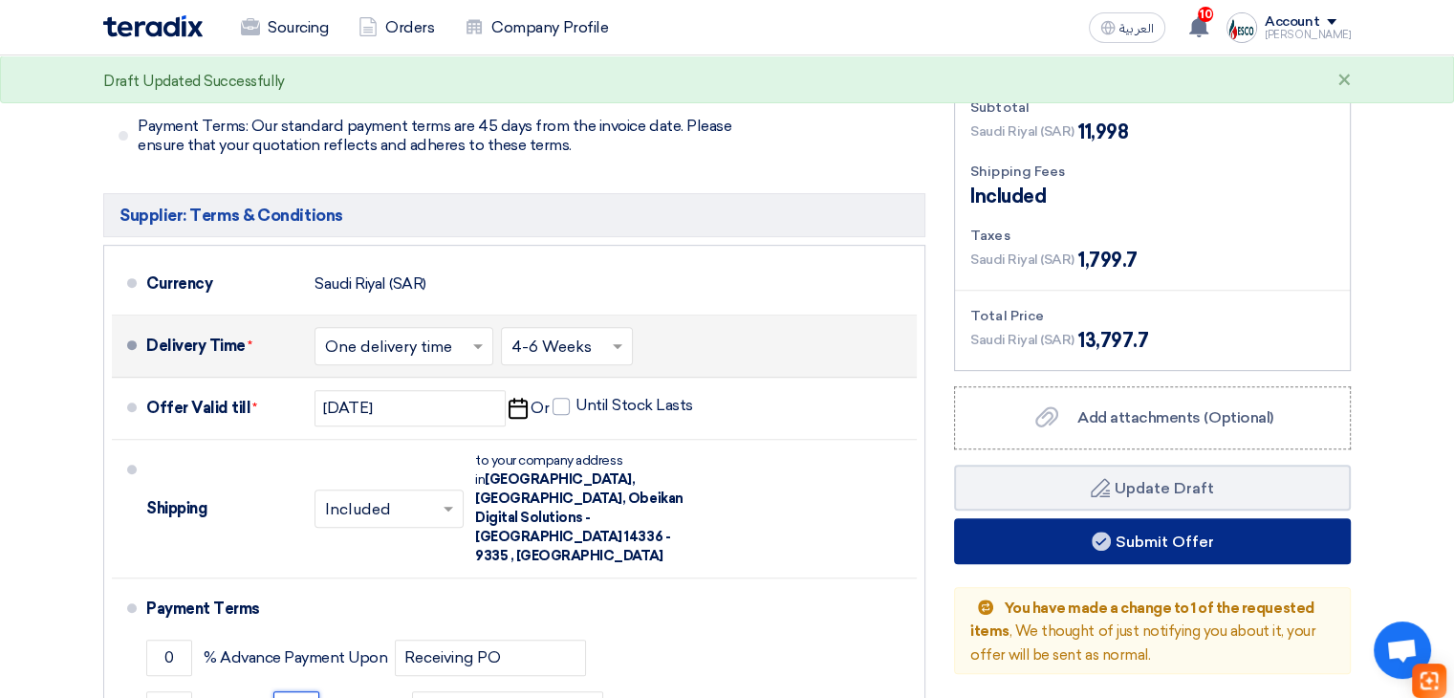
type input "45"
click at [1032, 518] on button "Submit Offer" at bounding box center [1152, 541] width 397 height 46
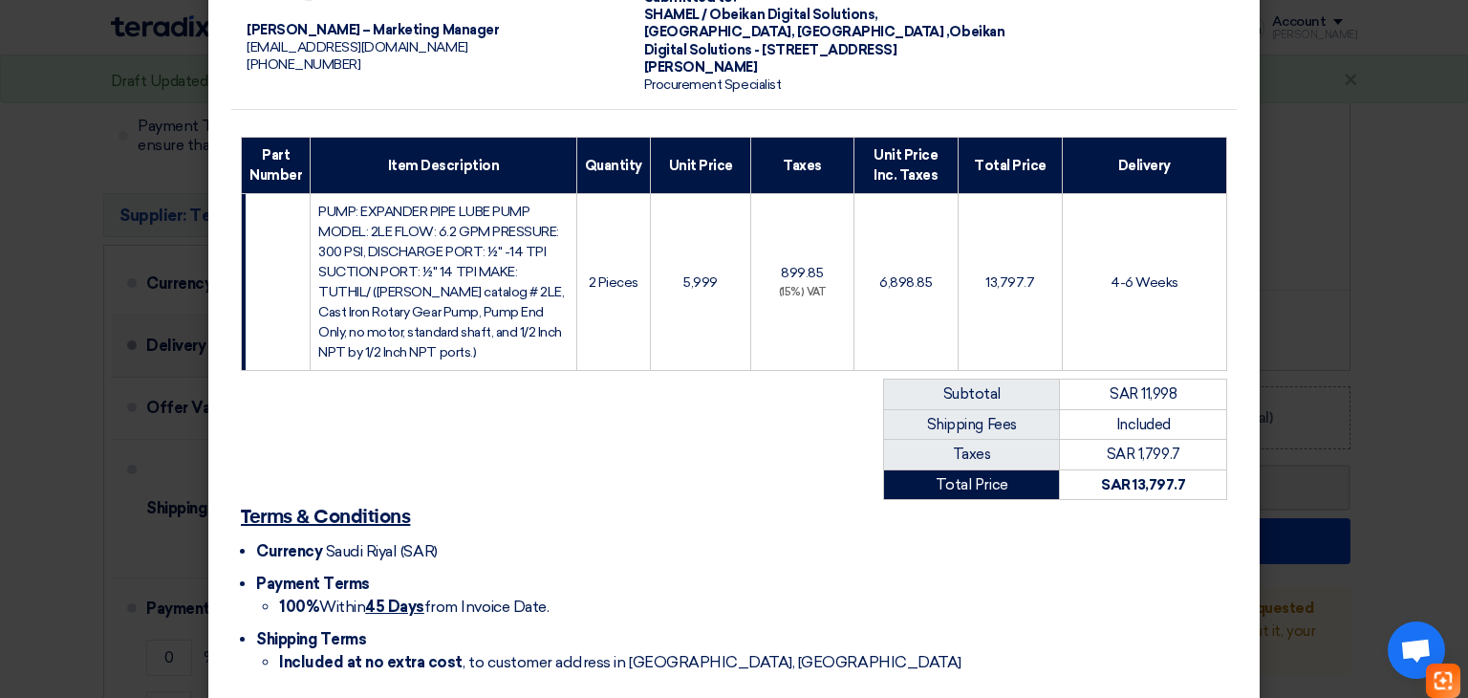
scroll to position [270, 0]
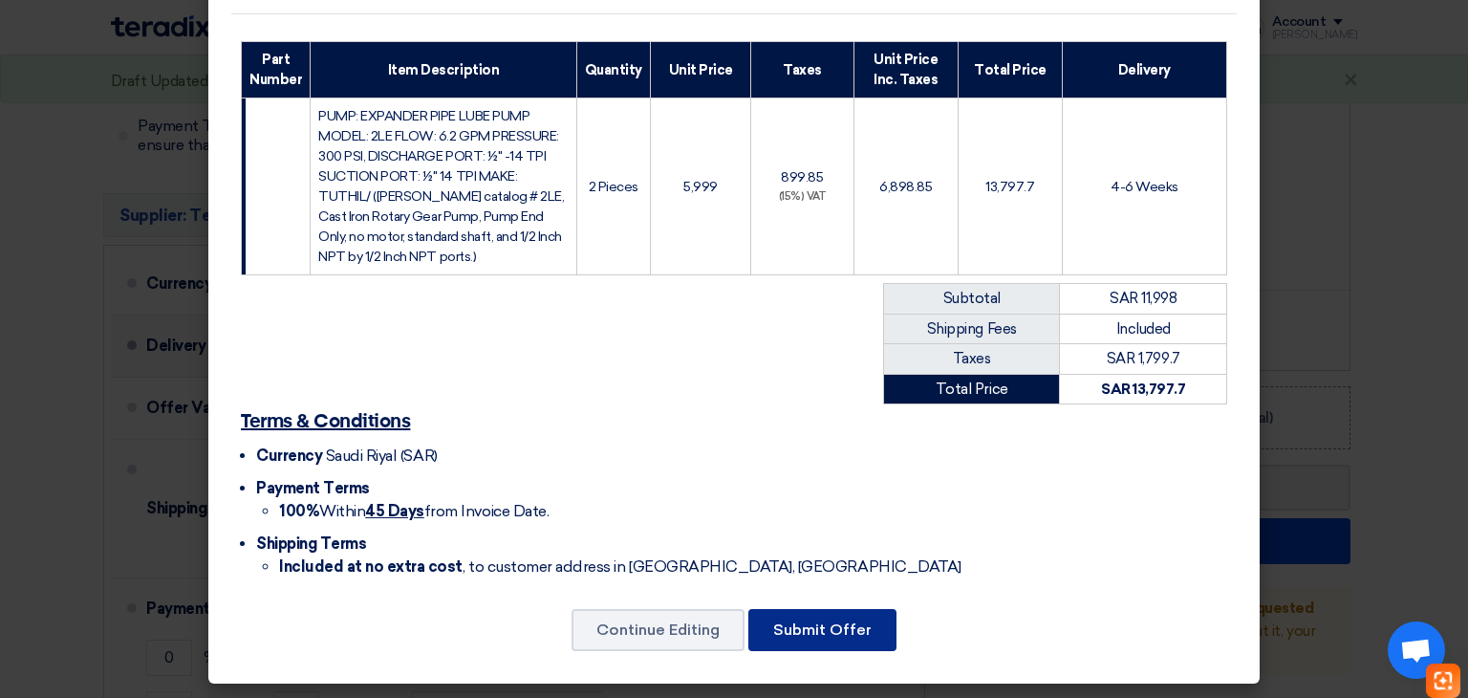
click at [784, 613] on button "Submit Offer" at bounding box center [822, 630] width 148 height 42
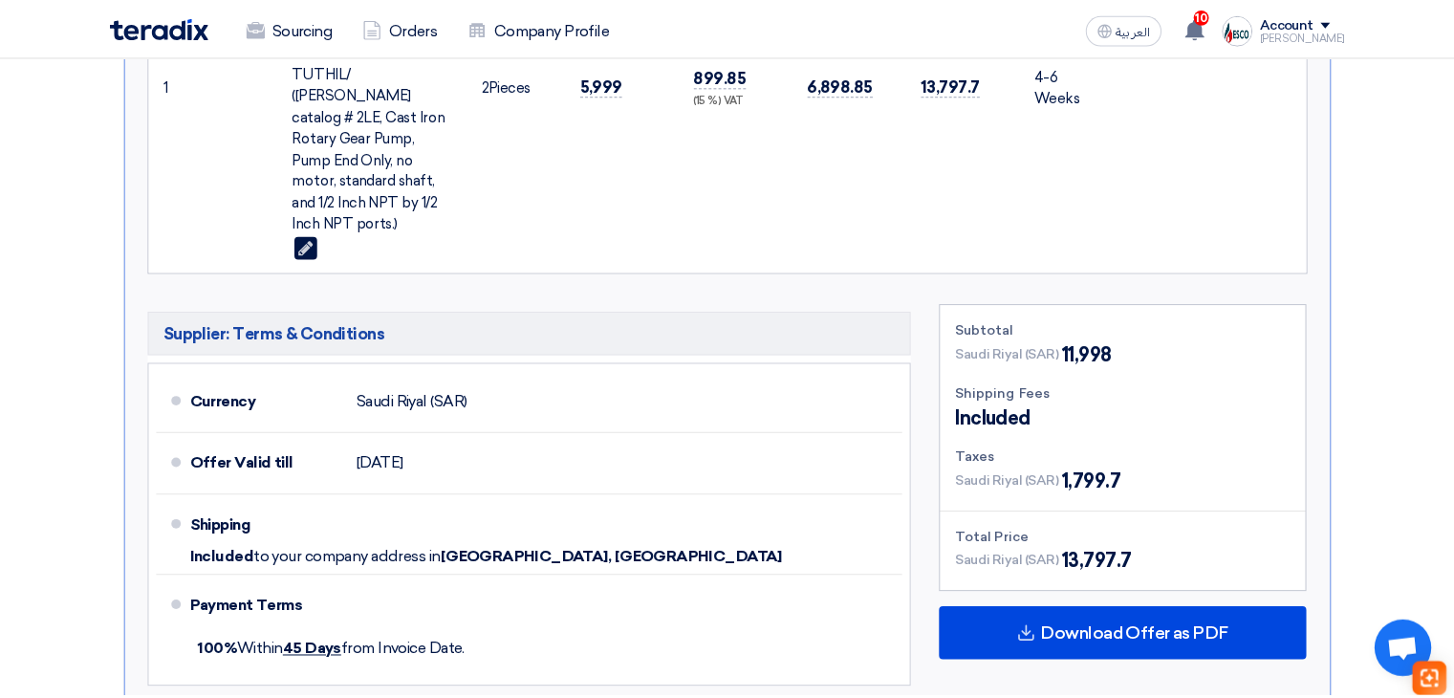
scroll to position [76, 0]
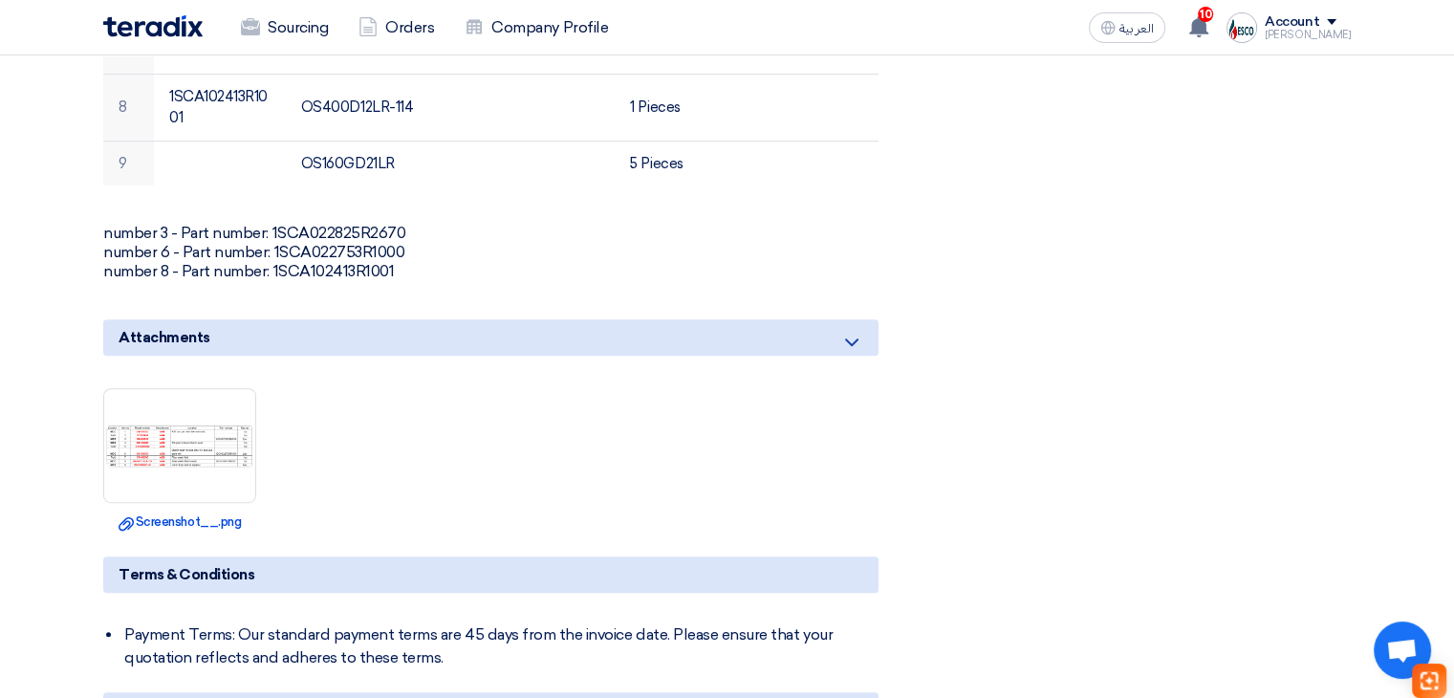
scroll to position [1051, 0]
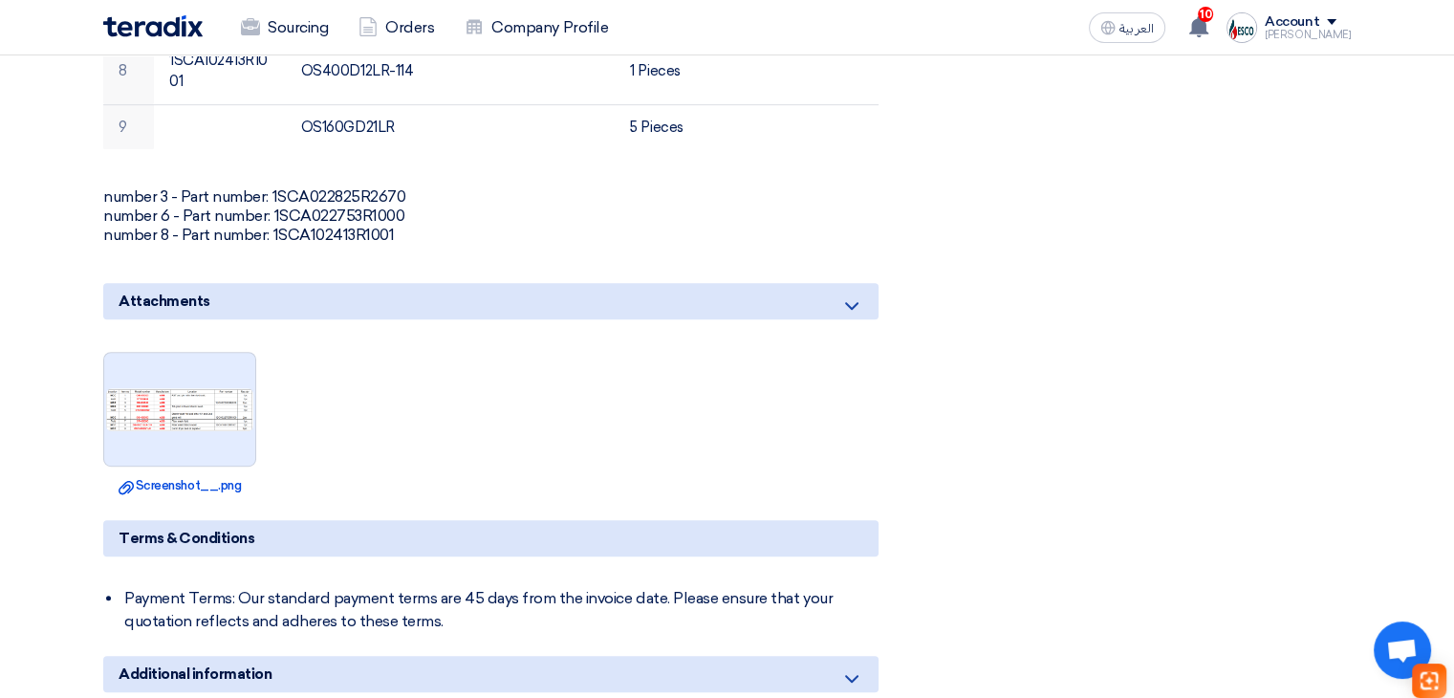
click at [179, 417] on img at bounding box center [179, 409] width 151 height 46
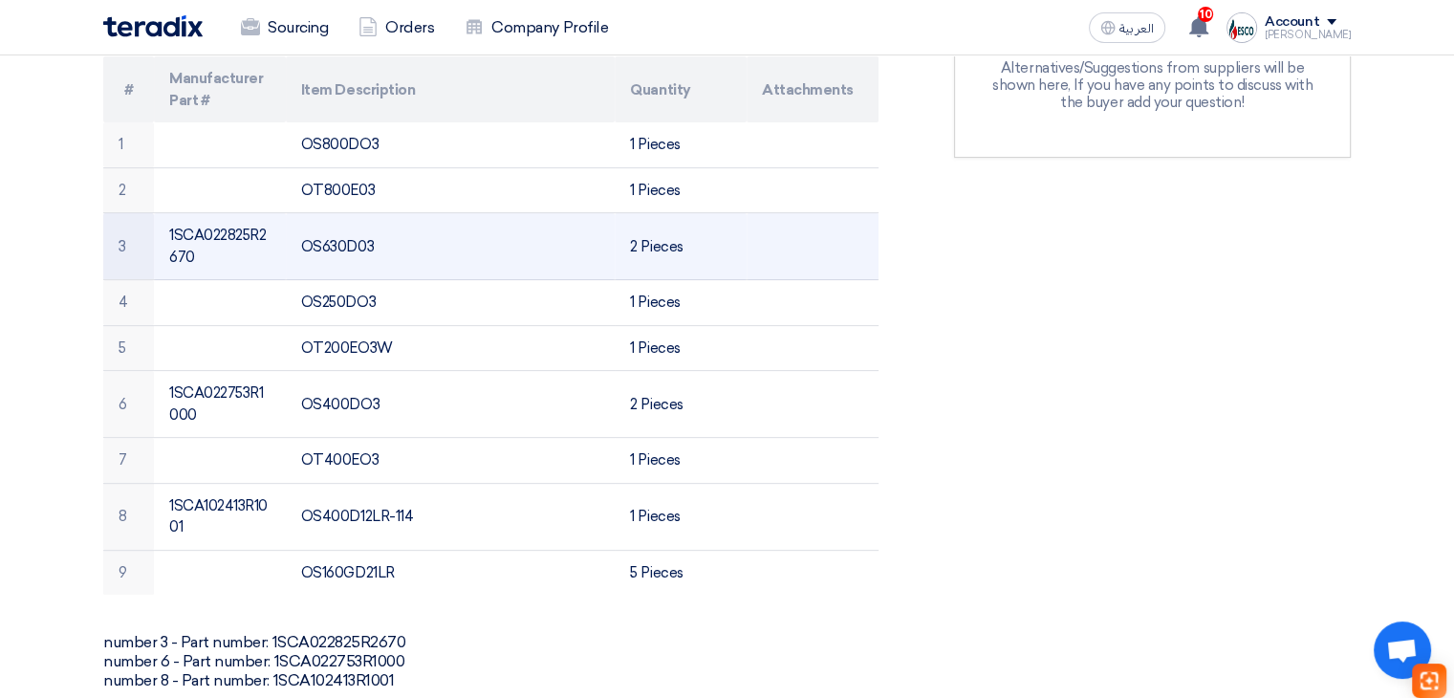
scroll to position [573, 0]
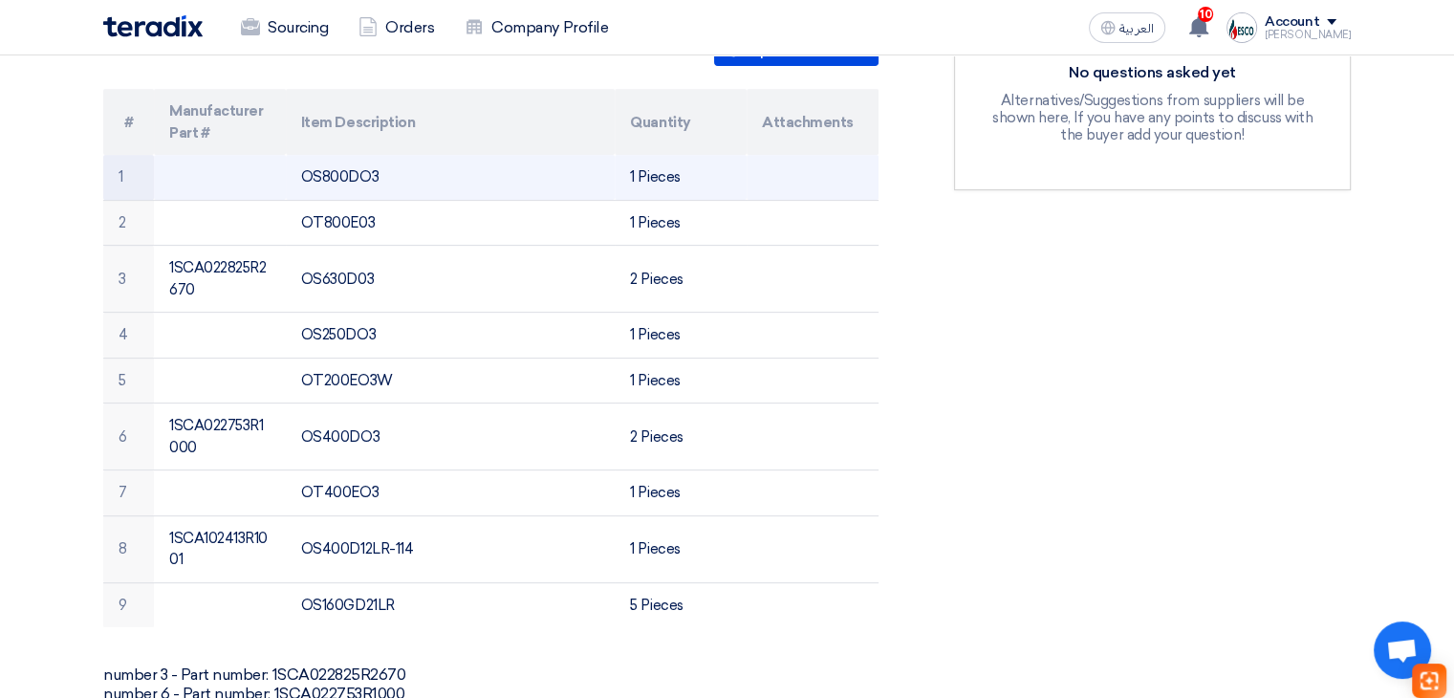
click at [359, 171] on td "OS800DO3" at bounding box center [451, 177] width 330 height 45
copy td "OS800DO3"
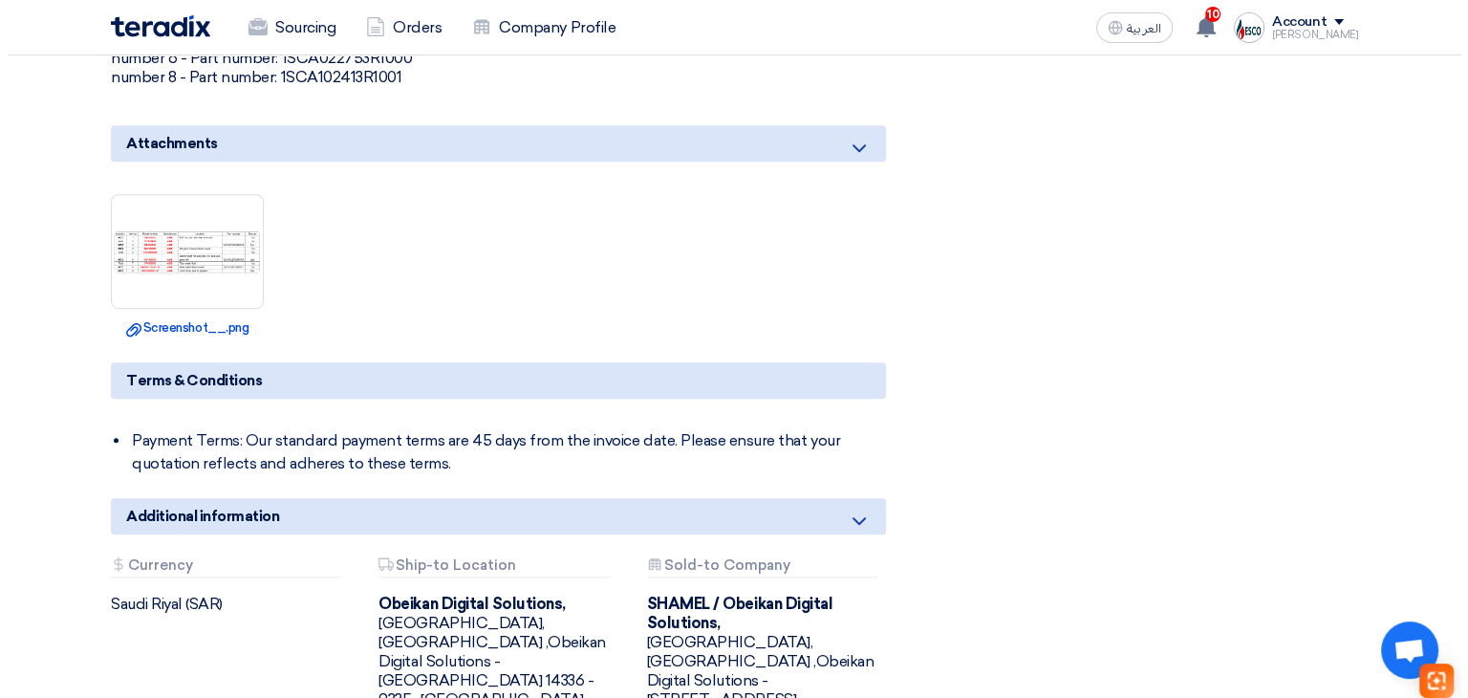
scroll to position [1242, 0]
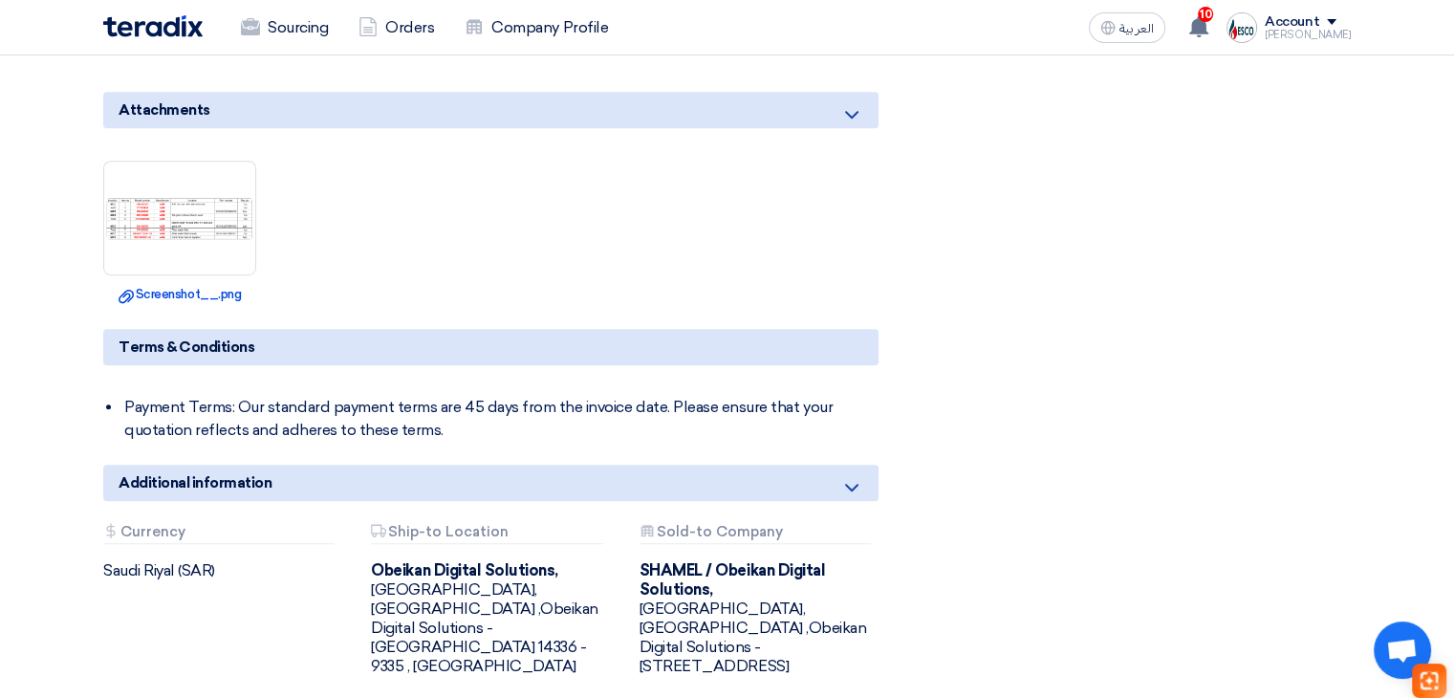
click at [170, 249] on div at bounding box center [179, 218] width 153 height 115
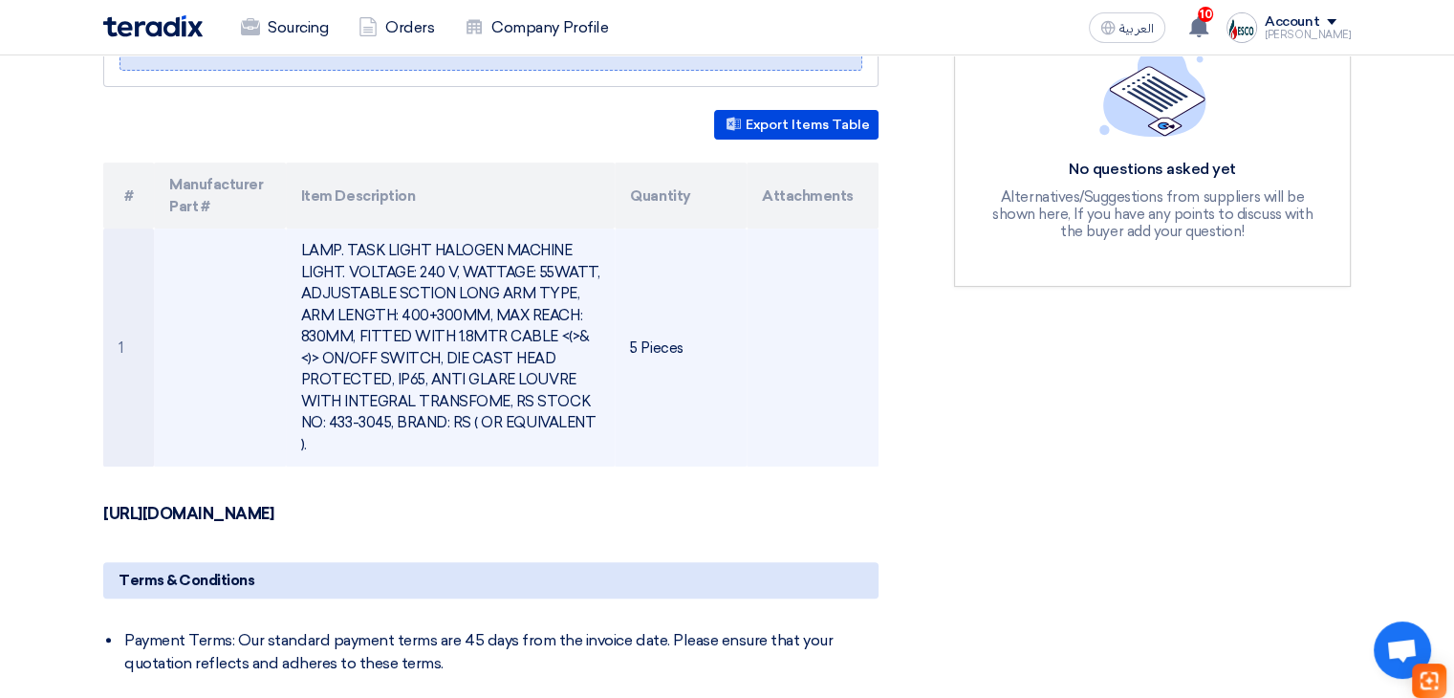
scroll to position [478, 0]
drag, startPoint x: 331, startPoint y: 415, endPoint x: 386, endPoint y: 415, distance: 55.4
click at [386, 415] on td "LAMP. TASK LIGHT HALOGEN MACHINE LIGHT. VOLTAGE: 240 V, WATTAGE: 55WATT, ADJUST…" at bounding box center [451, 346] width 330 height 238
copy td "433-3045"
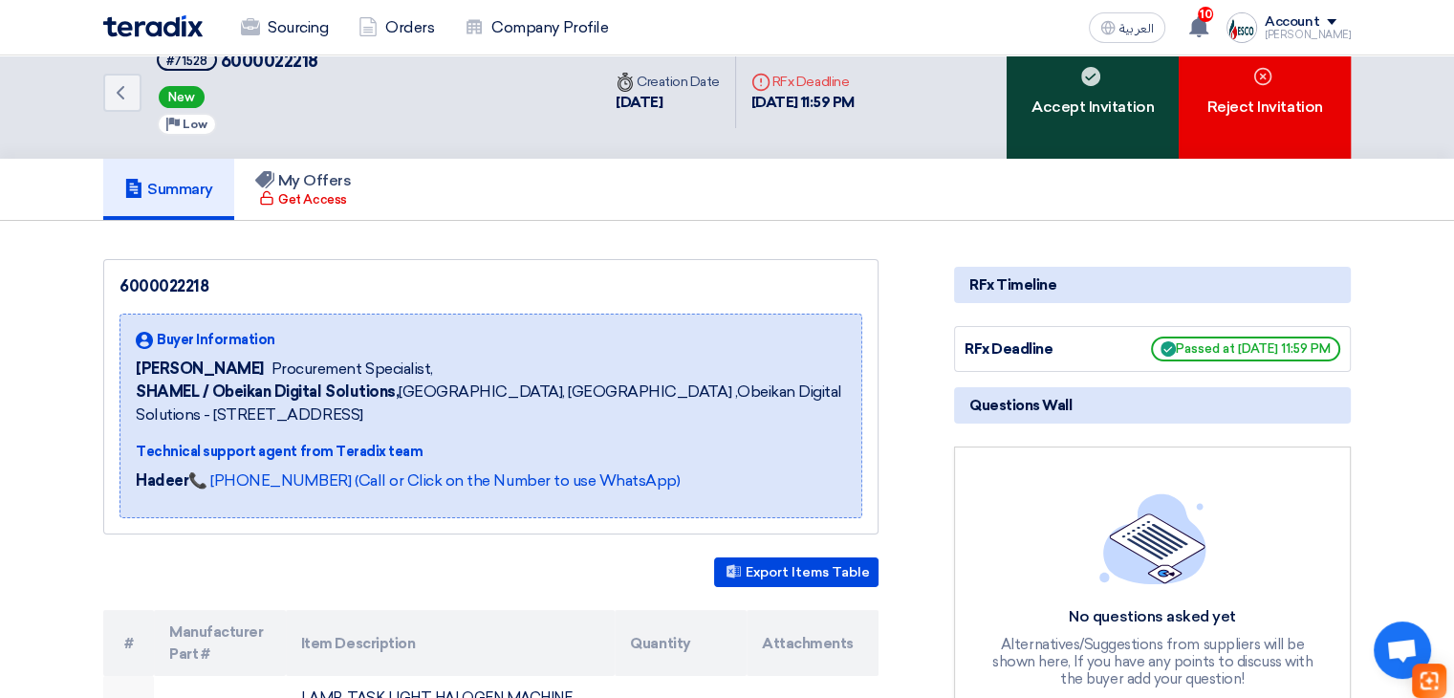
scroll to position [0, 0]
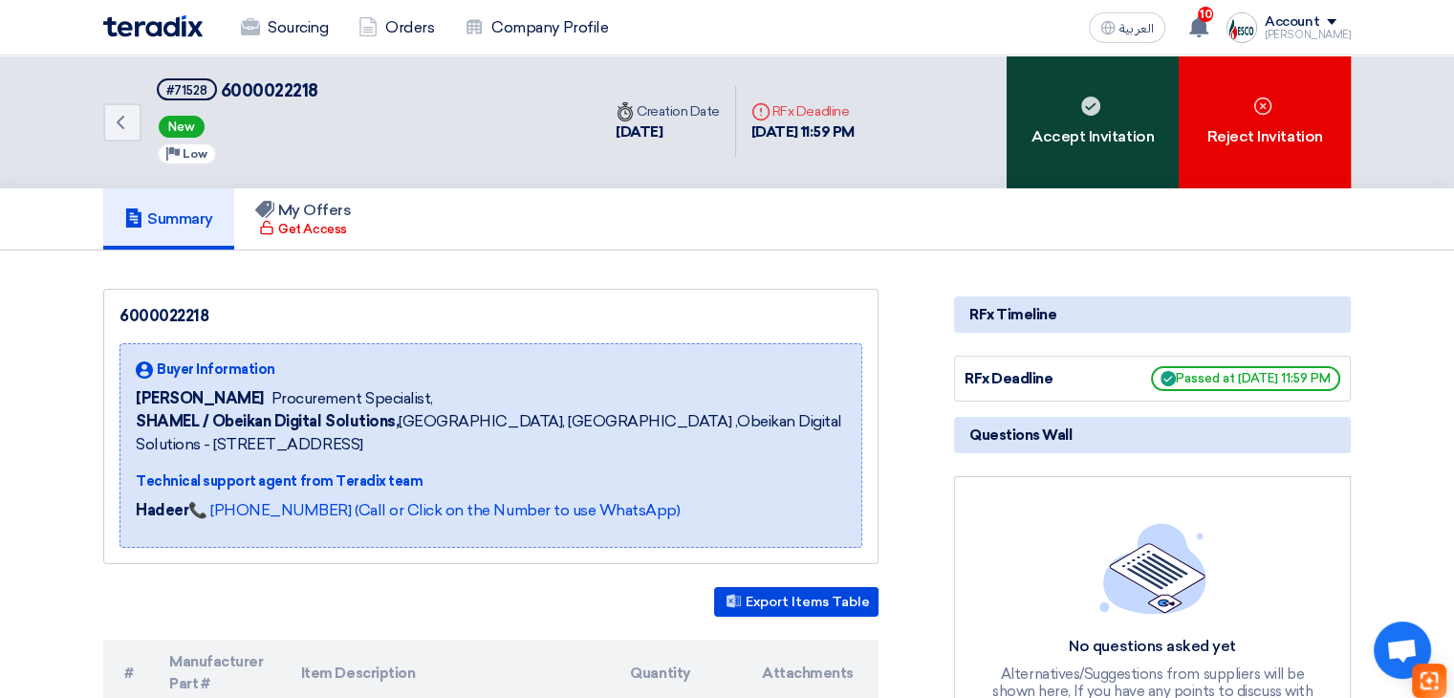
click at [1129, 159] on div "Accept Invitation" at bounding box center [1092, 121] width 172 height 133
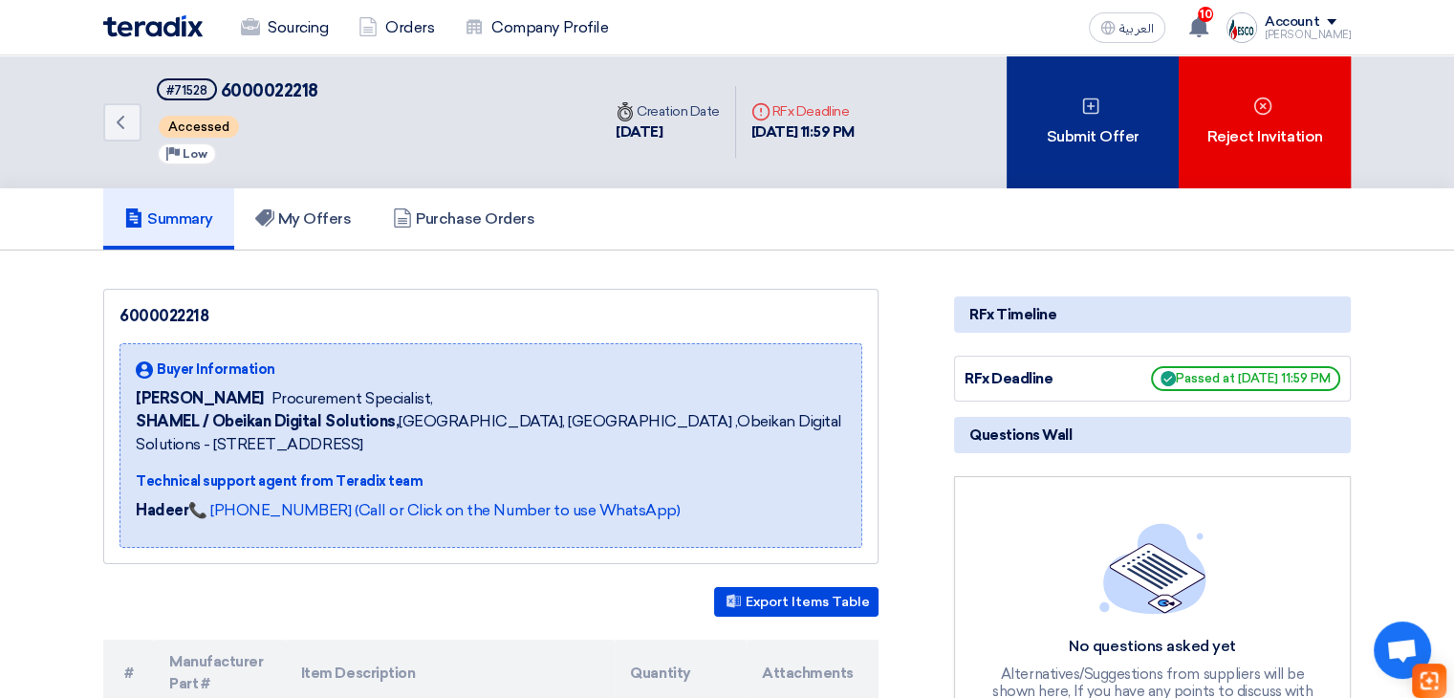
click at [1094, 165] on div "Submit Offer" at bounding box center [1092, 121] width 172 height 133
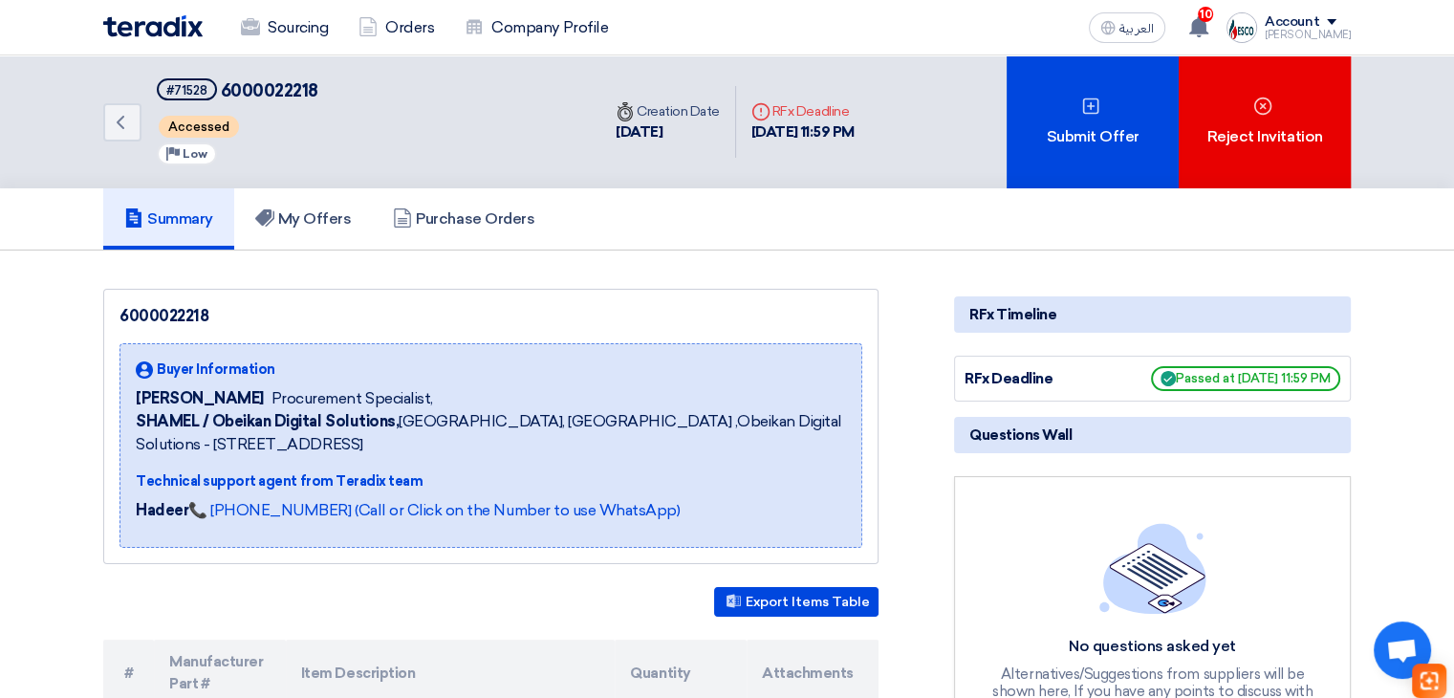
scroll to position [116, 0]
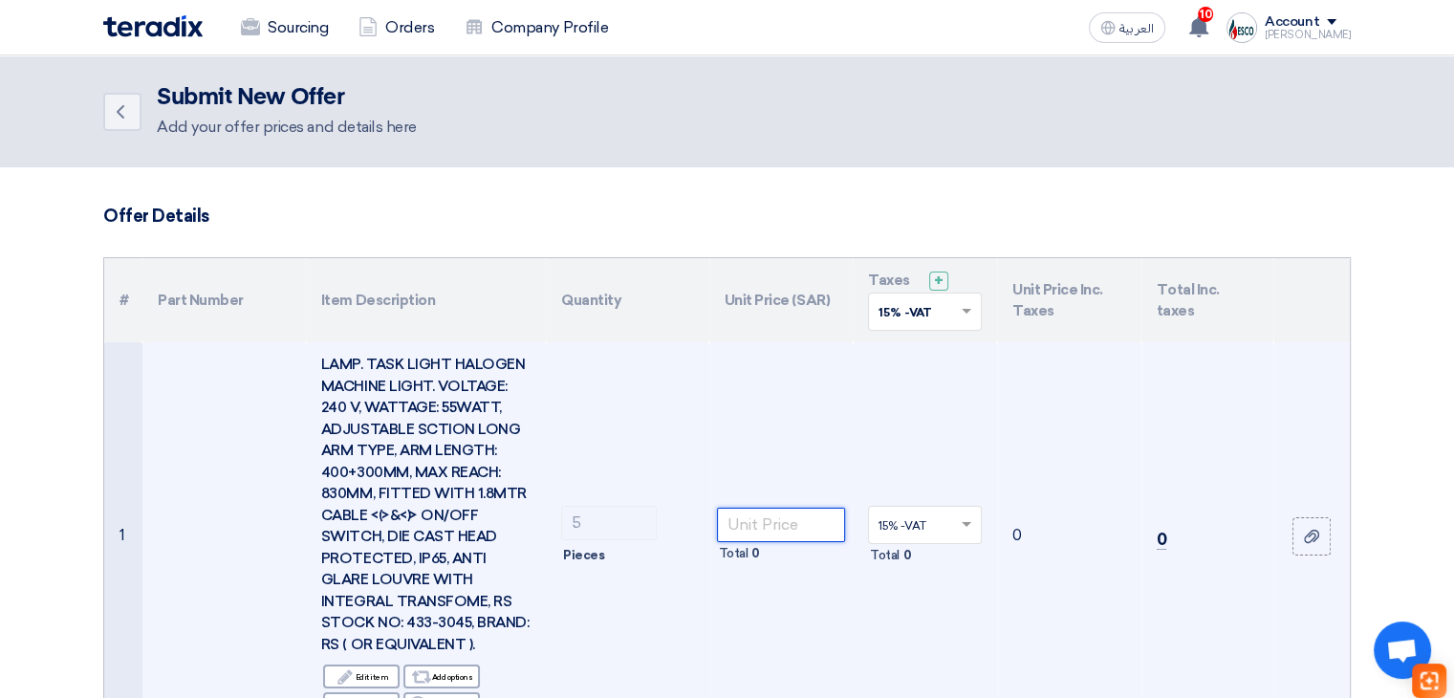
click at [746, 534] on input "number" at bounding box center [781, 524] width 129 height 34
type input "1175"
click at [753, 396] on td "1175 Total 5,875" at bounding box center [781, 535] width 144 height 387
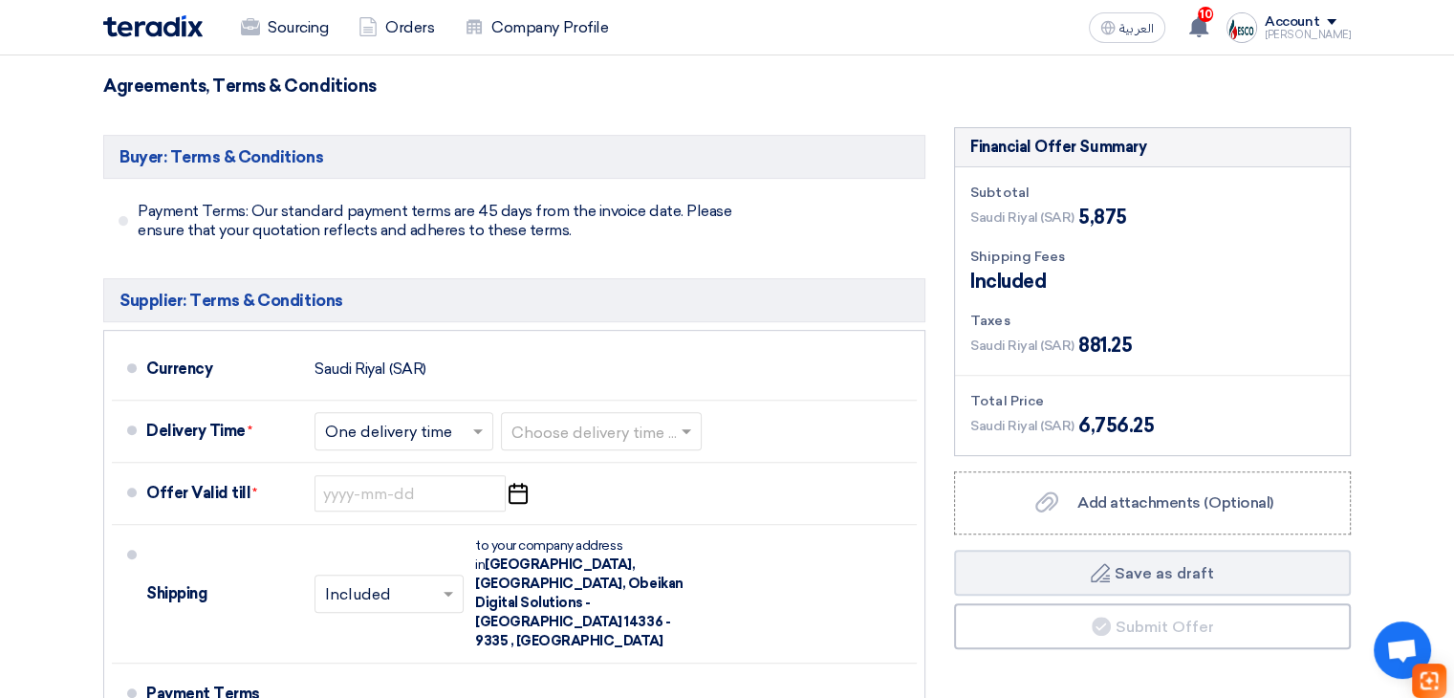
scroll to position [765, 0]
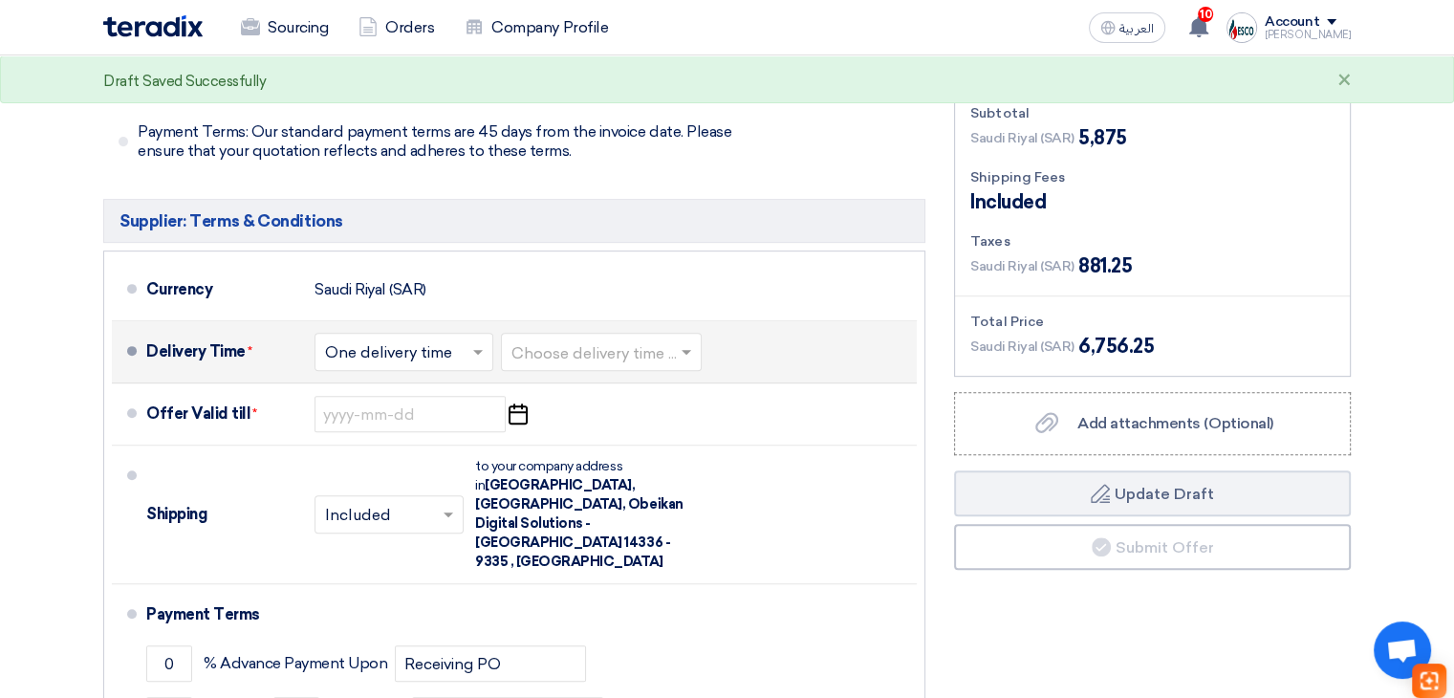
click at [583, 353] on input "text" at bounding box center [602, 354] width 182 height 28
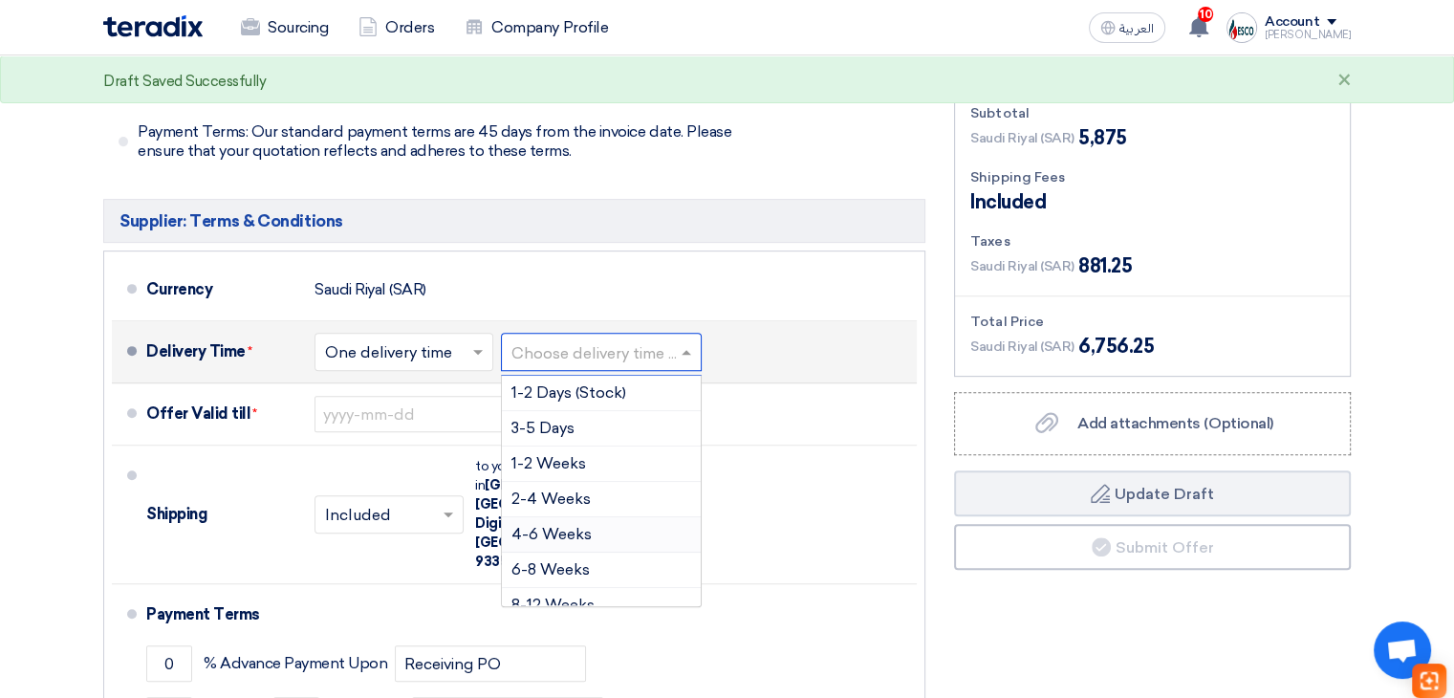
click at [578, 537] on span "4-6 Weeks" at bounding box center [551, 534] width 80 height 18
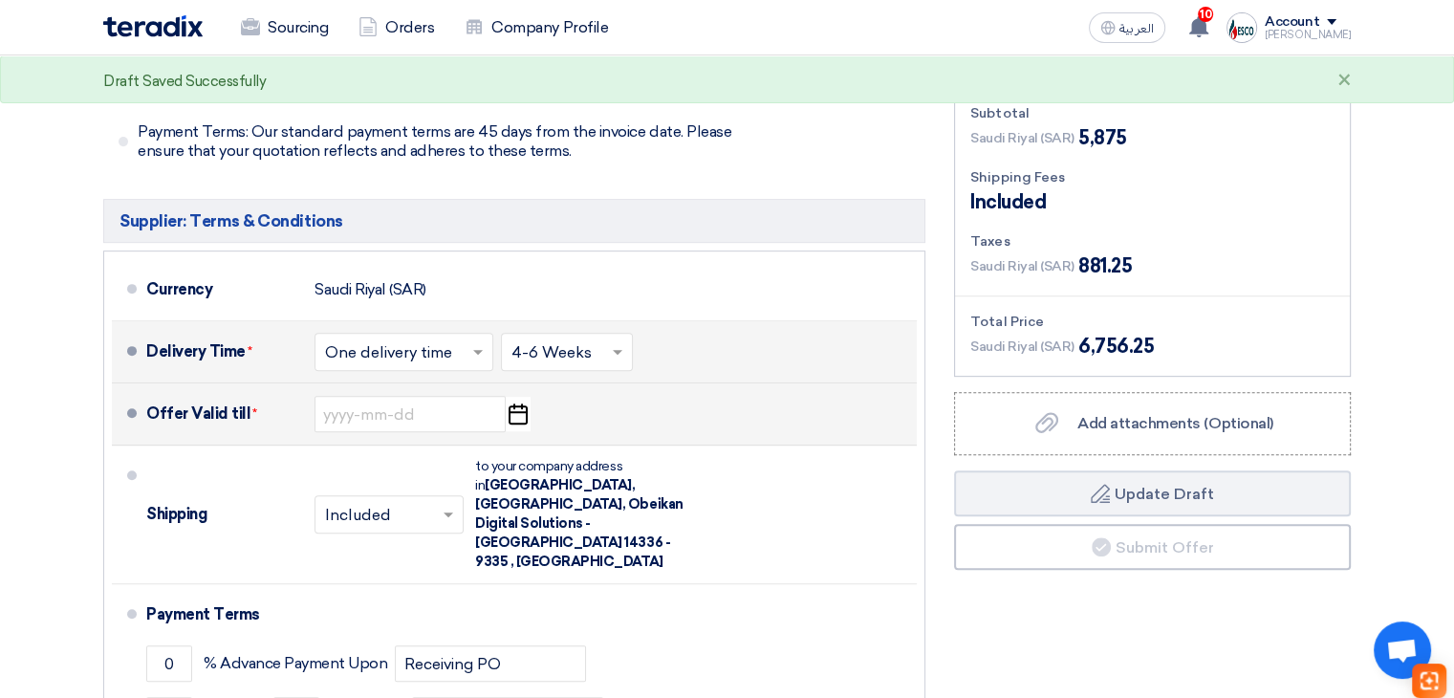
click at [512, 415] on icon "Pick a date" at bounding box center [518, 414] width 26 height 34
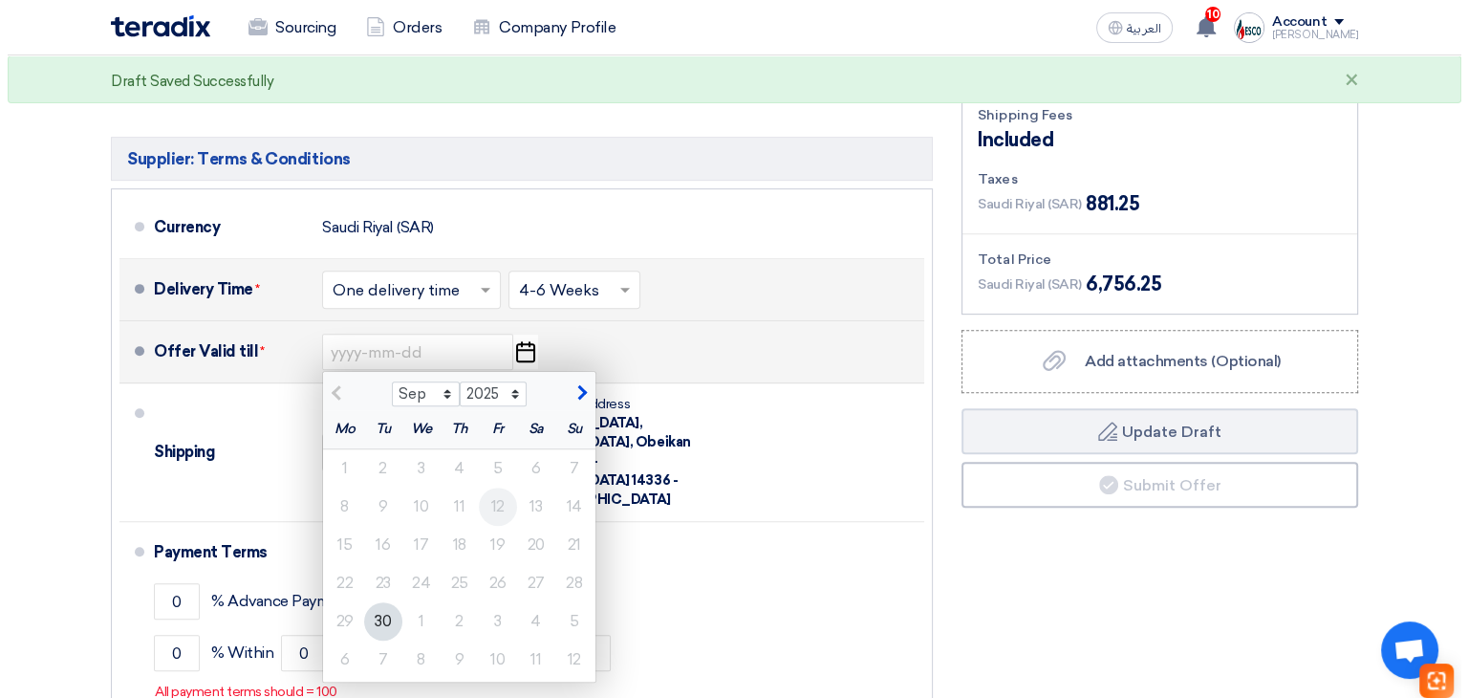
scroll to position [860, 0]
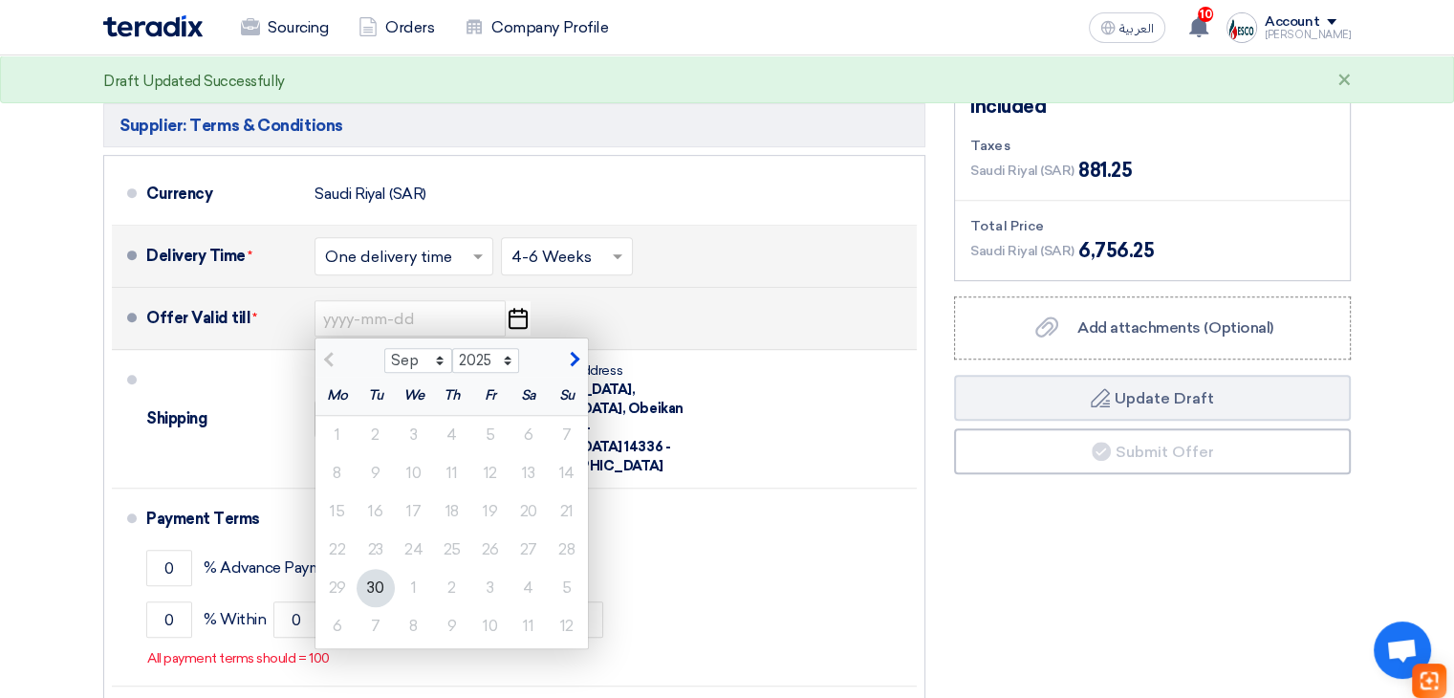
click at [571, 362] on span "button" at bounding box center [572, 359] width 11 height 17
select select "10"
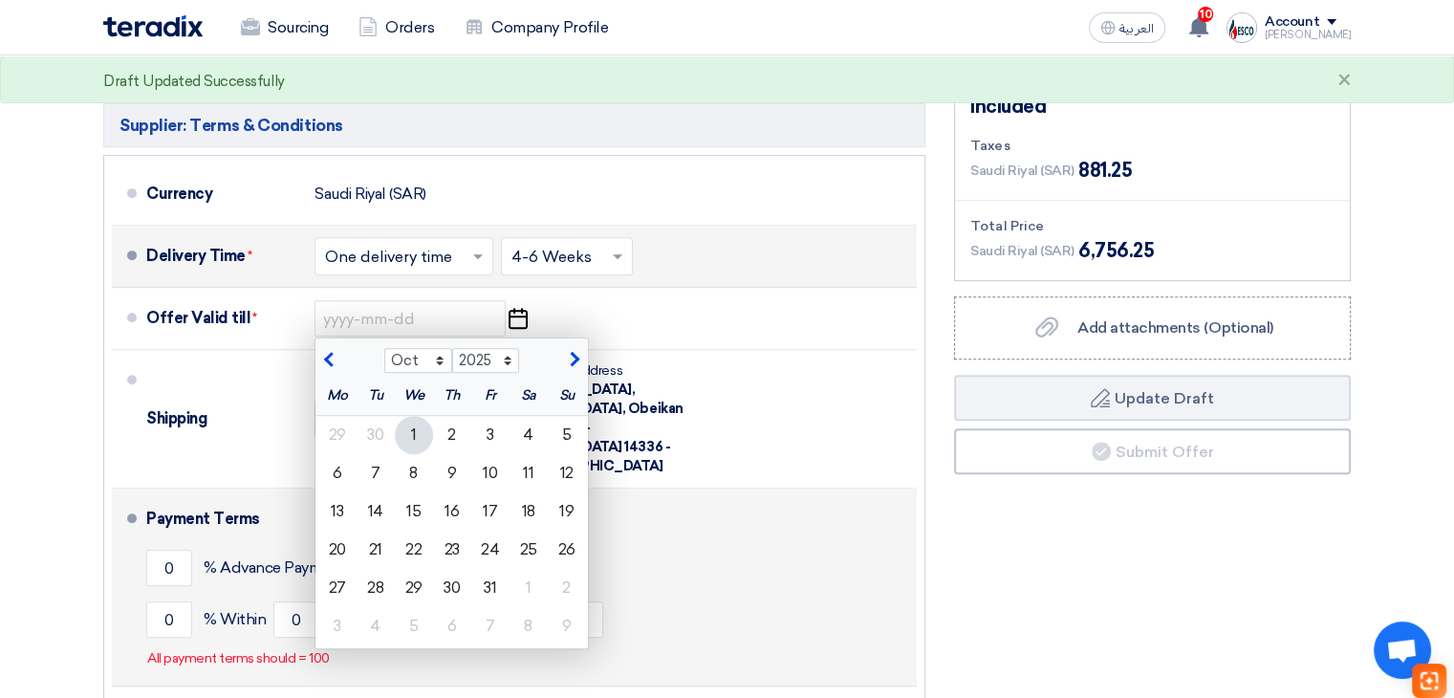
click at [482, 465] on div "10" at bounding box center [490, 473] width 38 height 38
type input "10/10/2025"
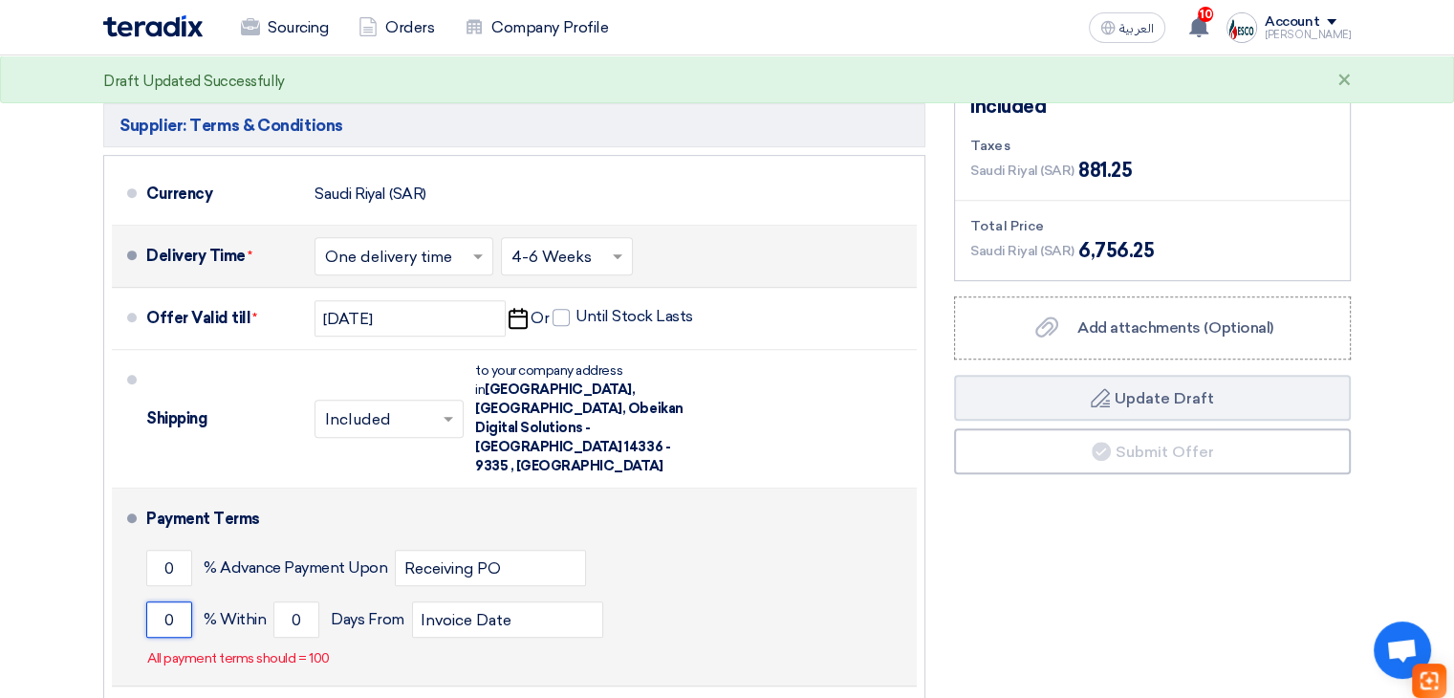
drag, startPoint x: 185, startPoint y: 578, endPoint x: 210, endPoint y: 585, distance: 25.7
click at [185, 601] on input "0" at bounding box center [169, 619] width 46 height 36
type input "100"
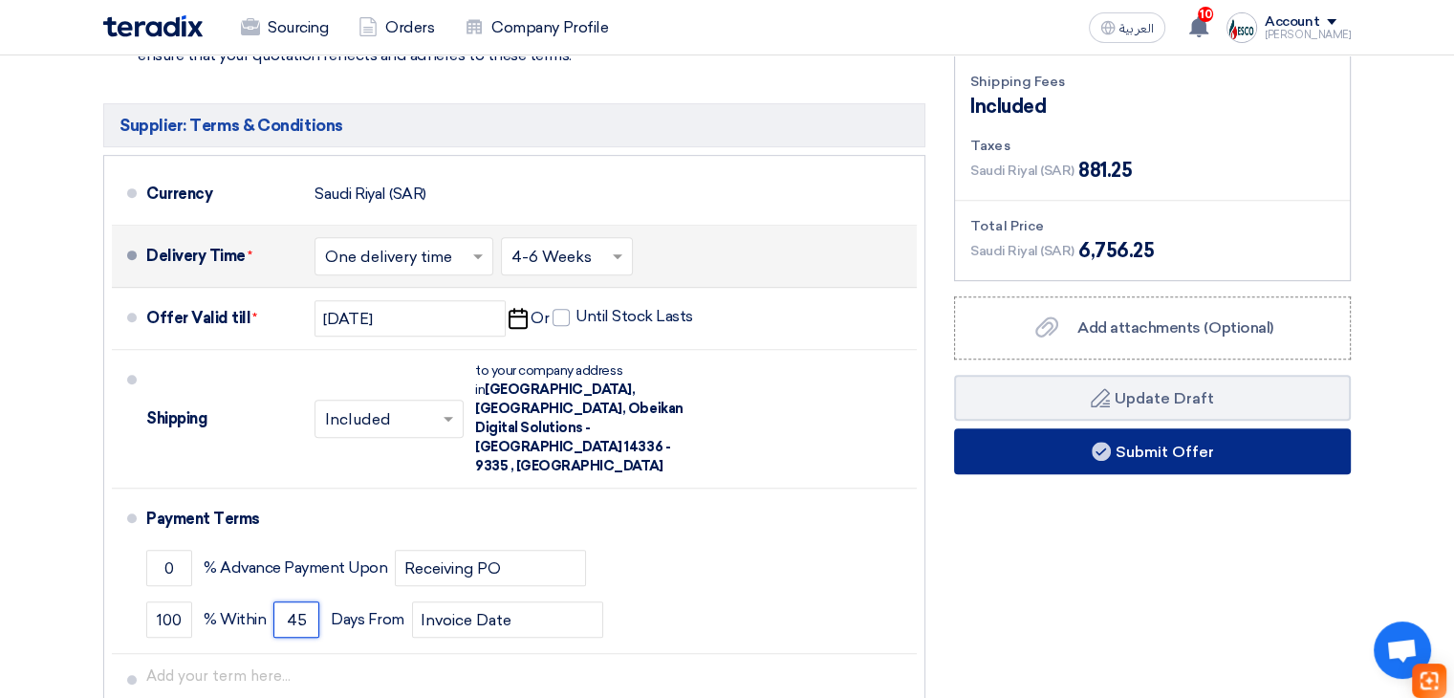
type input "45"
click at [1124, 451] on button "Submit Offer" at bounding box center [1152, 451] width 397 height 46
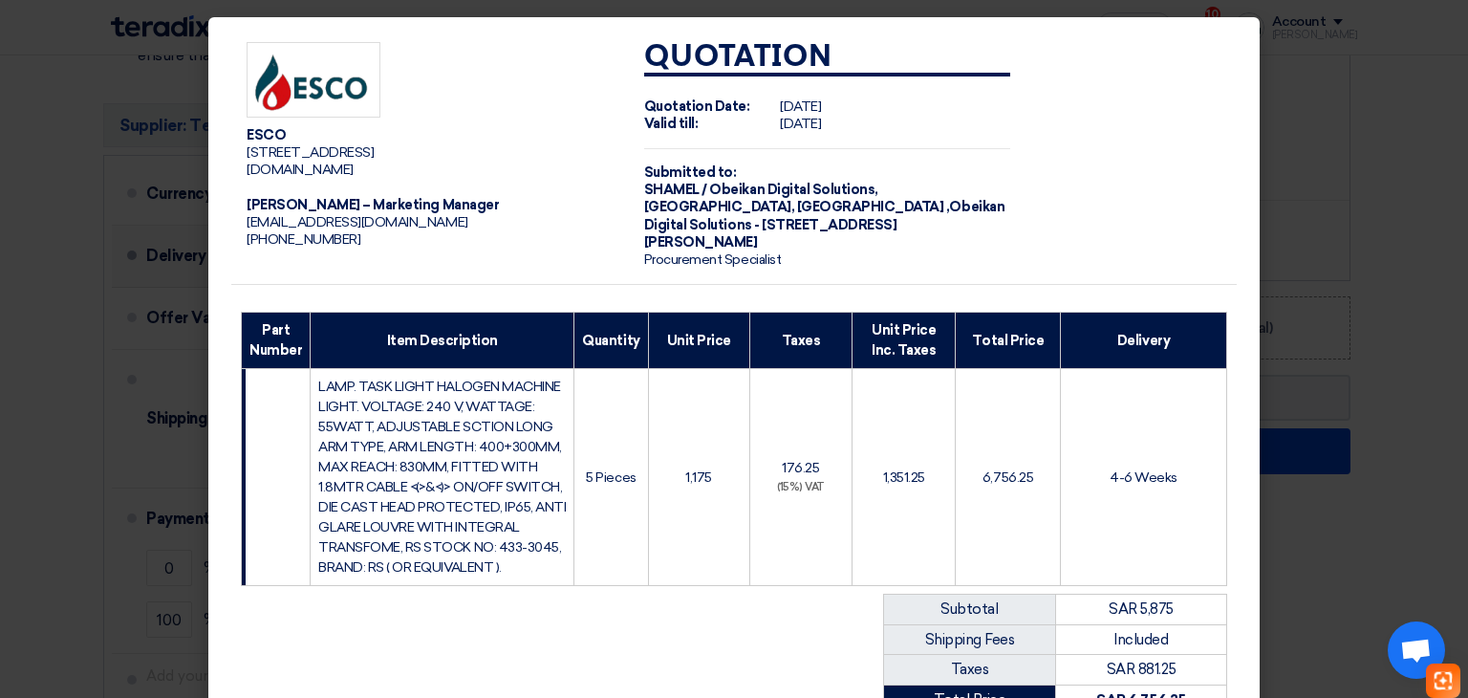
scroll to position [311, 0]
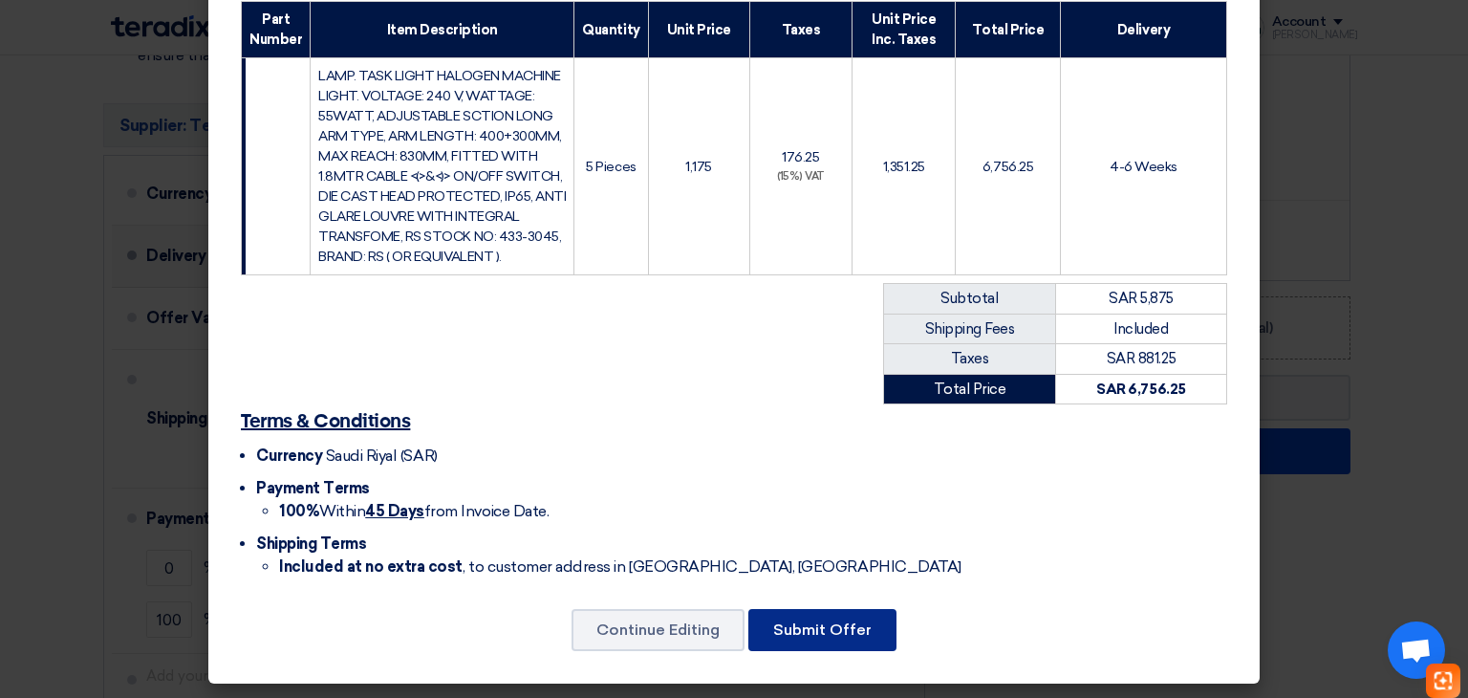
click at [864, 629] on button "Submit Offer" at bounding box center [822, 630] width 148 height 42
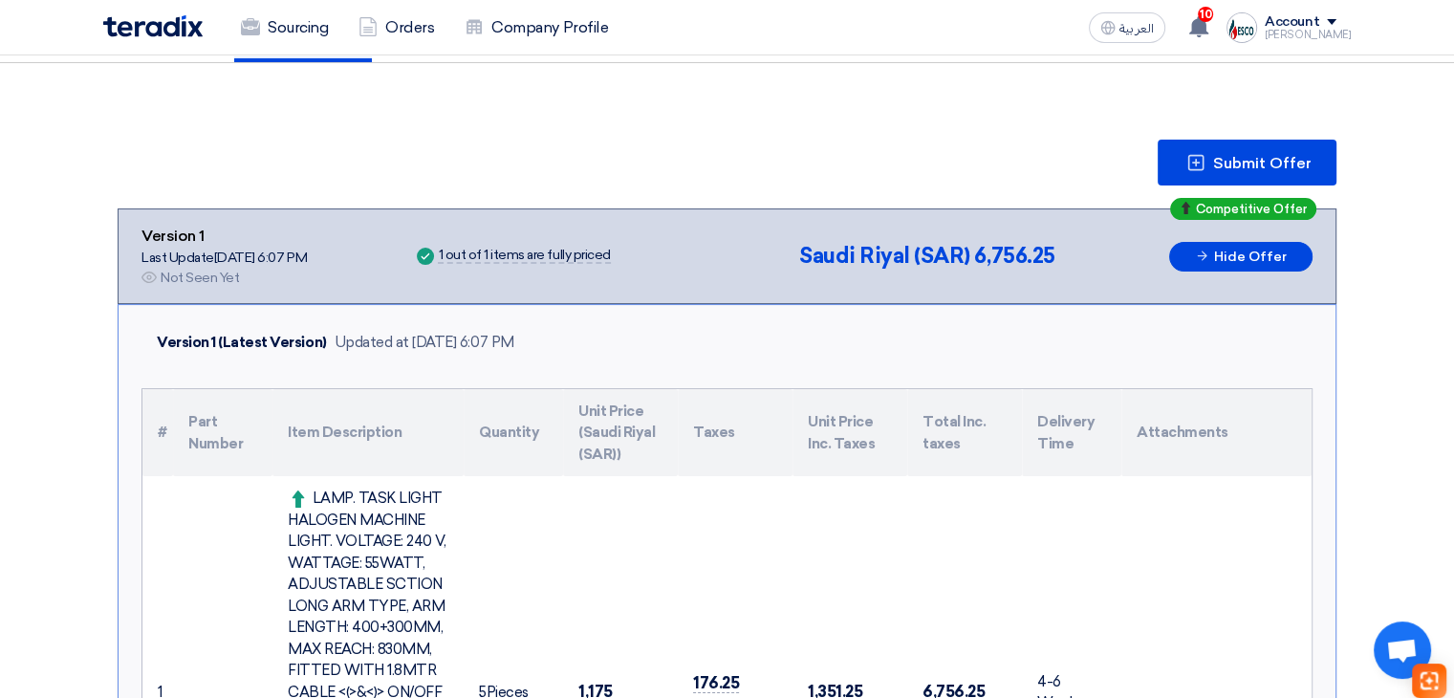
scroll to position [183, 0]
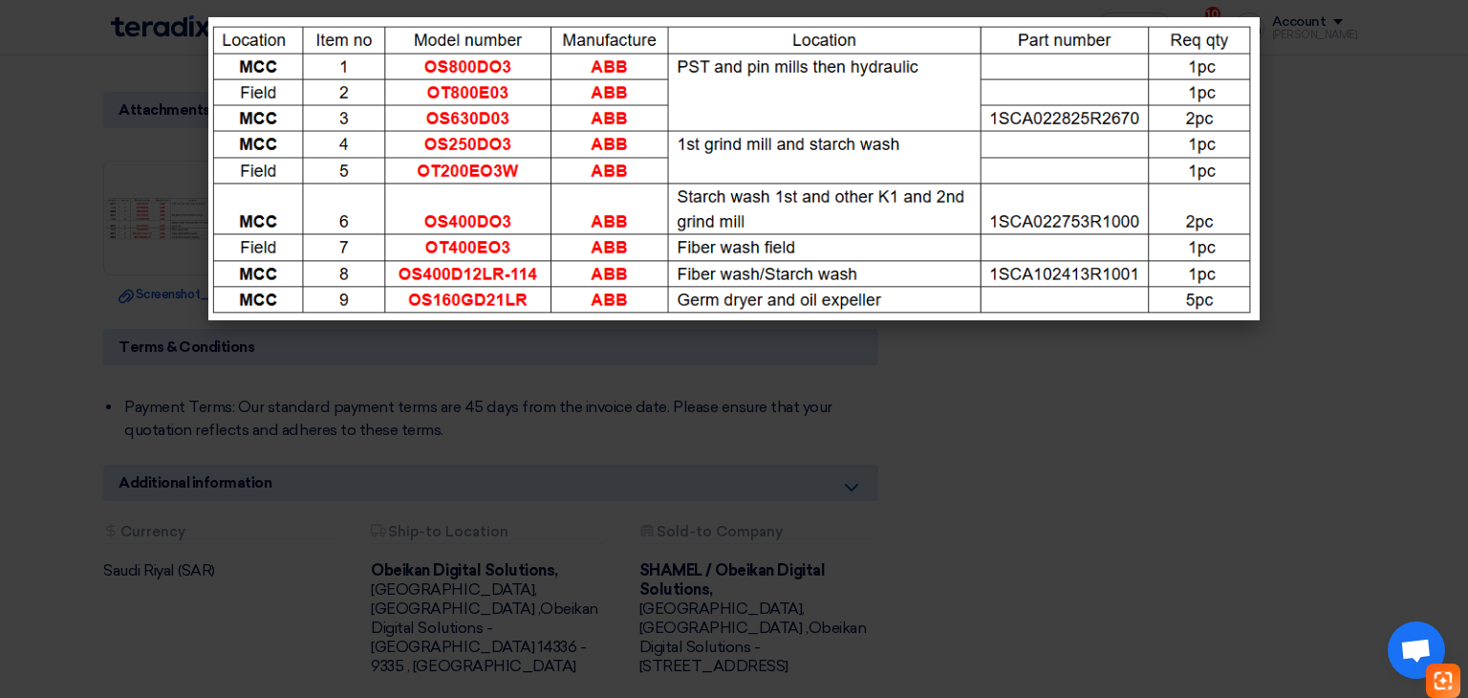
click at [1124, 451] on modal-container at bounding box center [734, 349] width 1468 height 698
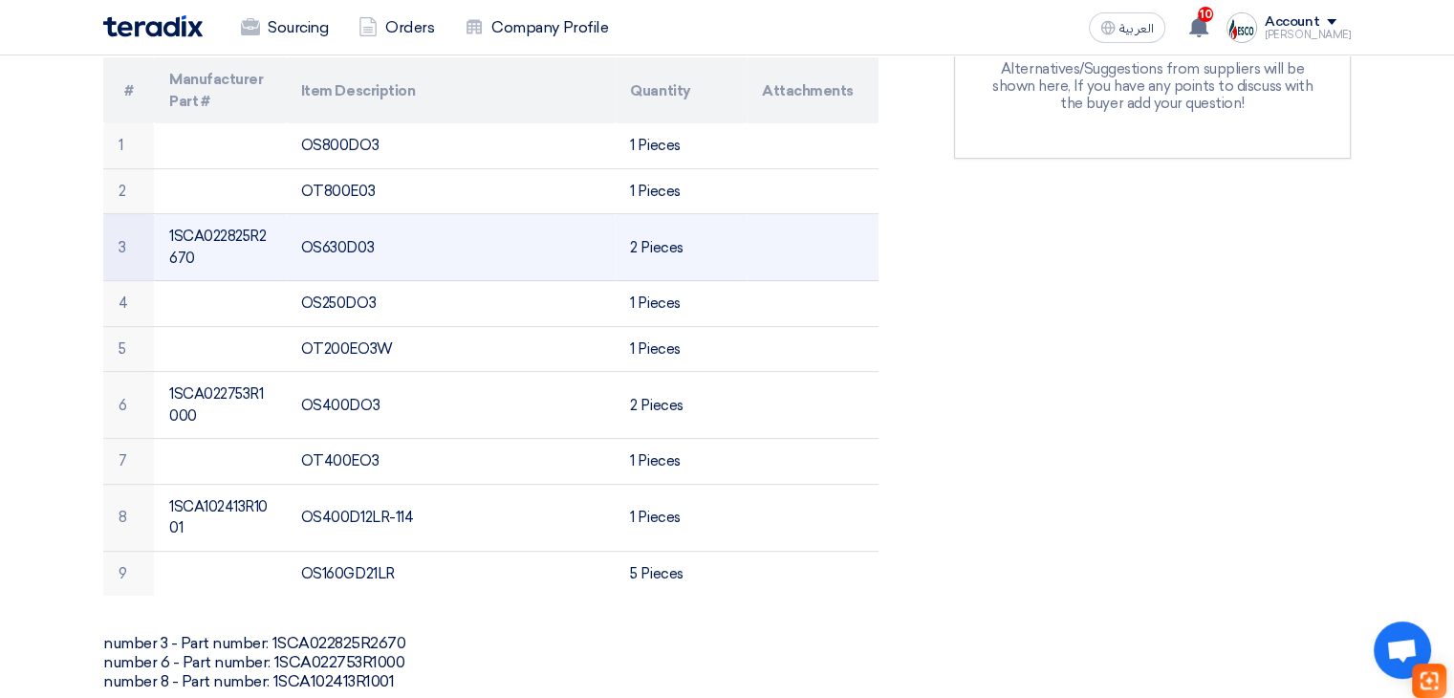
scroll to position [573, 0]
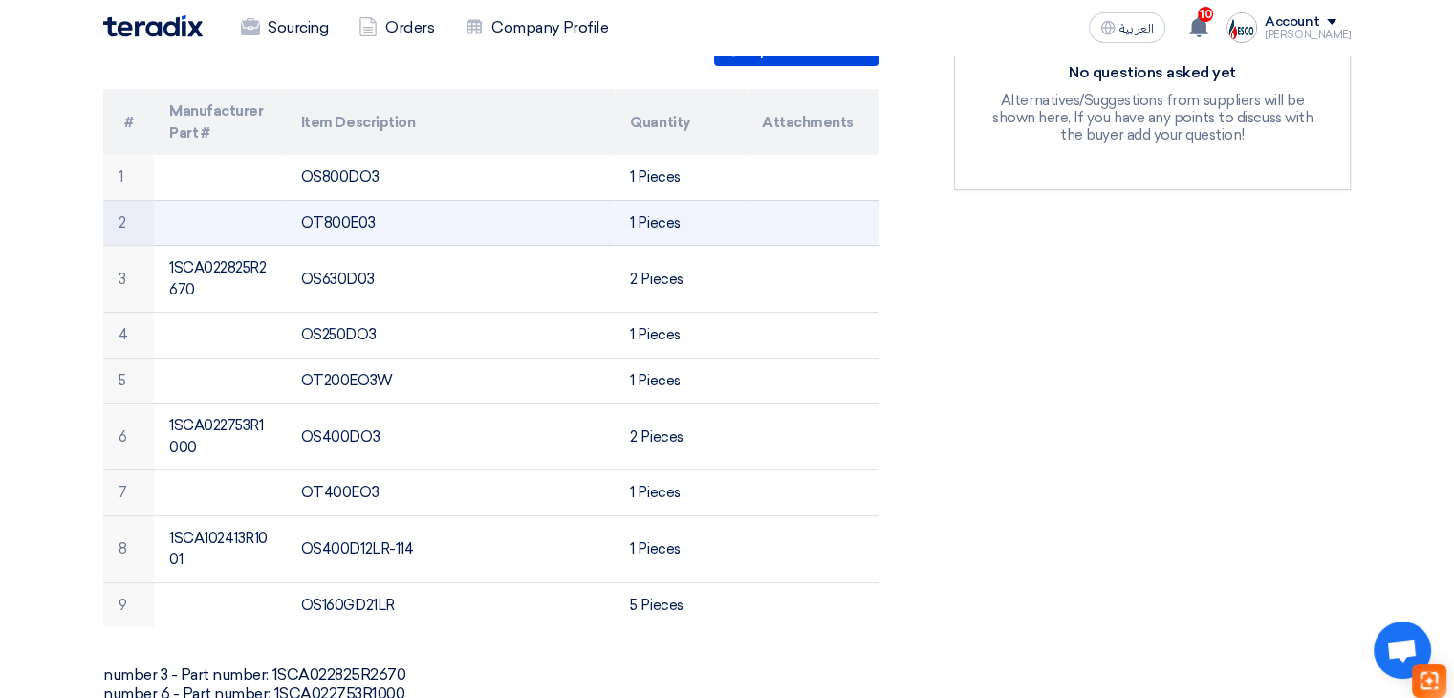
click at [332, 218] on td "OT800E03" at bounding box center [451, 223] width 330 height 46
copy td "OT800E03"
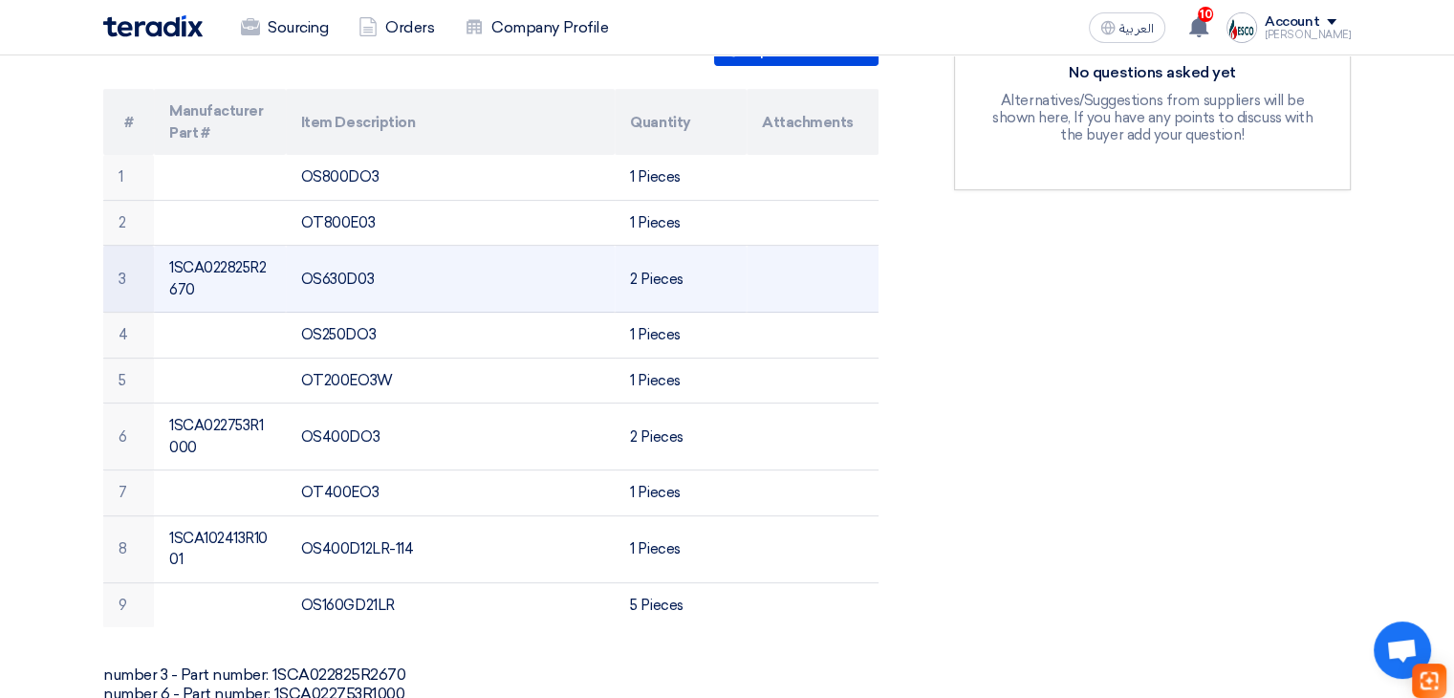
click at [339, 272] on td "OS630D03" at bounding box center [451, 279] width 330 height 67
copy td "OS630D03"
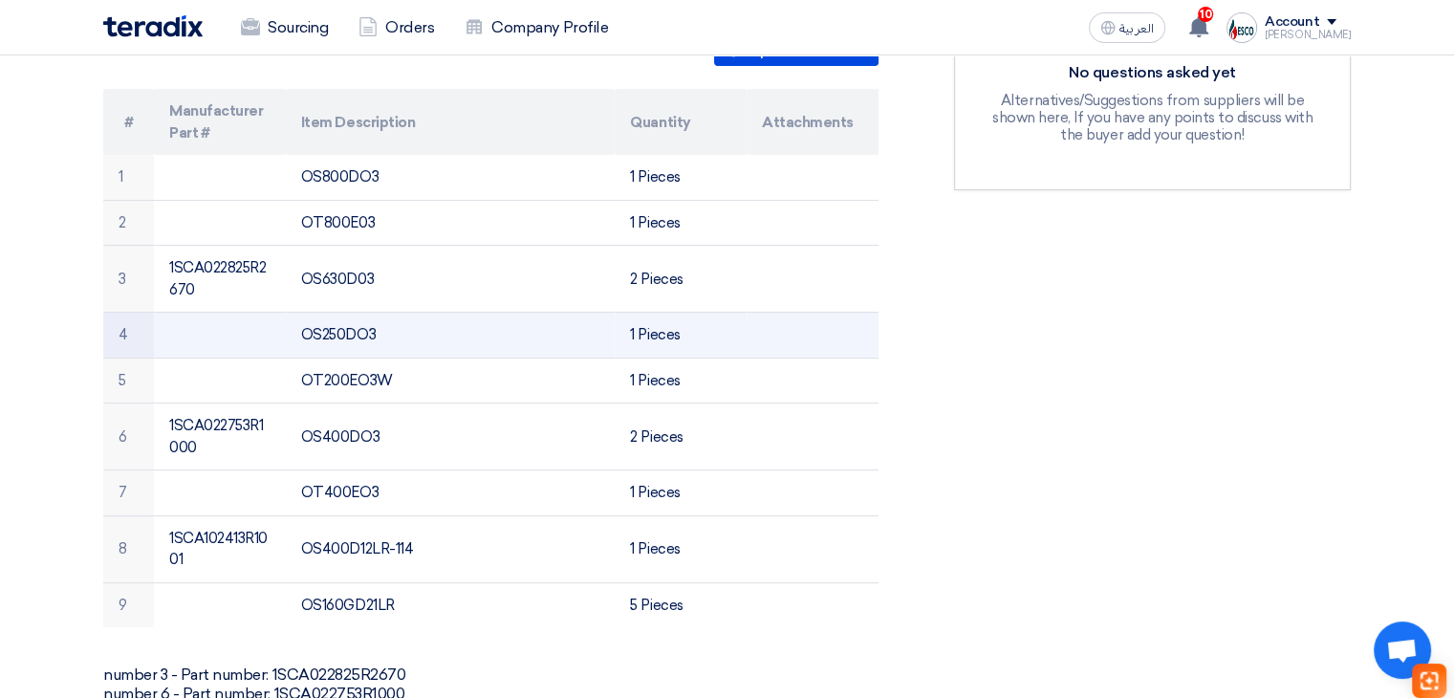
click at [352, 330] on td "OS250DO3" at bounding box center [451, 336] width 330 height 46
copy td "OS250DO3"
